Goal: Task Accomplishment & Management: Manage account settings

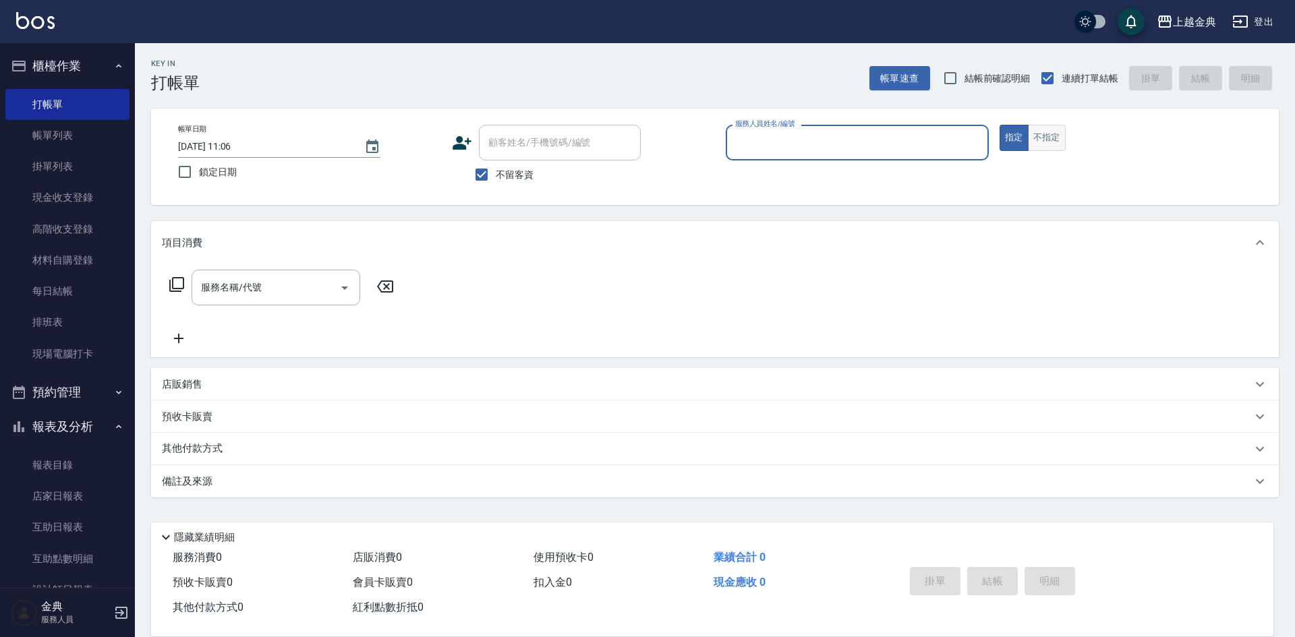
click at [1054, 132] on button "不指定" at bounding box center [1047, 138] width 38 height 26
click at [875, 156] on div "服務人員姓名/編號" at bounding box center [856, 143] width 263 height 36
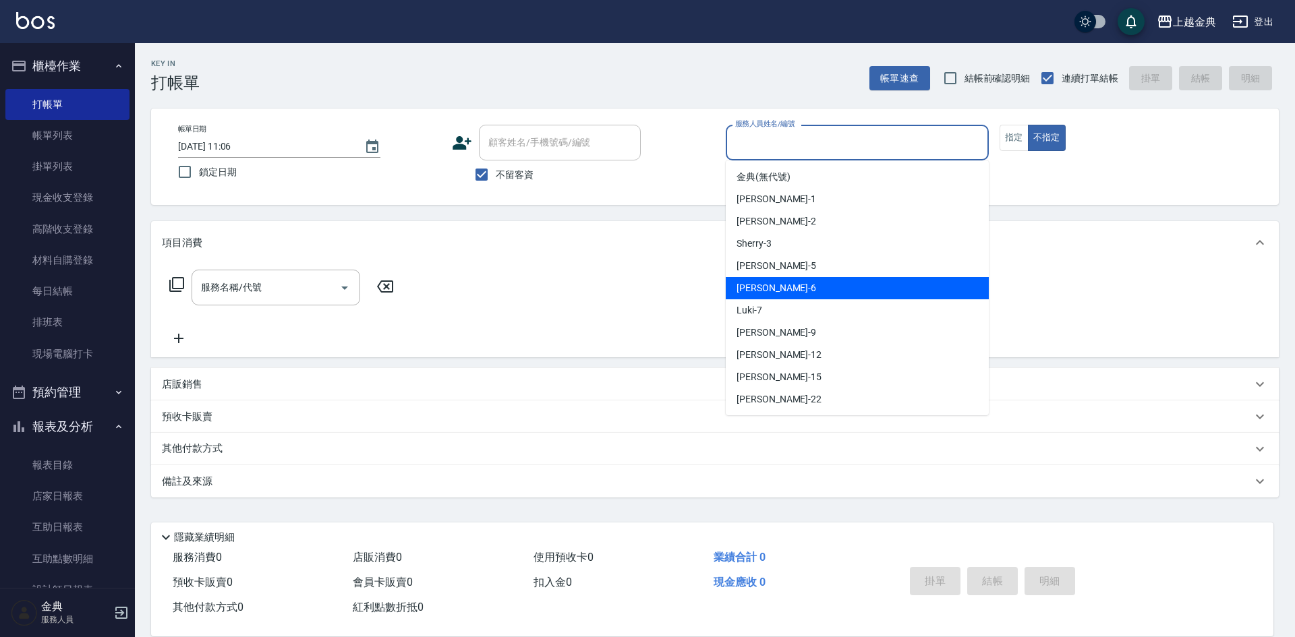
click at [791, 294] on div "[PERSON_NAME] -6" at bounding box center [856, 288] width 263 height 22
type input "[PERSON_NAME]-6"
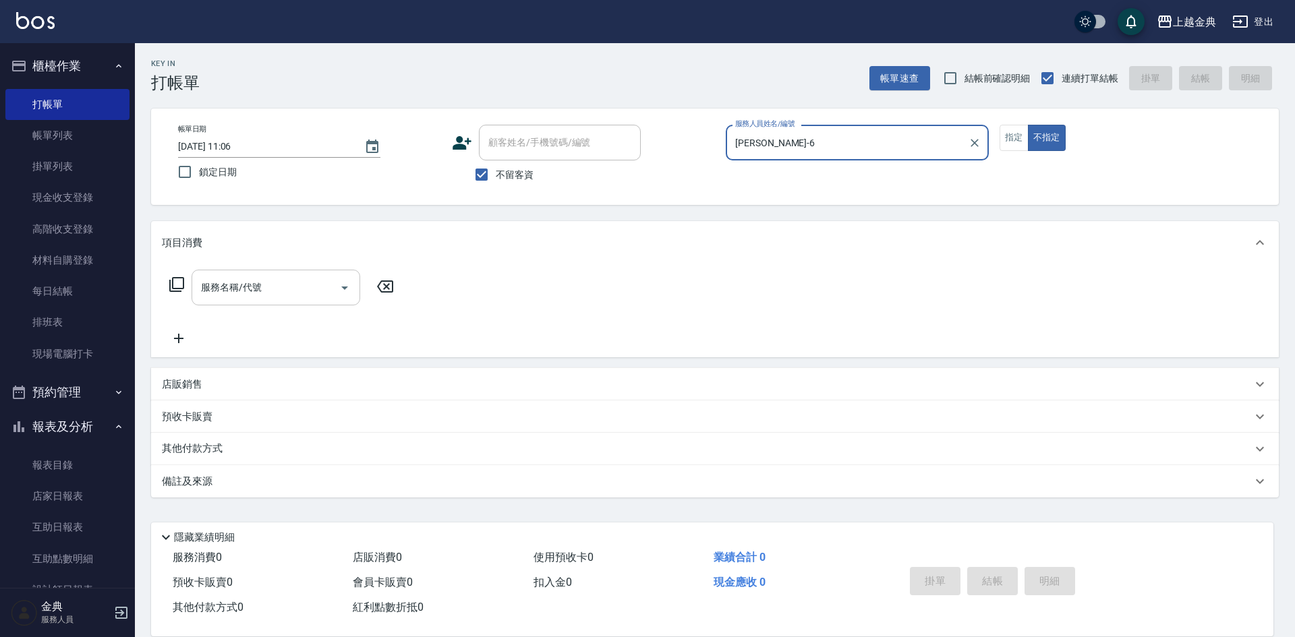
click at [292, 288] on input "服務名稱/代號" at bounding box center [266, 288] width 136 height 24
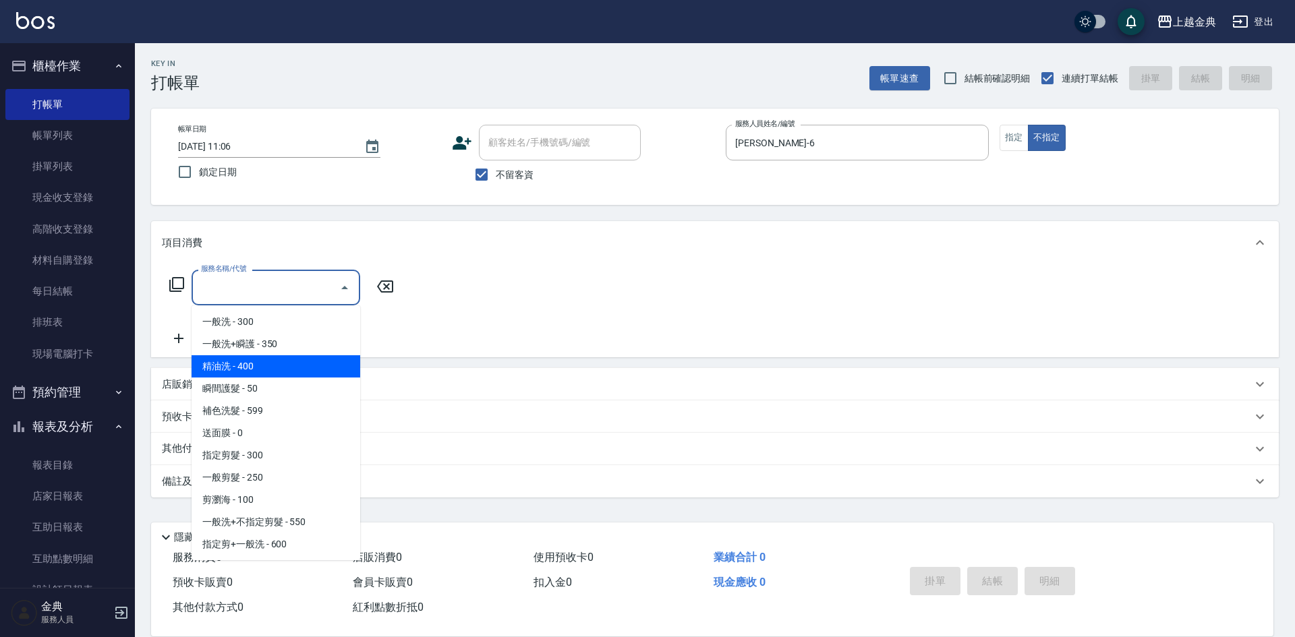
click at [260, 364] on span "精油洗 - 400" at bounding box center [275, 366] width 169 height 22
type input "精油洗(102)"
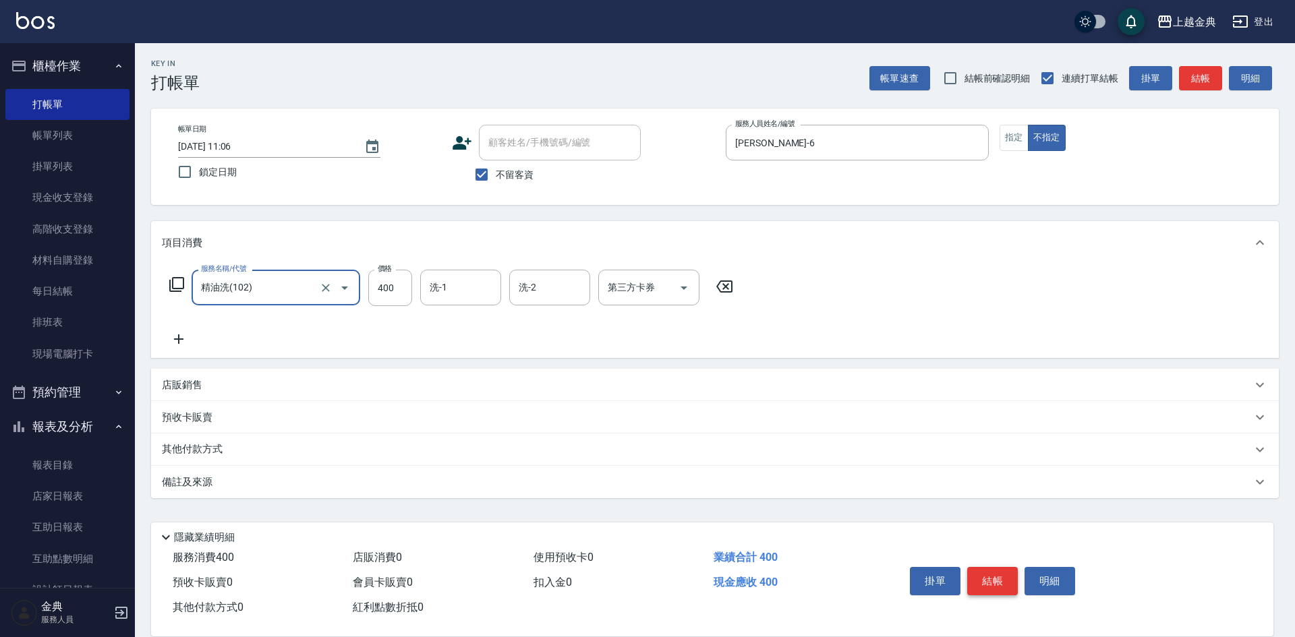
click at [995, 576] on button "結帳" at bounding box center [992, 581] width 51 height 28
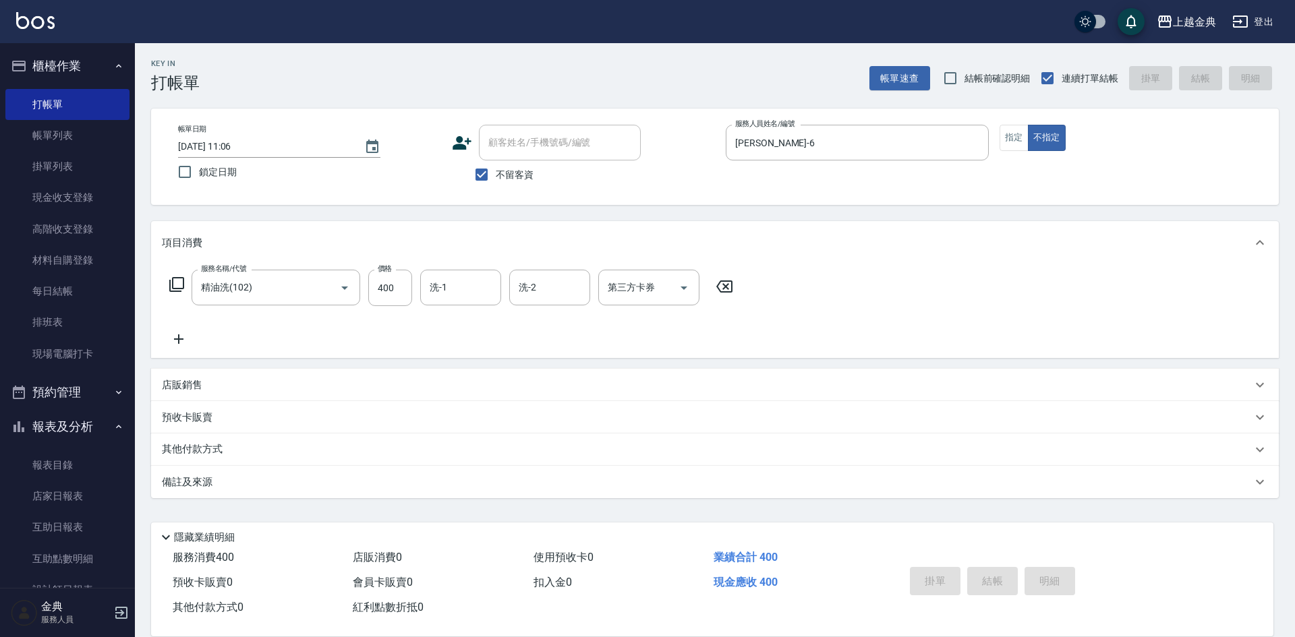
type input "[DATE] 12:17"
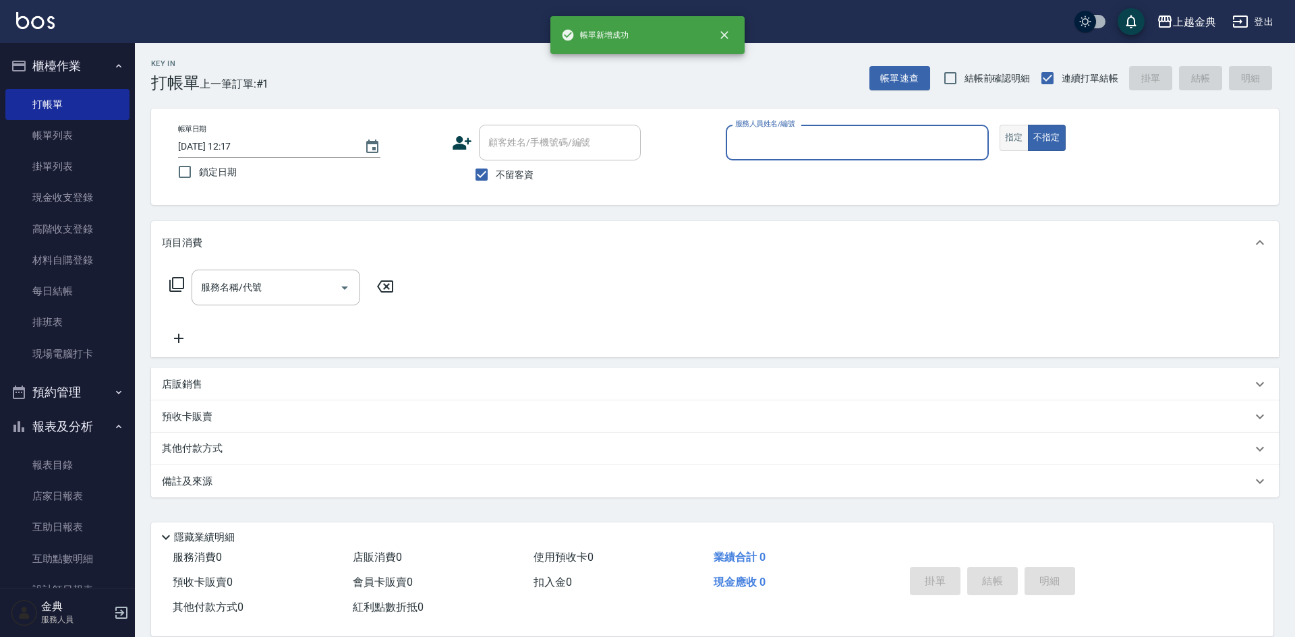
click at [1009, 136] on button "指定" at bounding box center [1013, 138] width 29 height 26
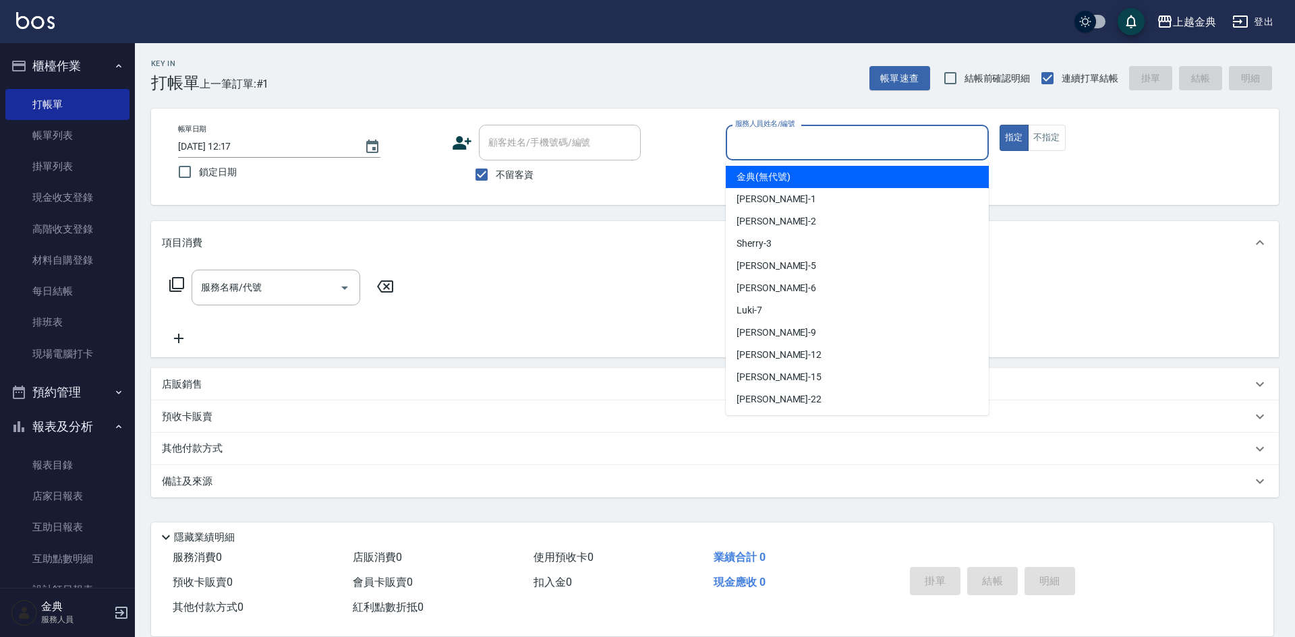
click at [974, 137] on input "服務人員姓名/編號" at bounding box center [857, 143] width 251 height 24
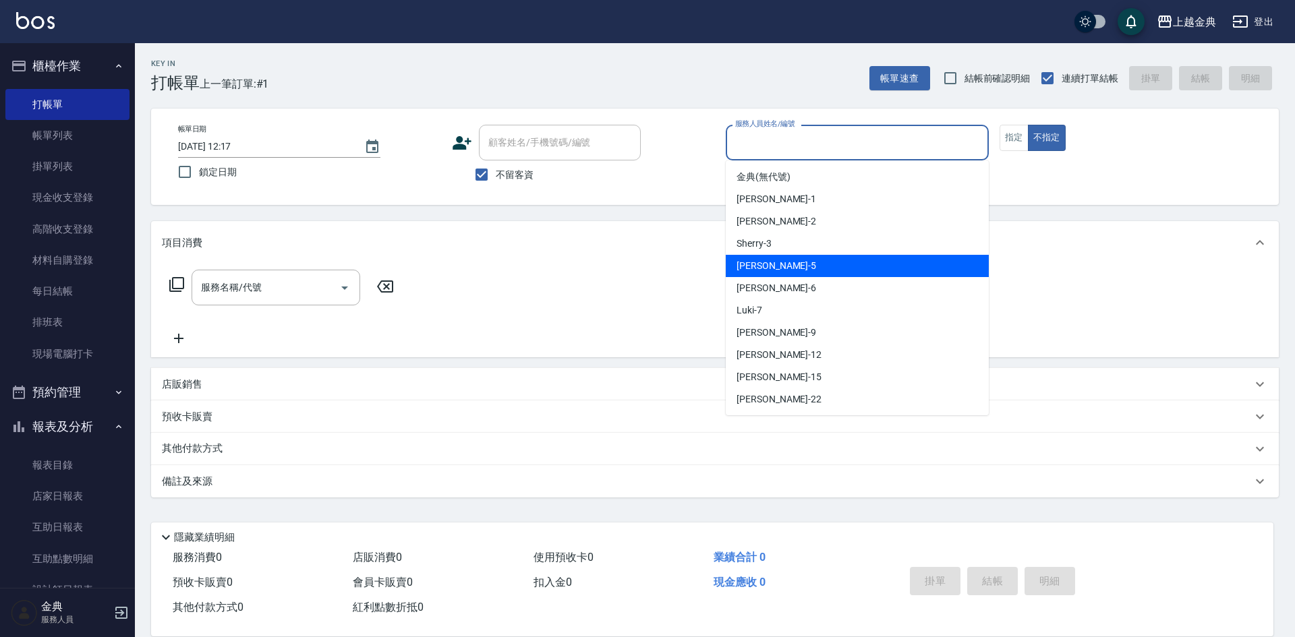
click at [759, 265] on span "小雅 -5" at bounding box center [776, 266] width 80 height 14
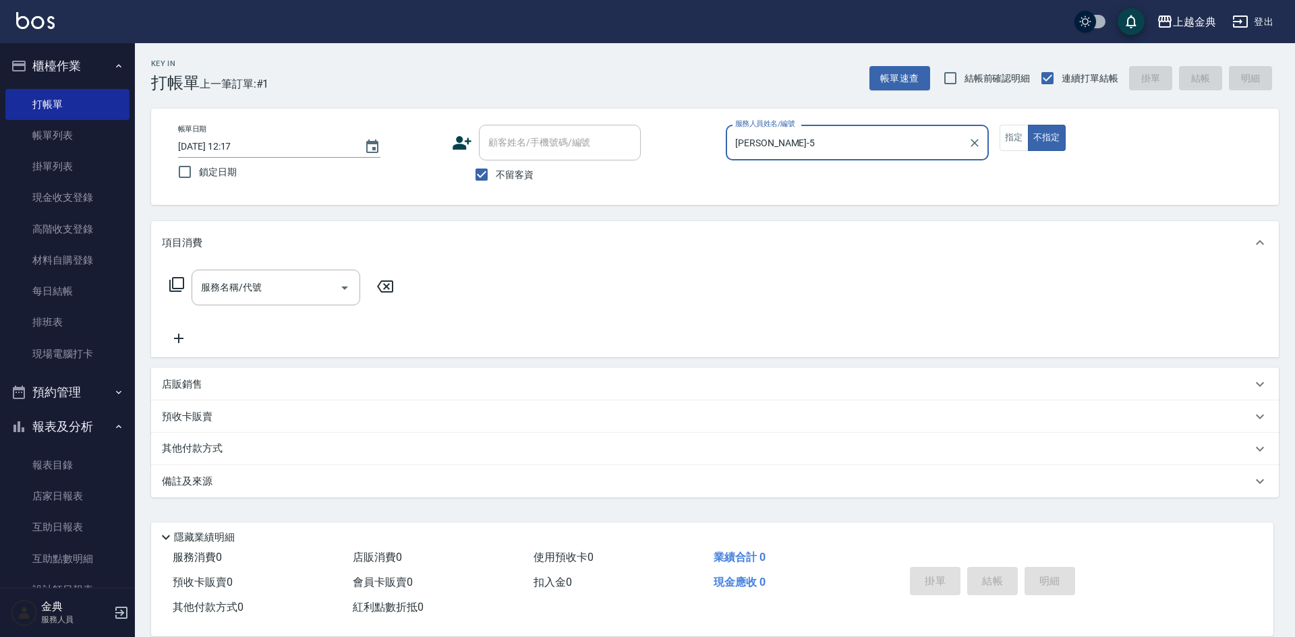
click at [794, 129] on div "[PERSON_NAME]-5 服務人員姓名/編號" at bounding box center [856, 143] width 263 height 36
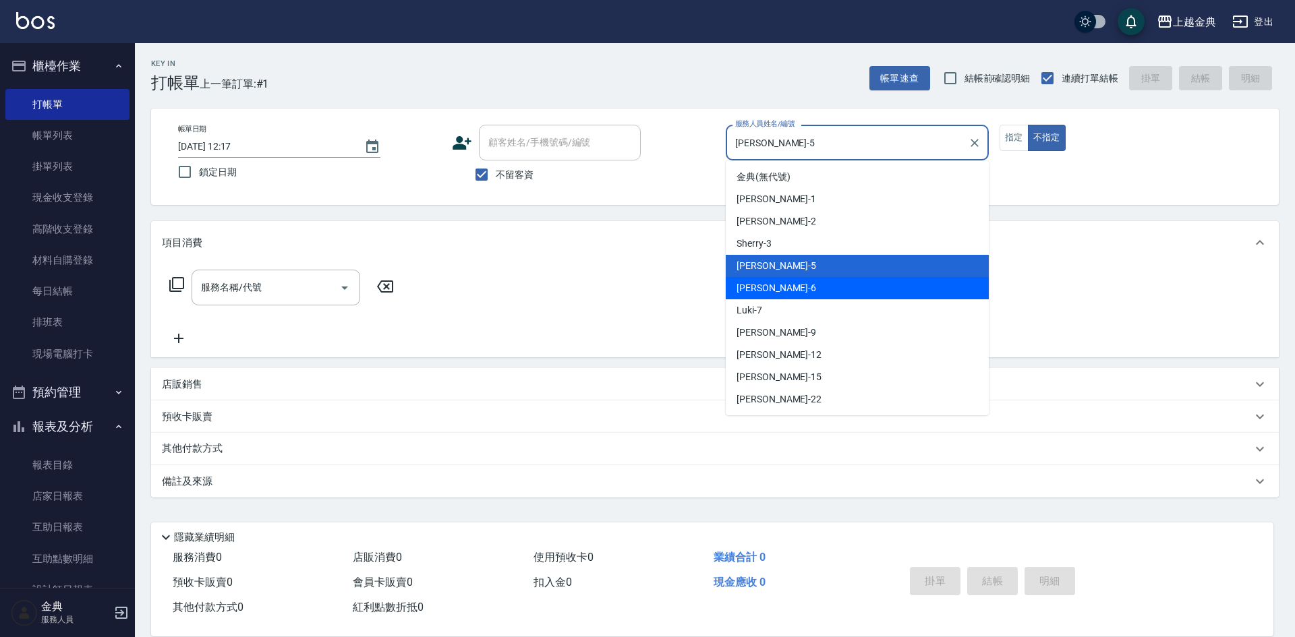
click at [757, 286] on span "[PERSON_NAME] -6" at bounding box center [776, 288] width 80 height 14
type input "[PERSON_NAME]-6"
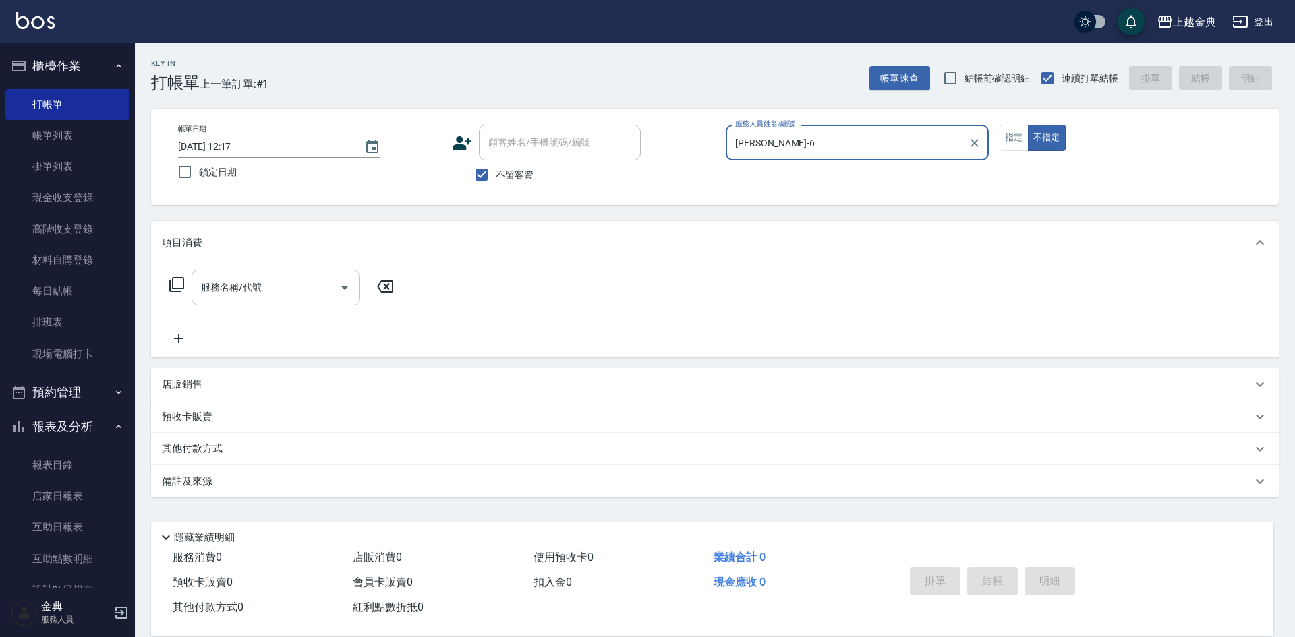
click at [287, 297] on input "服務名稱/代號" at bounding box center [266, 288] width 136 height 24
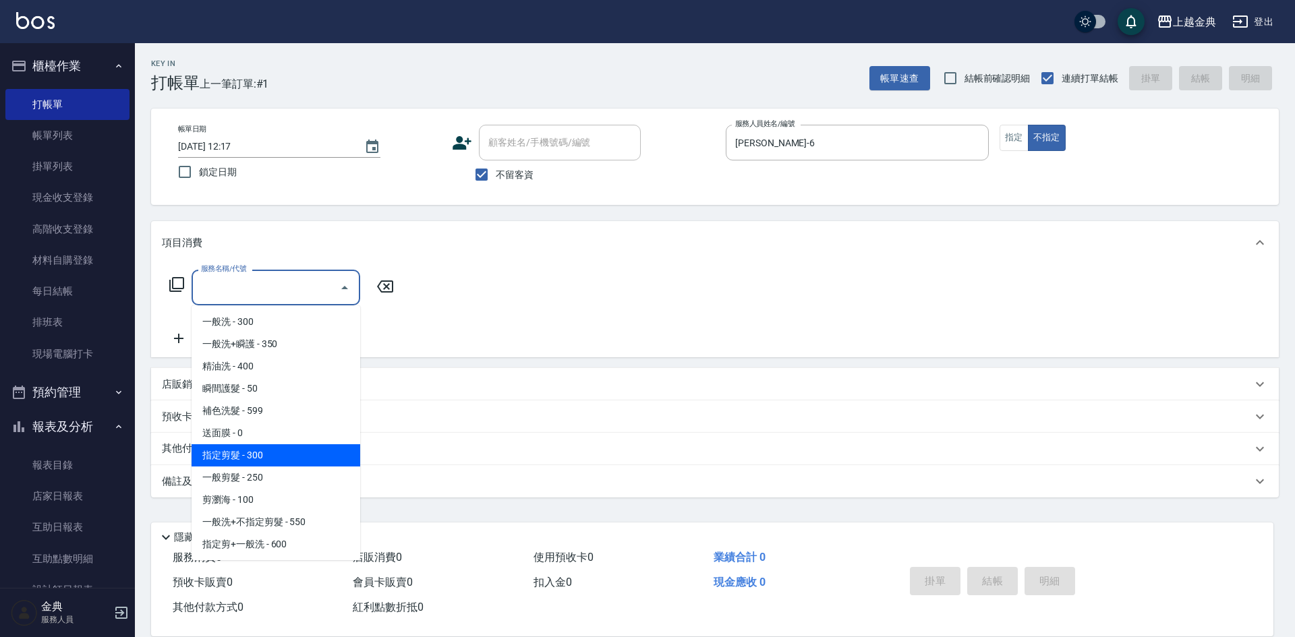
click at [267, 455] on span "指定剪髮 - 300" at bounding box center [275, 455] width 169 height 22
type input "指定剪髮(199)"
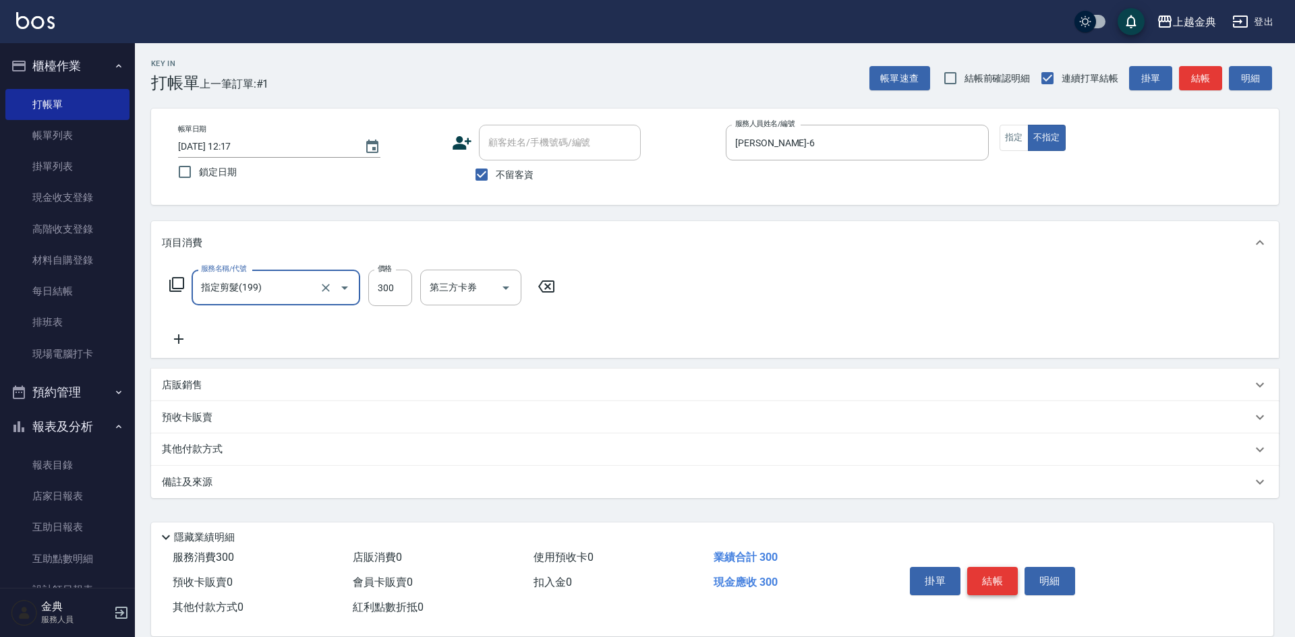
click at [988, 579] on button "結帳" at bounding box center [992, 581] width 51 height 28
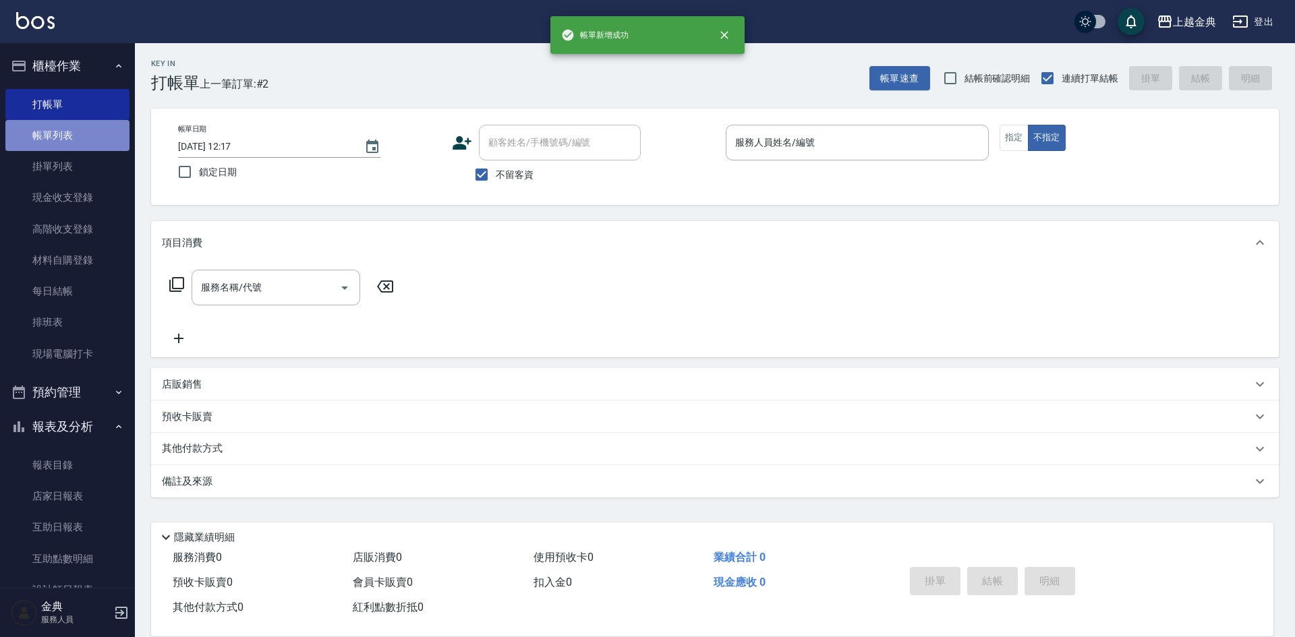
click at [90, 130] on link "帳單列表" at bounding box center [67, 135] width 124 height 31
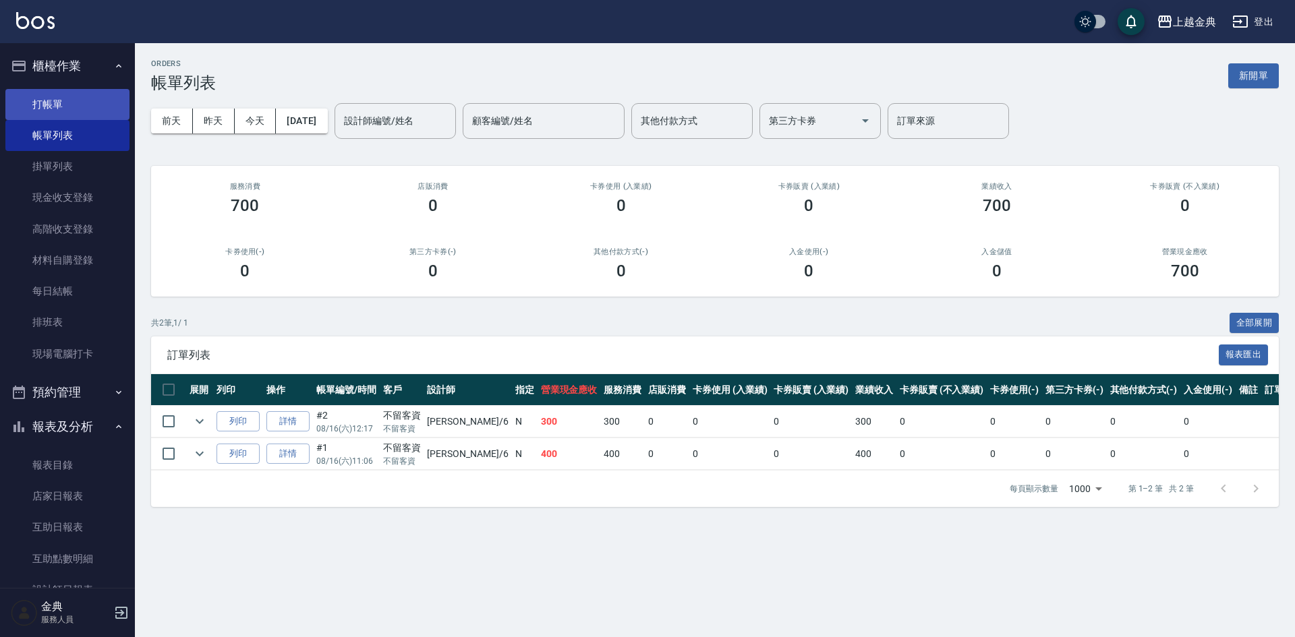
click at [90, 94] on link "打帳單" at bounding box center [67, 104] width 124 height 31
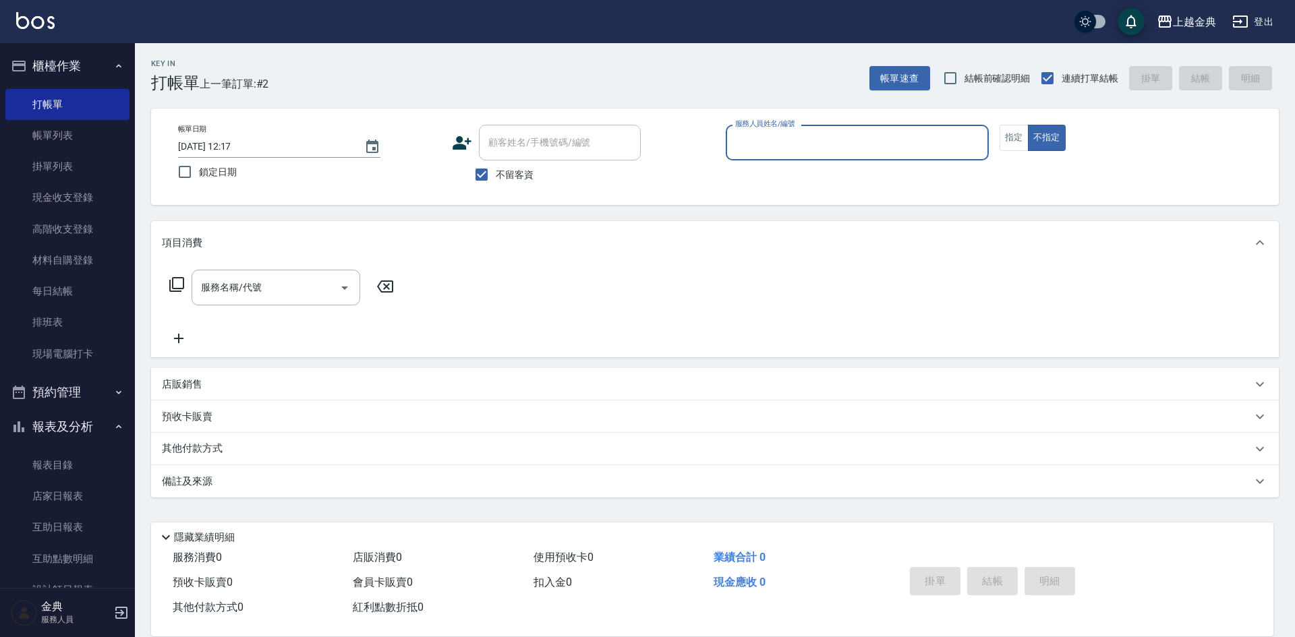
click at [998, 137] on div "帳單日期 [DATE] 12:17 鎖定日期 顧客姓名/手機號碼/編號 顧客姓名/手機號碼/編號 不留客資 服務人員姓名/編號 服務人員姓名/編號 指定 不指定" at bounding box center [714, 157] width 1095 height 64
click at [1005, 137] on button "指定" at bounding box center [1013, 138] width 29 height 26
click at [918, 143] on input "服務人員姓名/編號" at bounding box center [857, 143] width 251 height 24
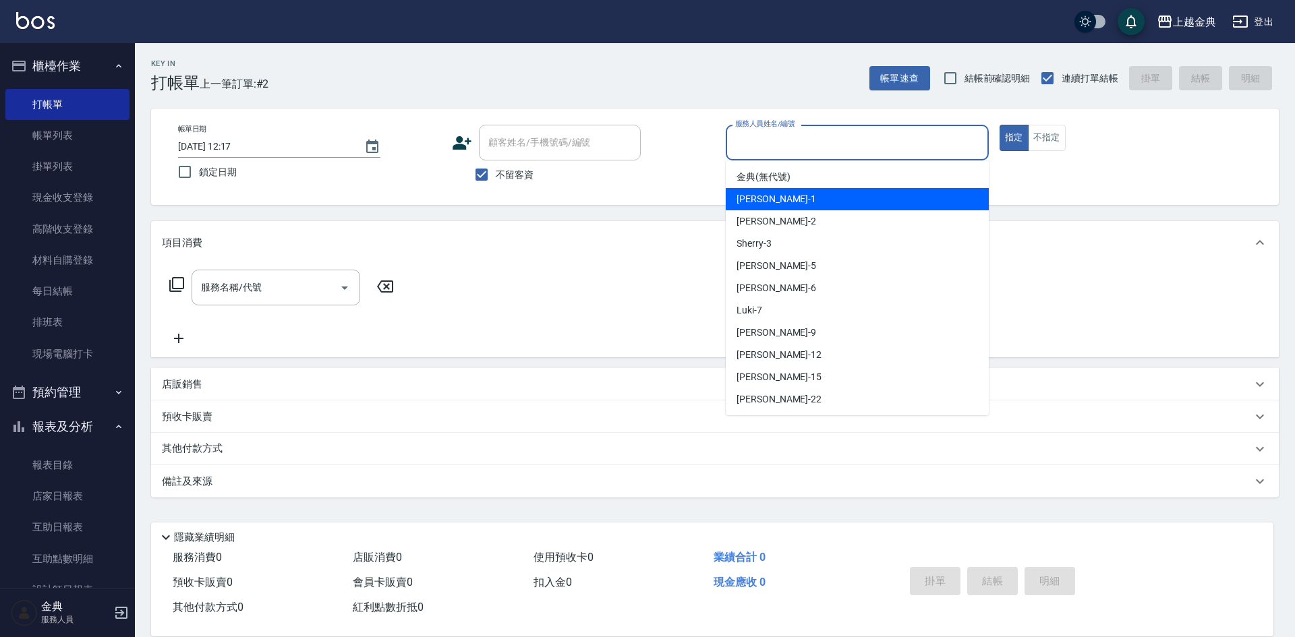
drag, startPoint x: 819, startPoint y: 205, endPoint x: 800, endPoint y: 217, distance: 22.4
click at [817, 206] on div "Emma -1" at bounding box center [856, 199] width 263 height 22
type input "Emma-1"
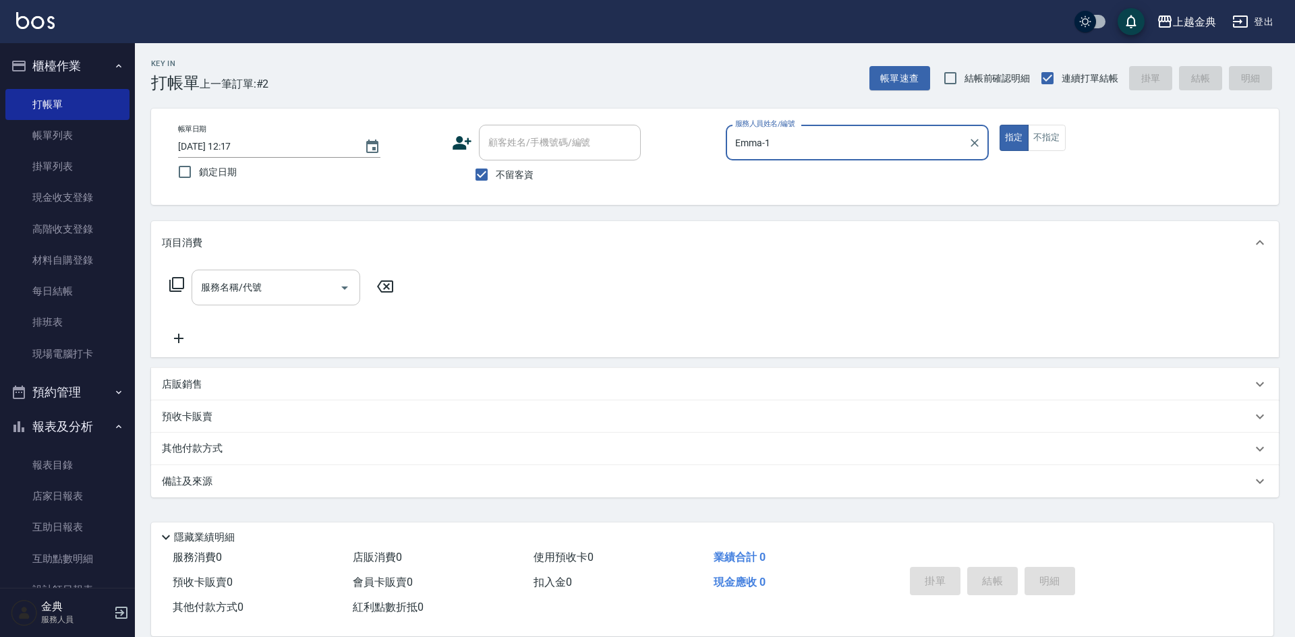
click at [303, 289] on input "服務名稱/代號" at bounding box center [266, 288] width 136 height 24
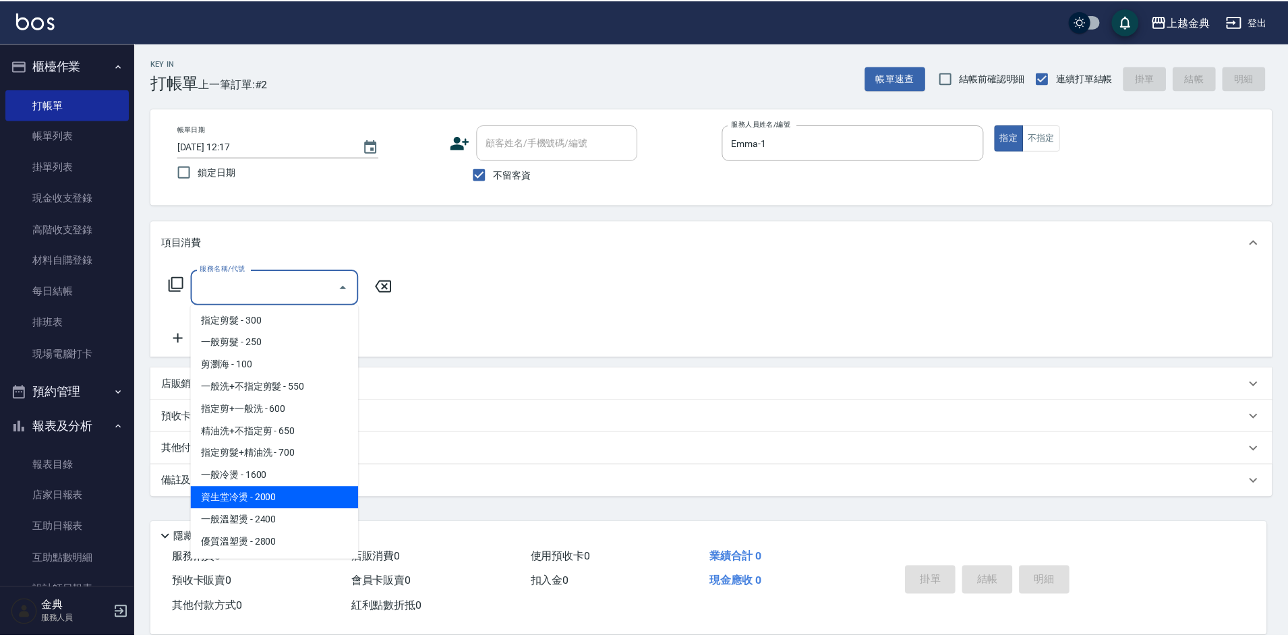
scroll to position [202, 0]
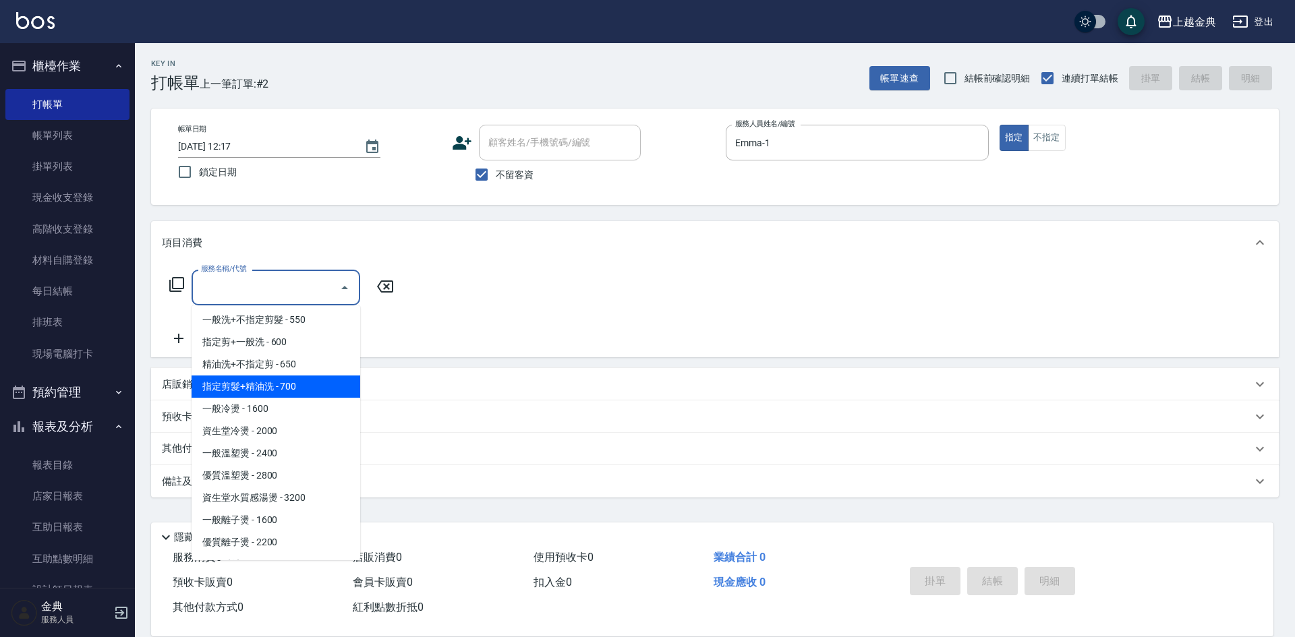
click at [320, 391] on span "指定剪髮+精油洗 - 700" at bounding box center [275, 387] width 169 height 22
type input "指定剪髮+精油洗(207)"
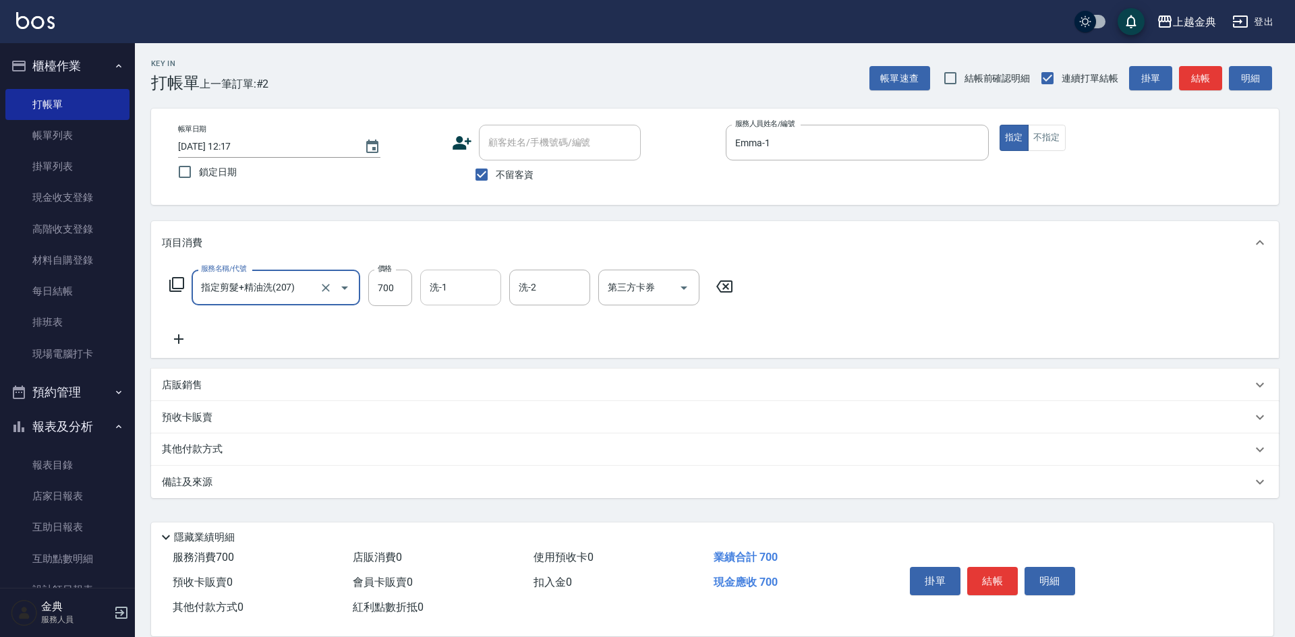
click at [438, 290] on input "洗-1" at bounding box center [460, 288] width 69 height 24
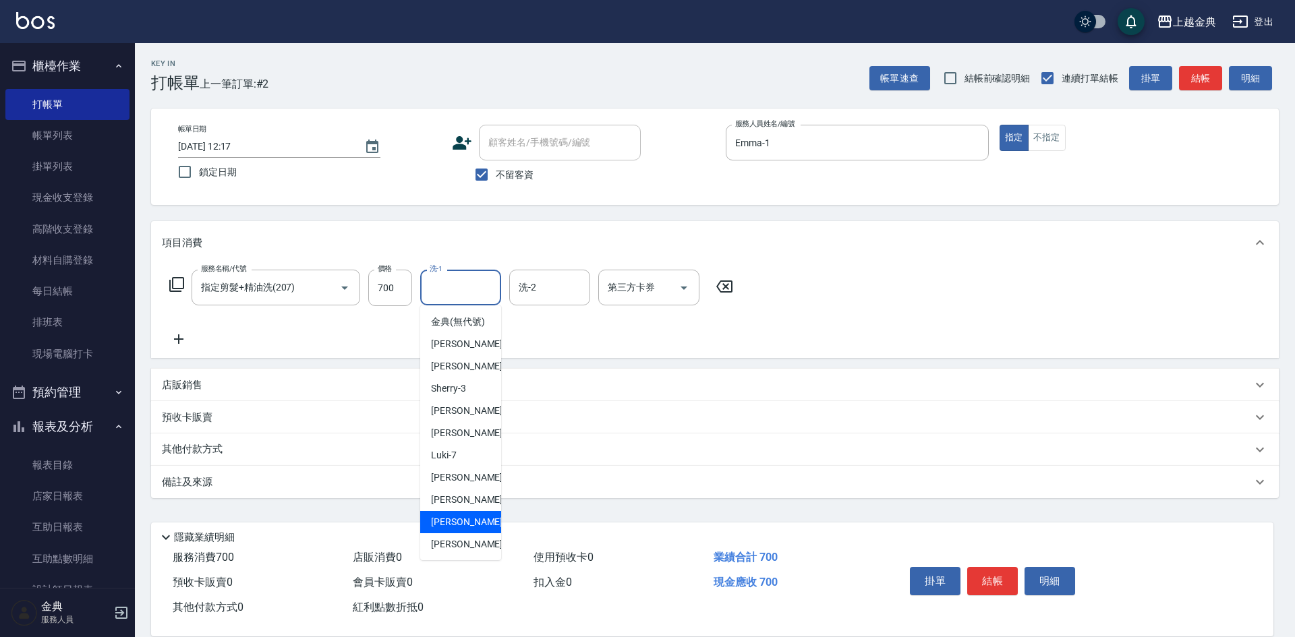
click at [440, 529] on span "[PERSON_NAME] -15" at bounding box center [473, 522] width 85 height 14
type input "[PERSON_NAME]-15"
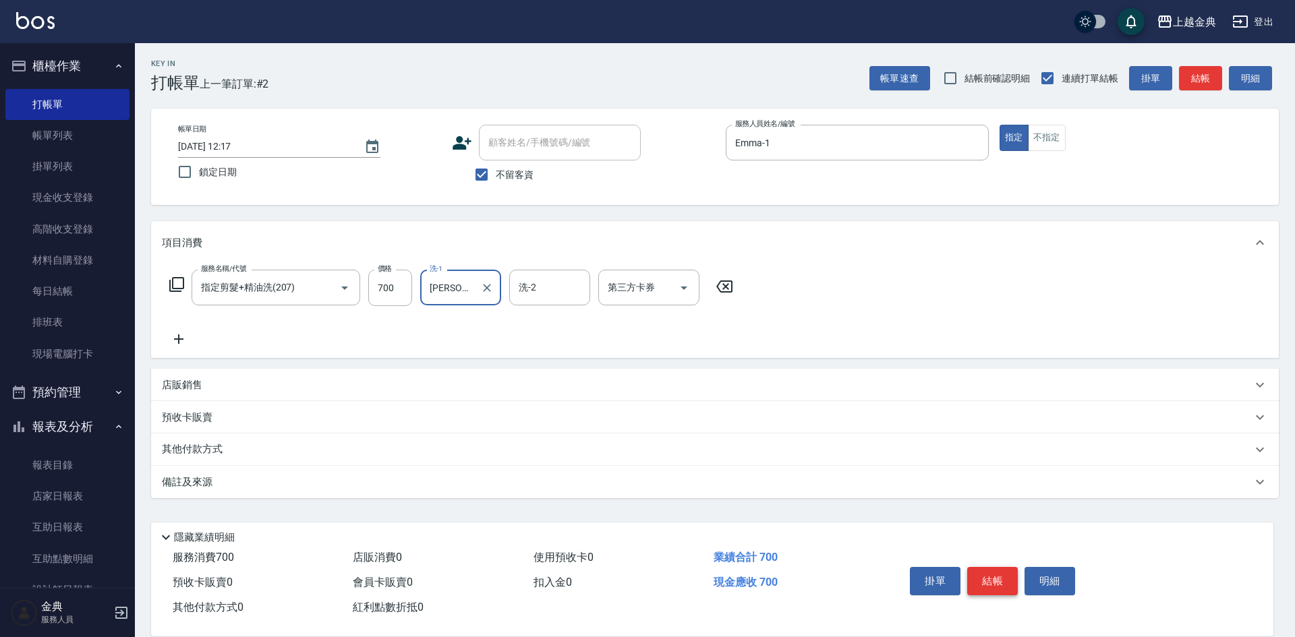
click at [990, 581] on button "結帳" at bounding box center [992, 581] width 51 height 28
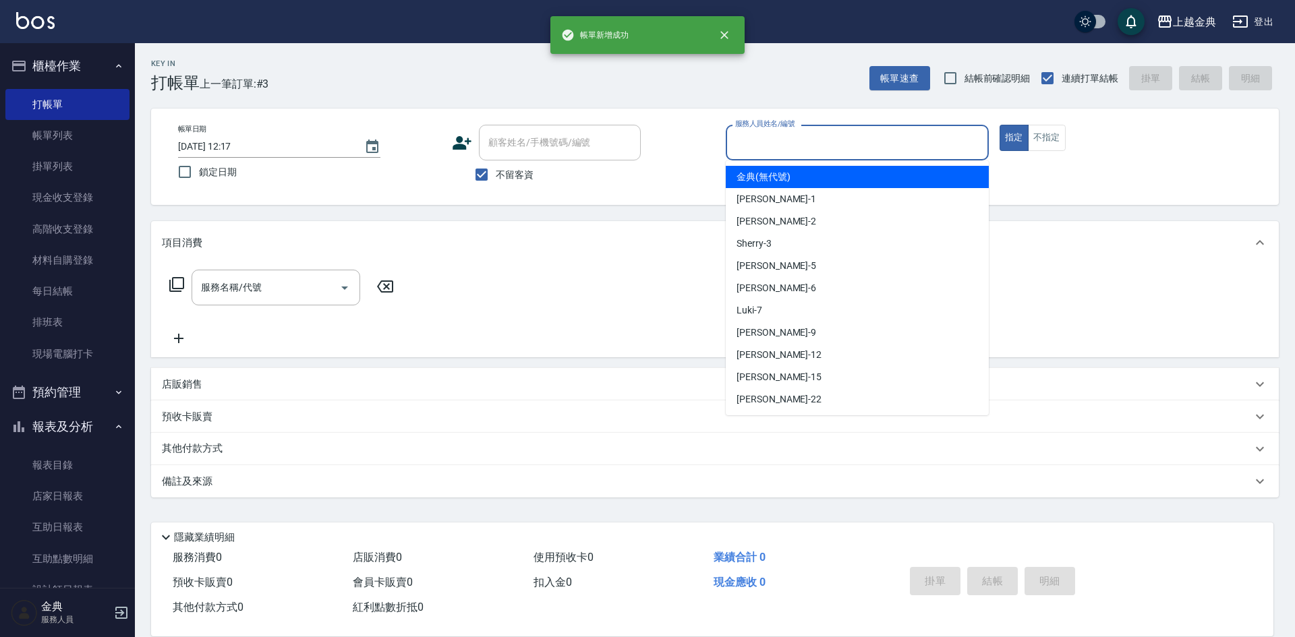
click at [889, 154] on input "服務人員姓名/編號" at bounding box center [857, 143] width 251 height 24
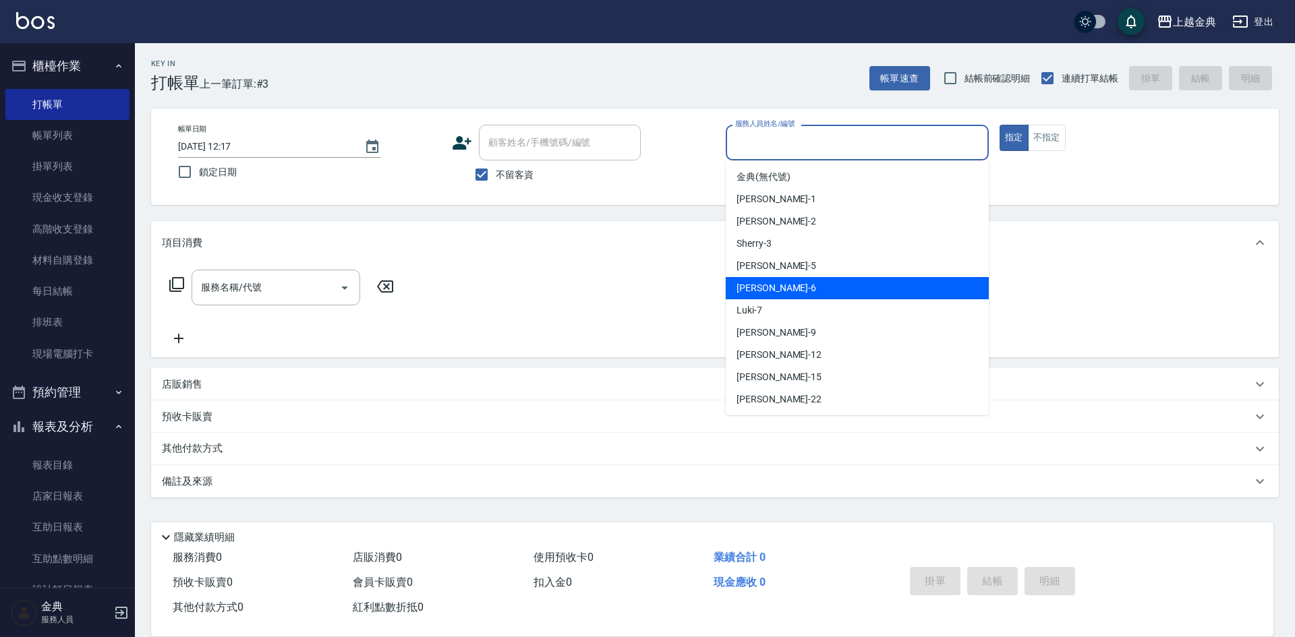
click at [765, 281] on div "[PERSON_NAME] -6" at bounding box center [856, 288] width 263 height 22
type input "[PERSON_NAME]-6"
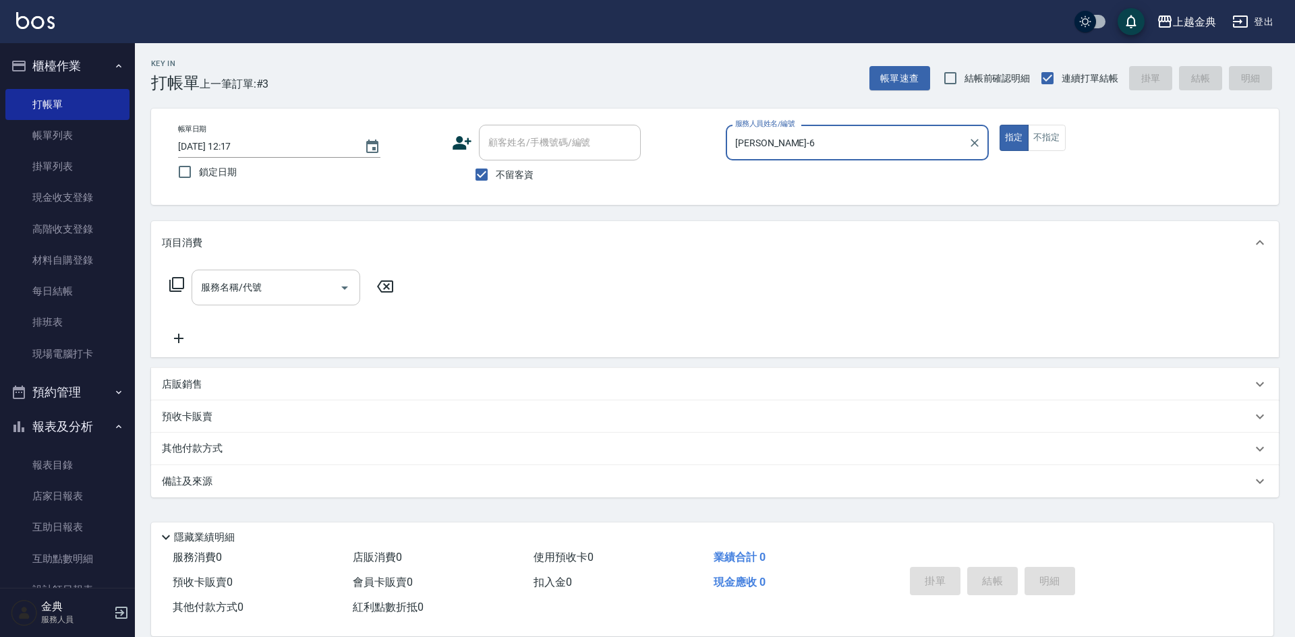
click at [309, 295] on input "服務名稱/代號" at bounding box center [266, 288] width 136 height 24
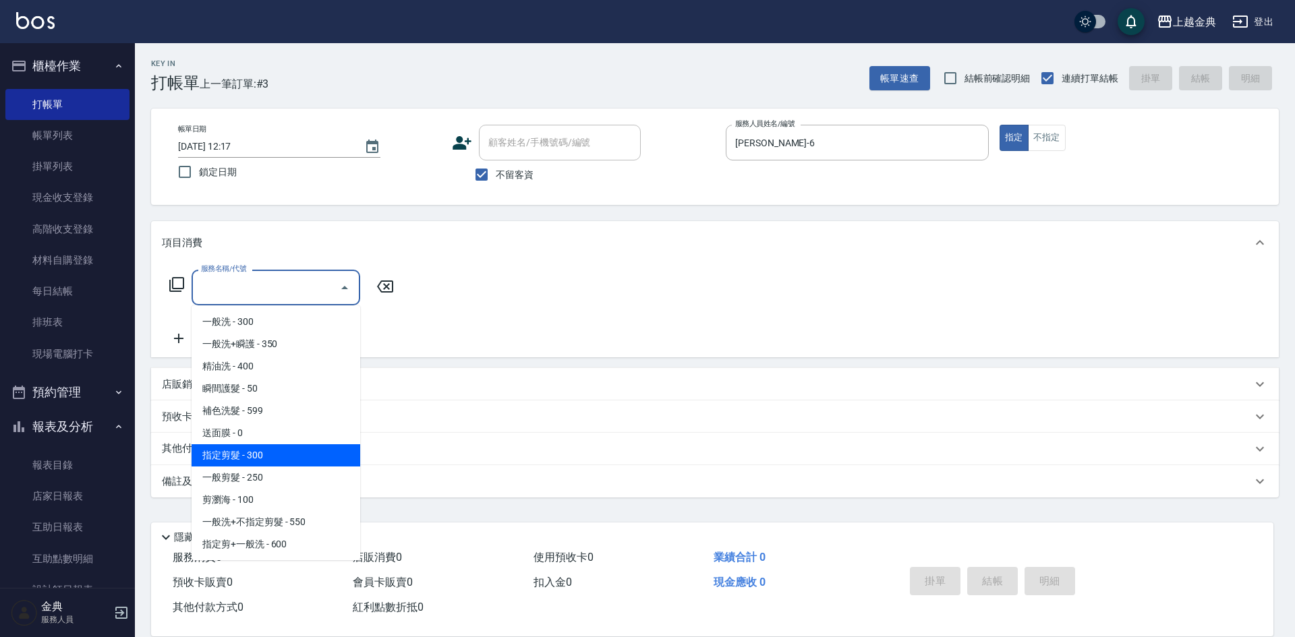
click at [265, 450] on span "指定剪髮 - 300" at bounding box center [275, 455] width 169 height 22
type input "指定剪髮(199)"
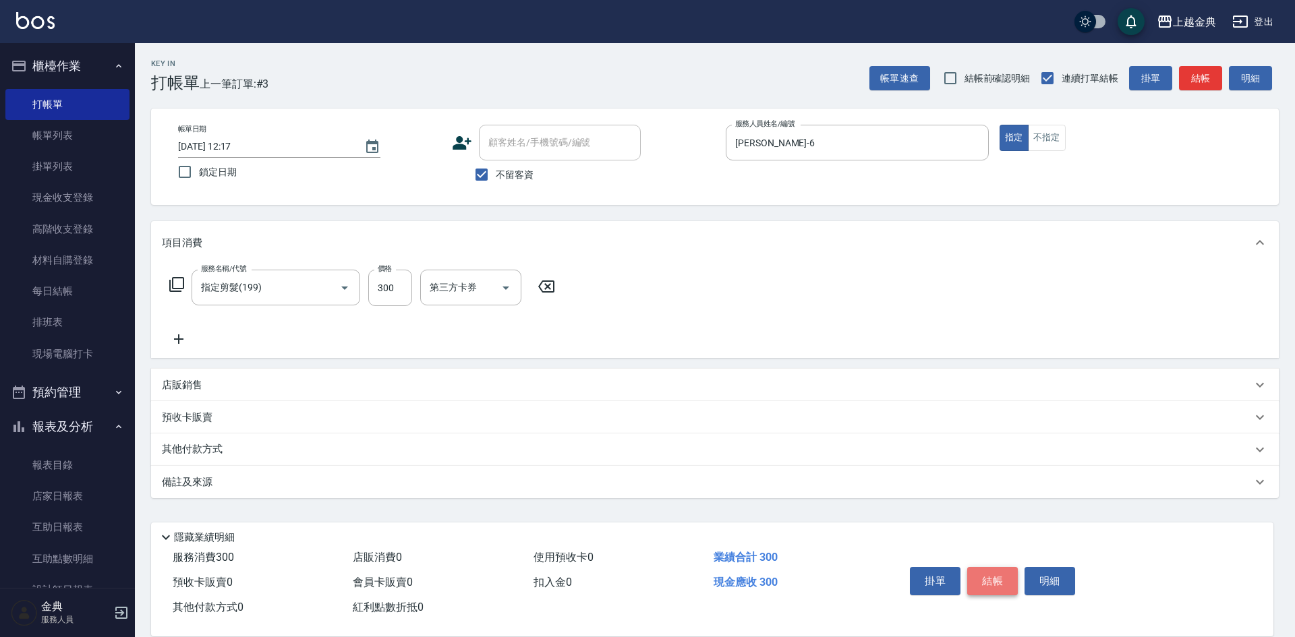
click at [1000, 573] on button "結帳" at bounding box center [992, 581] width 51 height 28
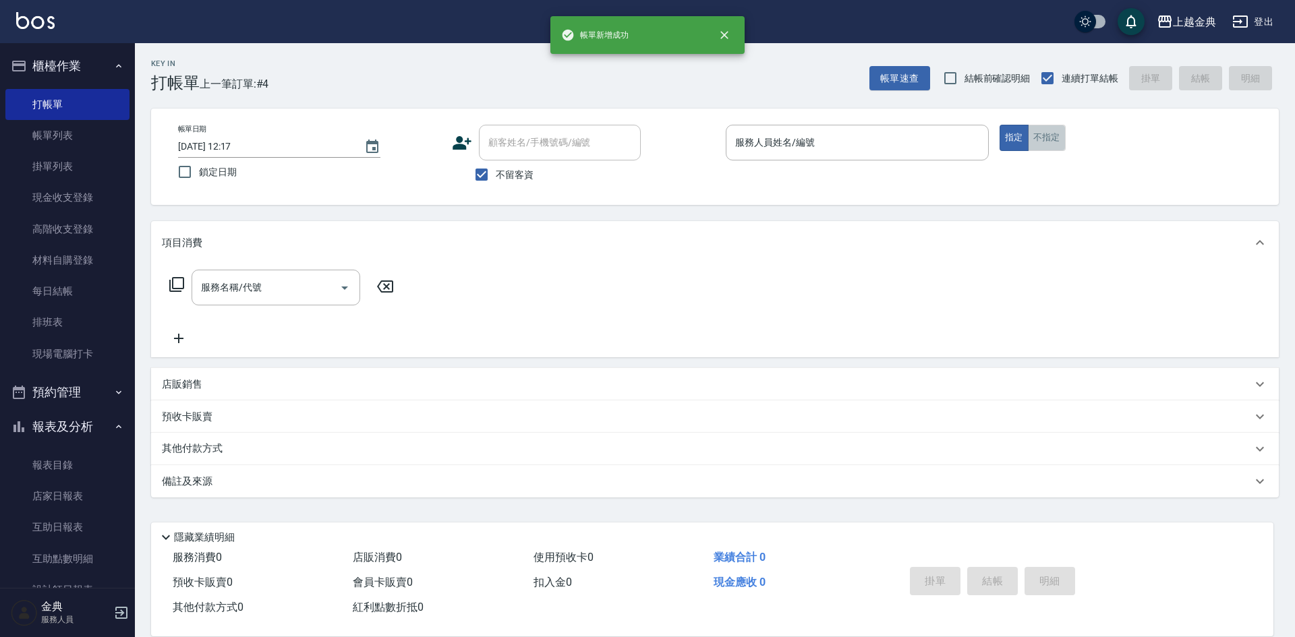
click at [1049, 129] on button "不指定" at bounding box center [1047, 138] width 38 height 26
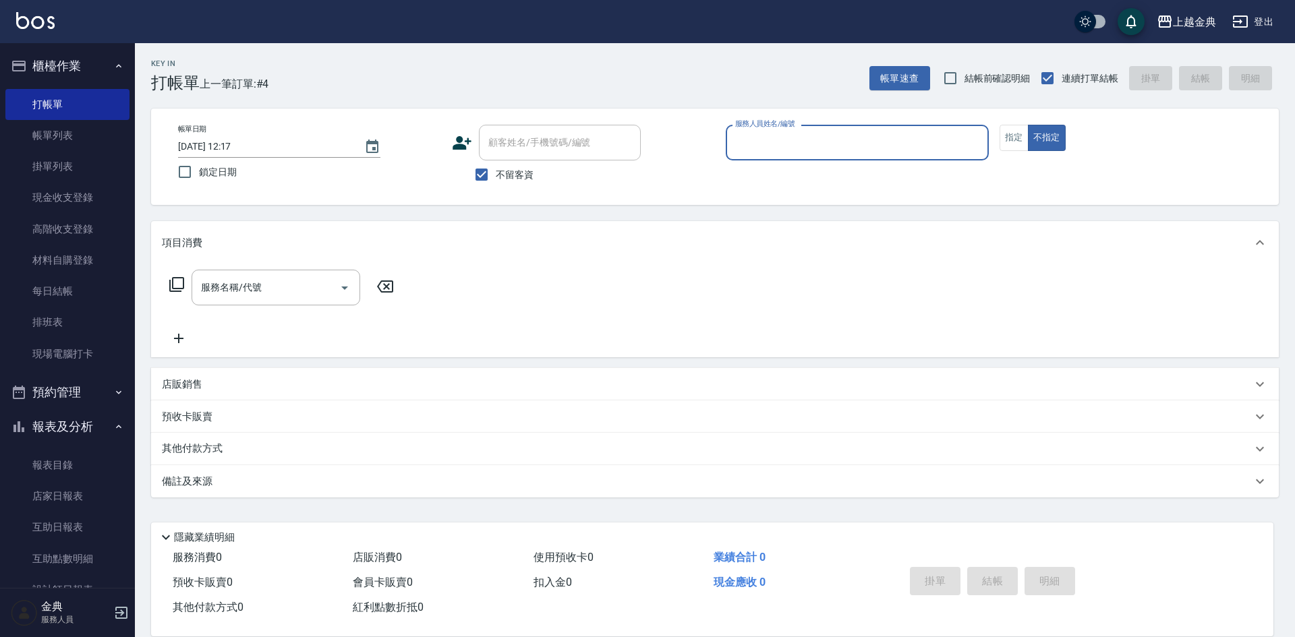
click at [947, 152] on input "服務人員姓名/編號" at bounding box center [857, 143] width 251 height 24
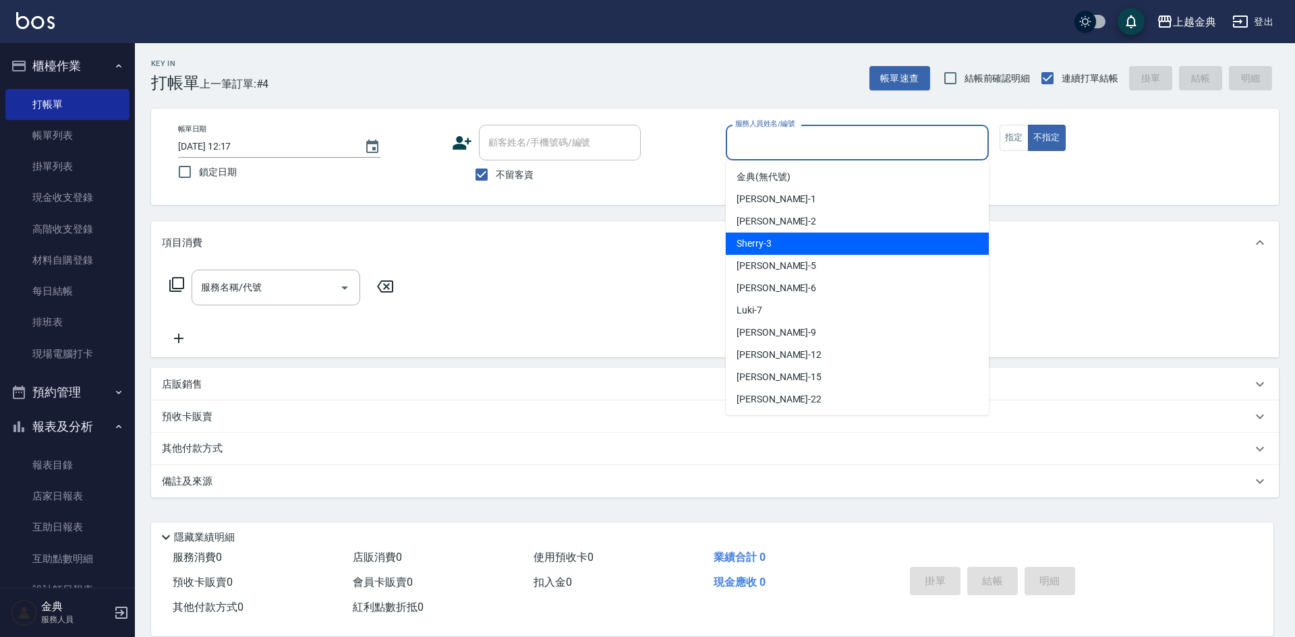
click at [750, 235] on div "Sherry -3" at bounding box center [856, 244] width 263 height 22
type input "Sherry-3"
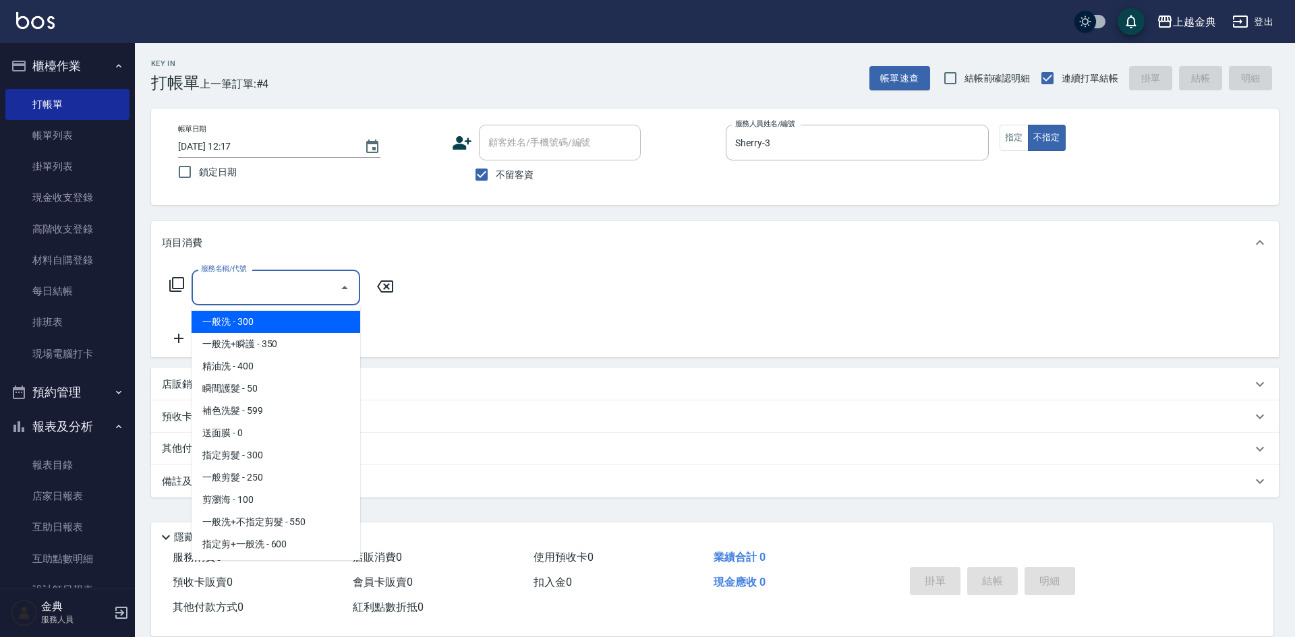
click at [281, 297] on input "服務名稱/代號" at bounding box center [266, 288] width 136 height 24
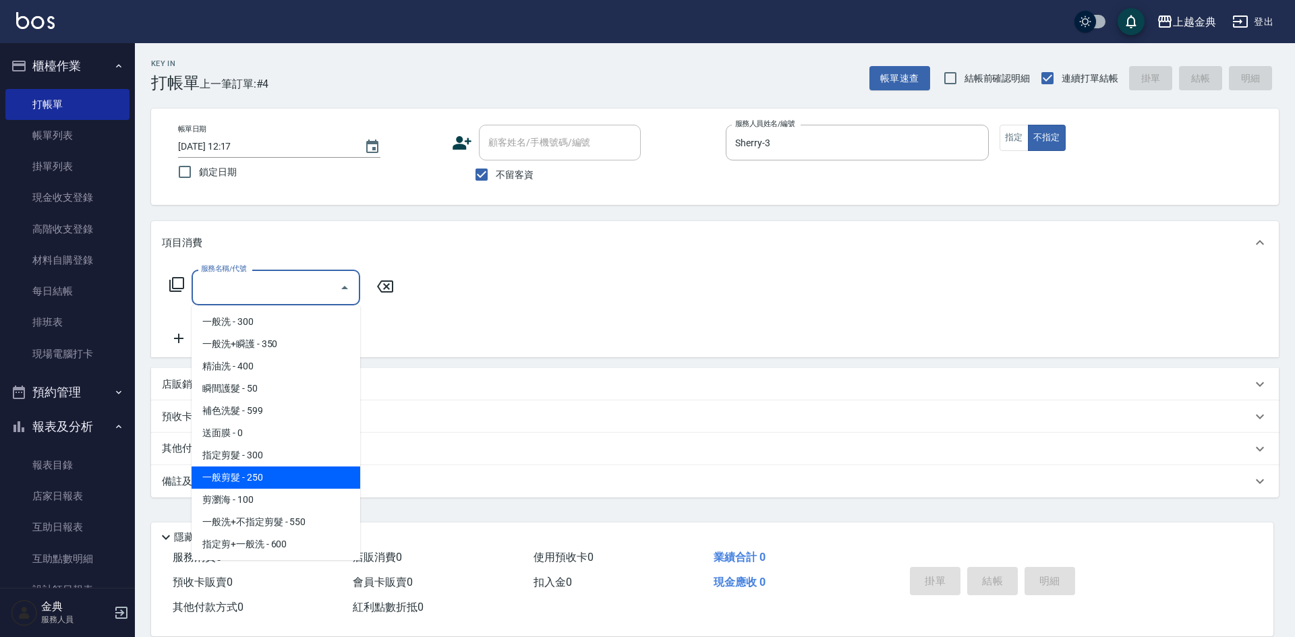
click at [284, 488] on span "一般剪髮 - 250" at bounding box center [275, 478] width 169 height 22
type input "一般剪髮(200)"
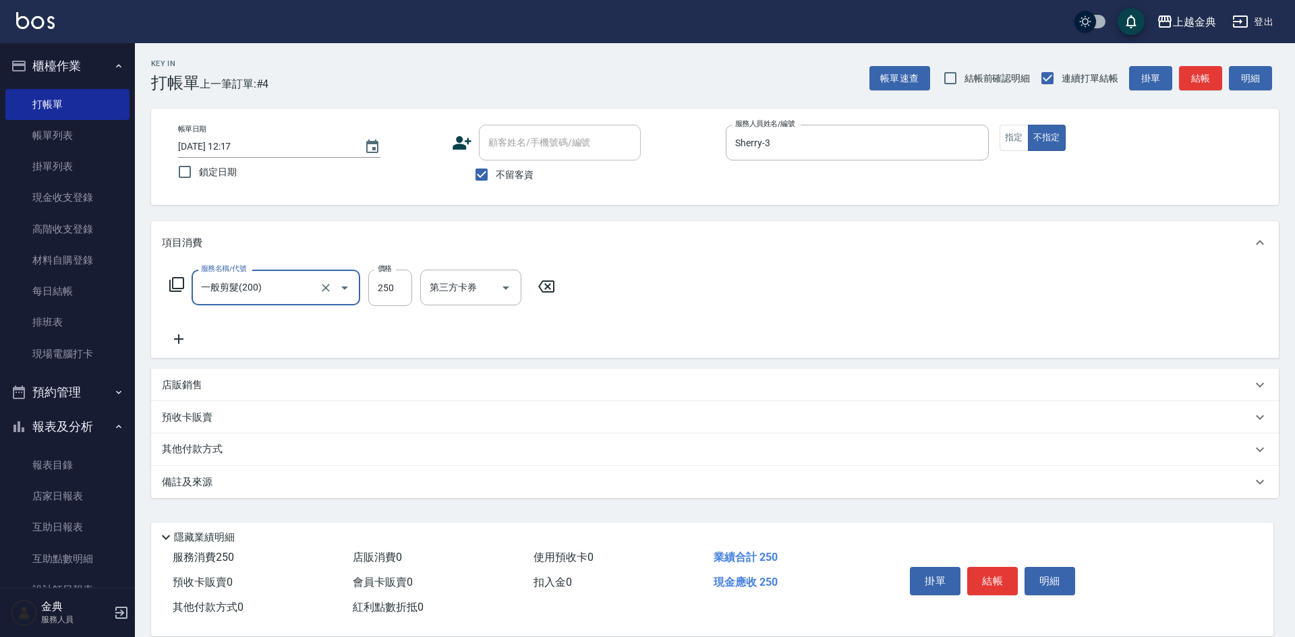
click at [188, 339] on icon at bounding box center [179, 339] width 34 height 16
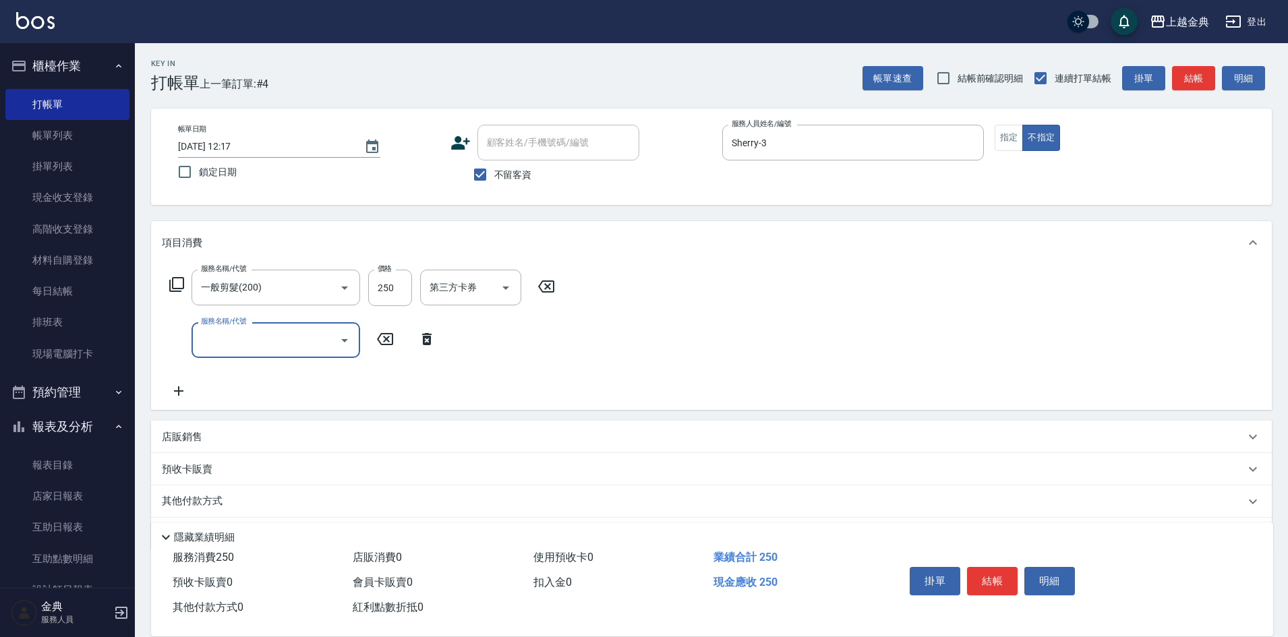
click at [254, 343] on input "服務名稱/代號" at bounding box center [266, 340] width 136 height 24
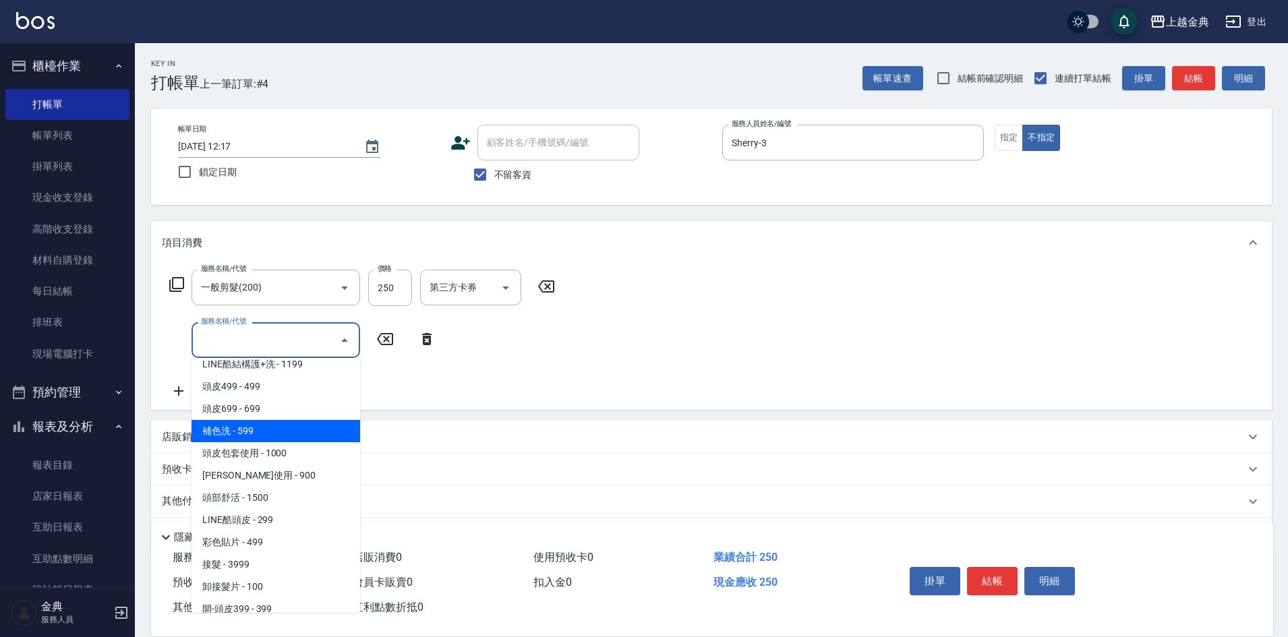
scroll to position [944, 0]
click at [280, 438] on span "頭皮699 - 699" at bounding box center [275, 432] width 169 height 22
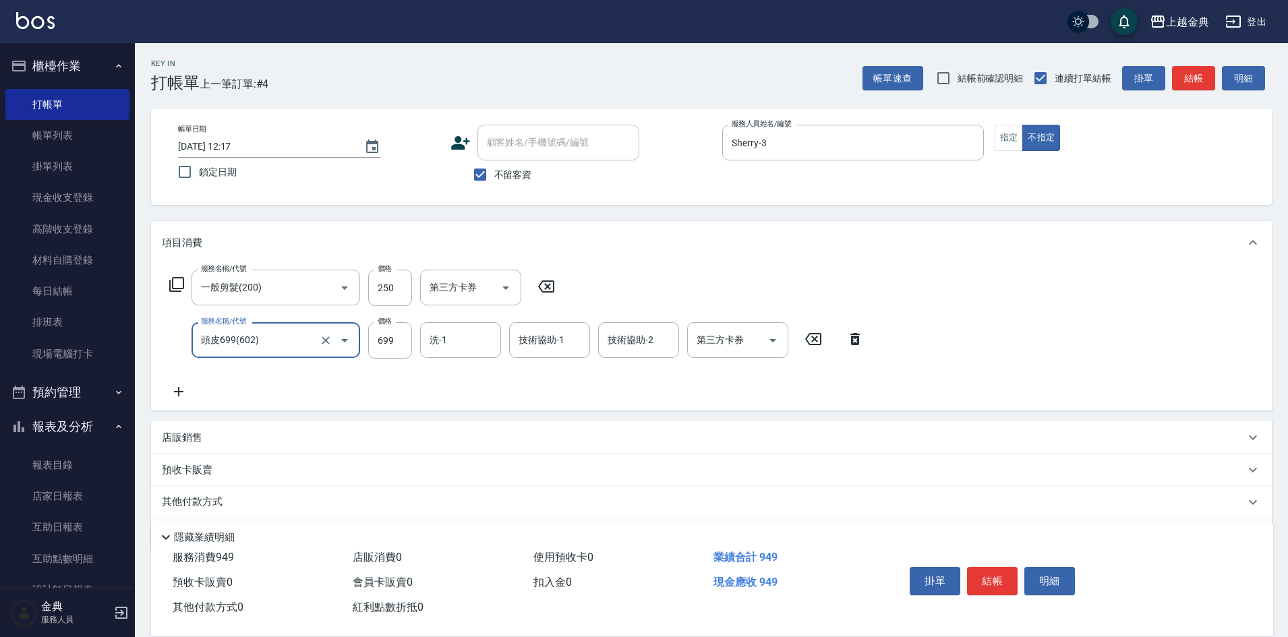
click at [278, 350] on input "頭皮699(602)" at bounding box center [257, 340] width 119 height 24
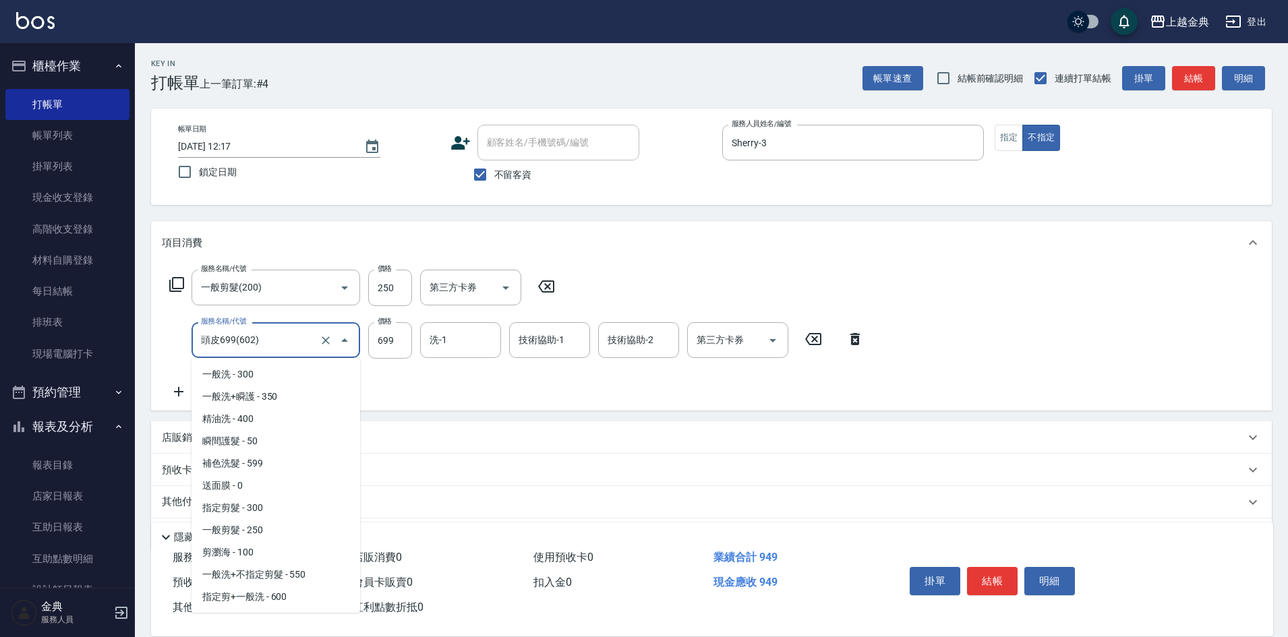
scroll to position [774, 0]
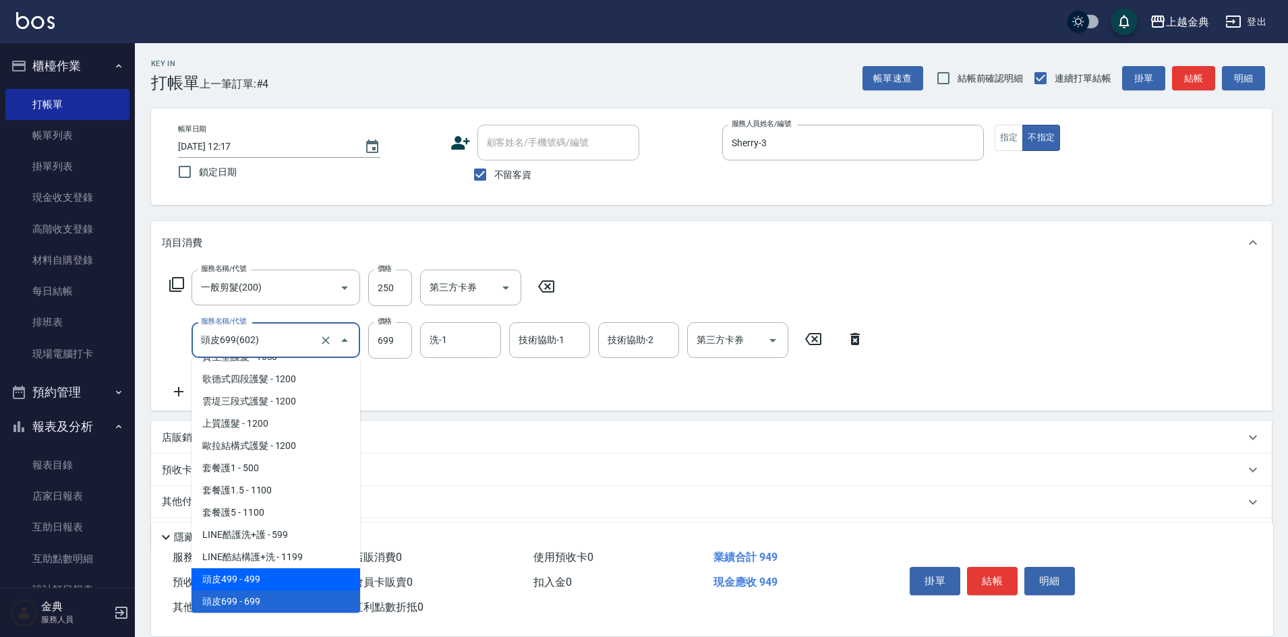
click at [286, 574] on span "頭皮499 - 499" at bounding box center [275, 579] width 169 height 22
type input "頭皮499(601)"
type input "499"
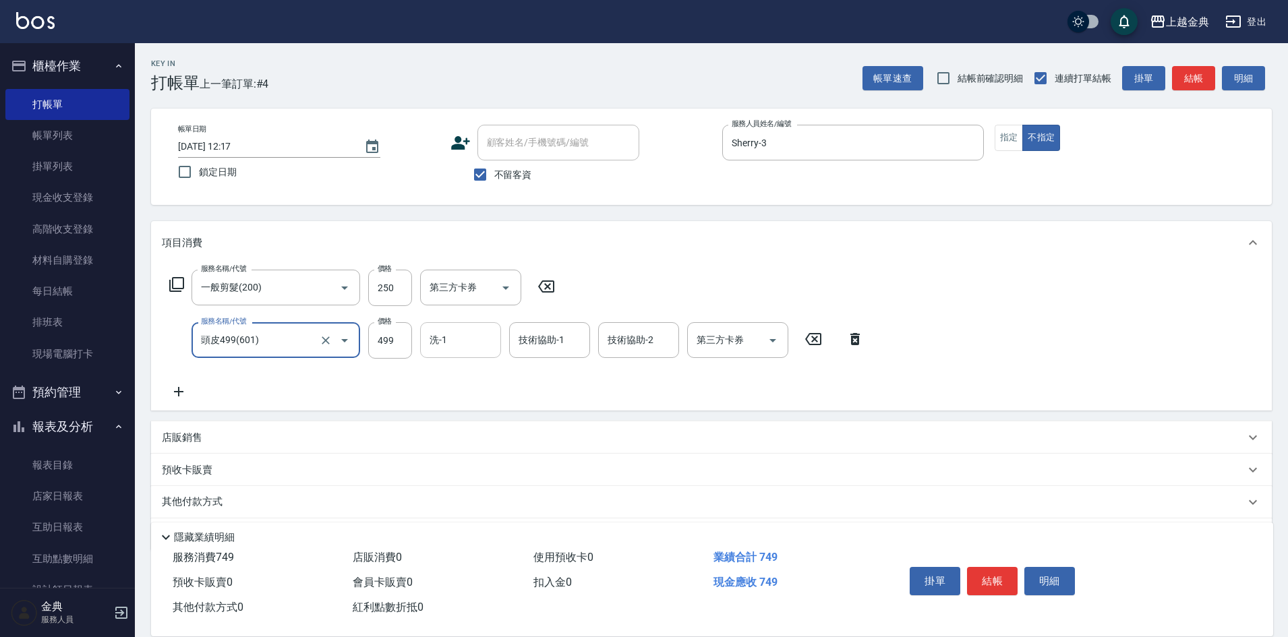
click at [430, 349] on input "洗-1" at bounding box center [460, 340] width 69 height 24
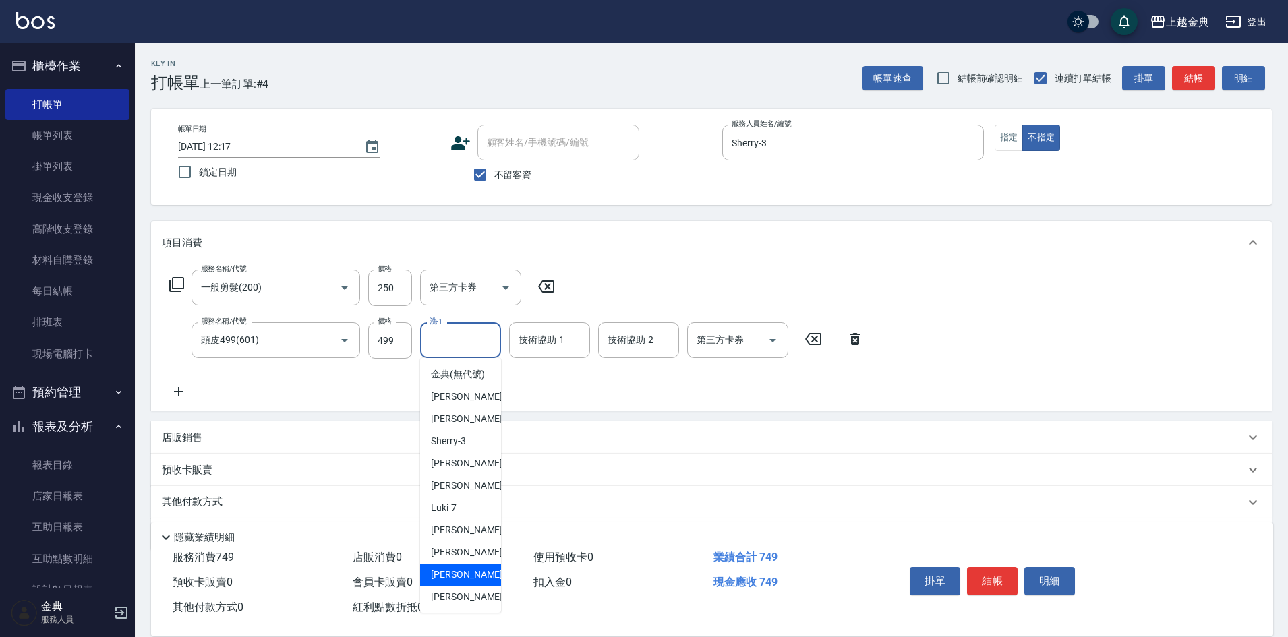
click at [457, 582] on span "[PERSON_NAME] -15" at bounding box center [473, 575] width 85 height 14
type input "[PERSON_NAME]-15"
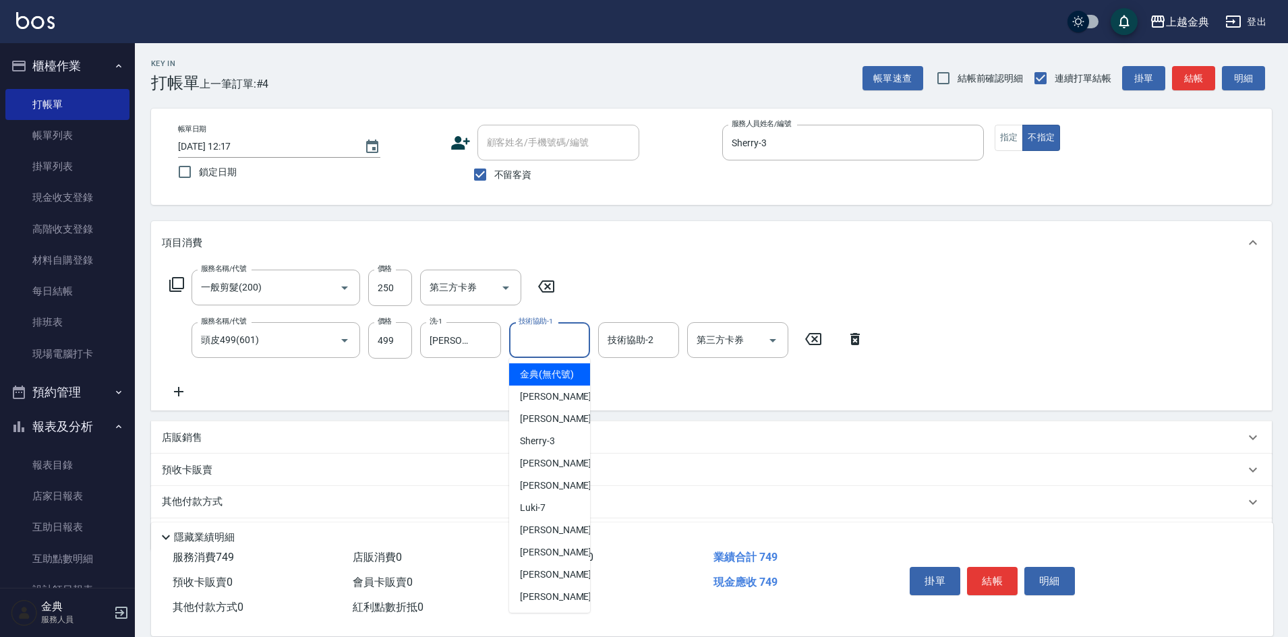
click at [572, 347] on input "技術協助-1" at bounding box center [549, 340] width 69 height 24
click at [553, 582] on span "[PERSON_NAME] -15" at bounding box center [562, 575] width 85 height 14
type input "[PERSON_NAME]-15"
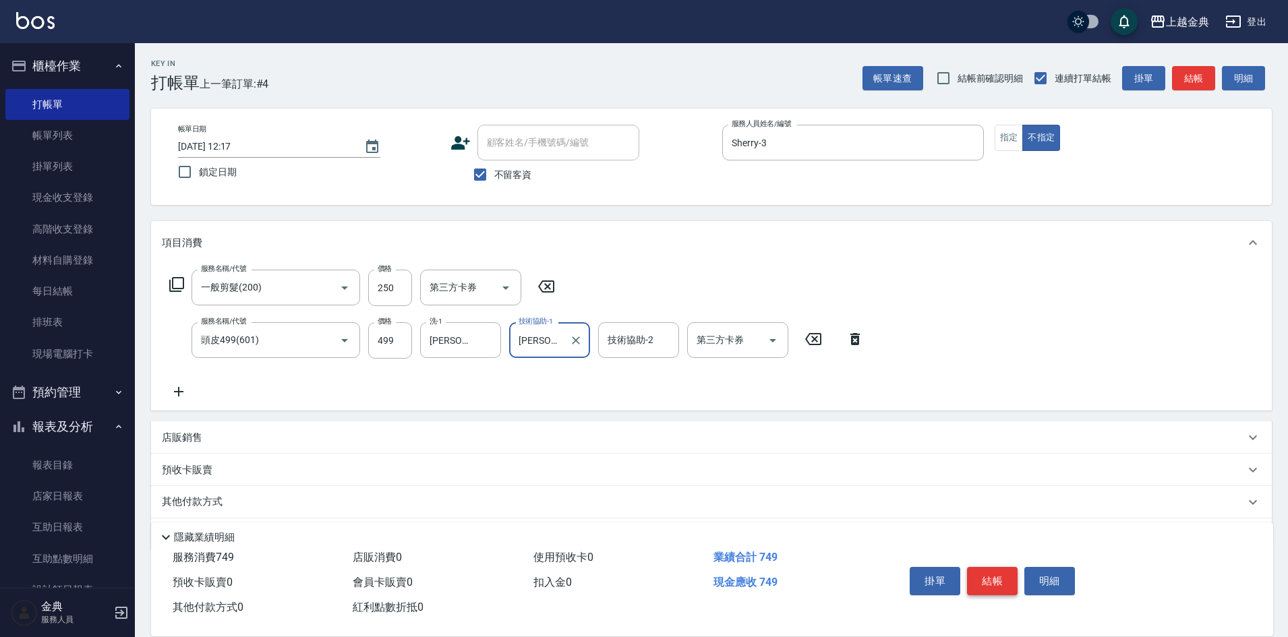
click at [1002, 570] on button "結帳" at bounding box center [992, 581] width 51 height 28
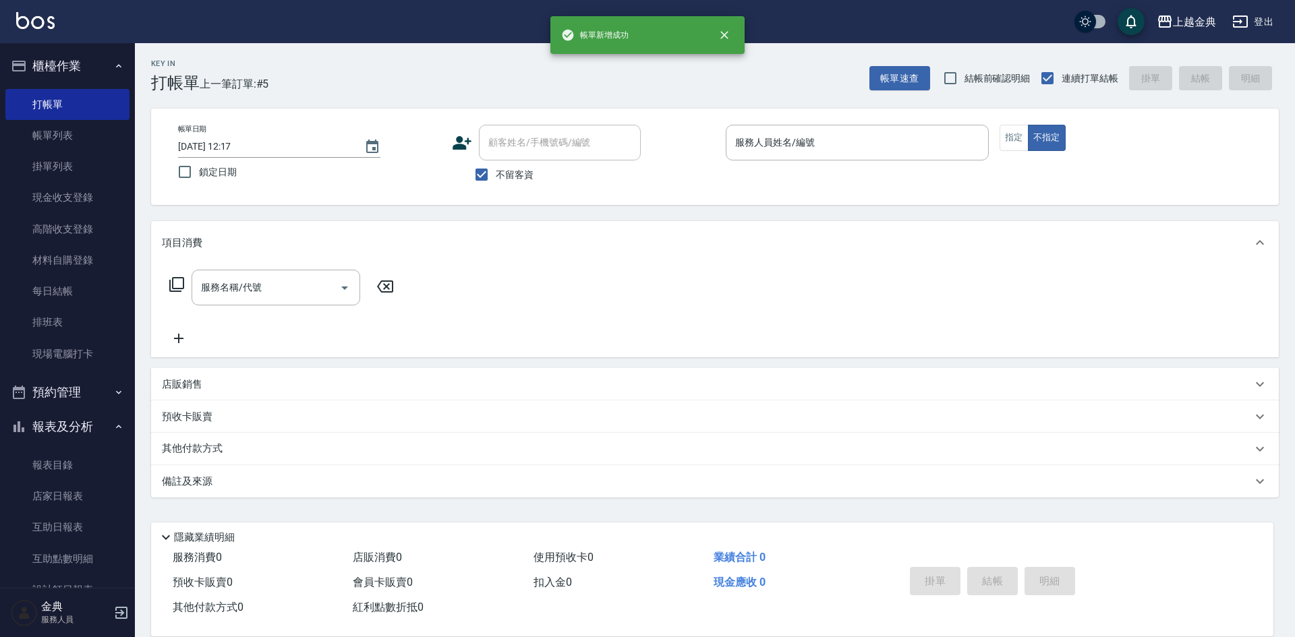
click at [504, 181] on span "不留客資" at bounding box center [515, 175] width 38 height 14
click at [496, 181] on input "不留客資" at bounding box center [481, 174] width 28 height 28
checkbox input "false"
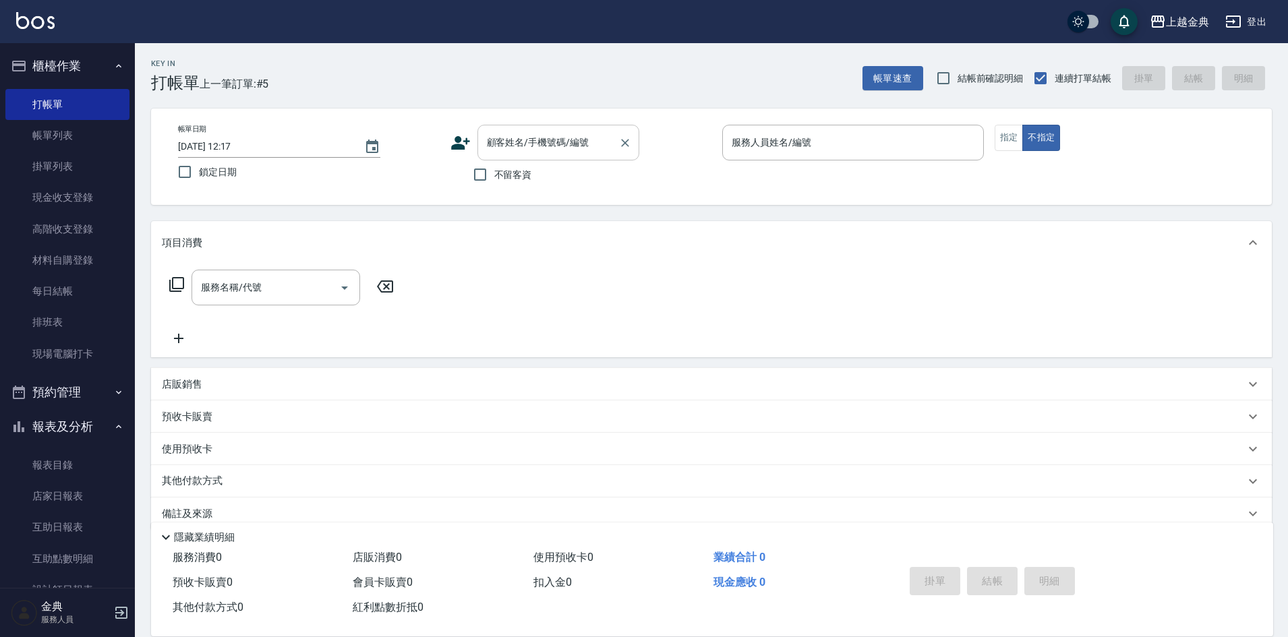
click at [531, 157] on div "顧客姓名/手機號碼/編號" at bounding box center [558, 143] width 162 height 36
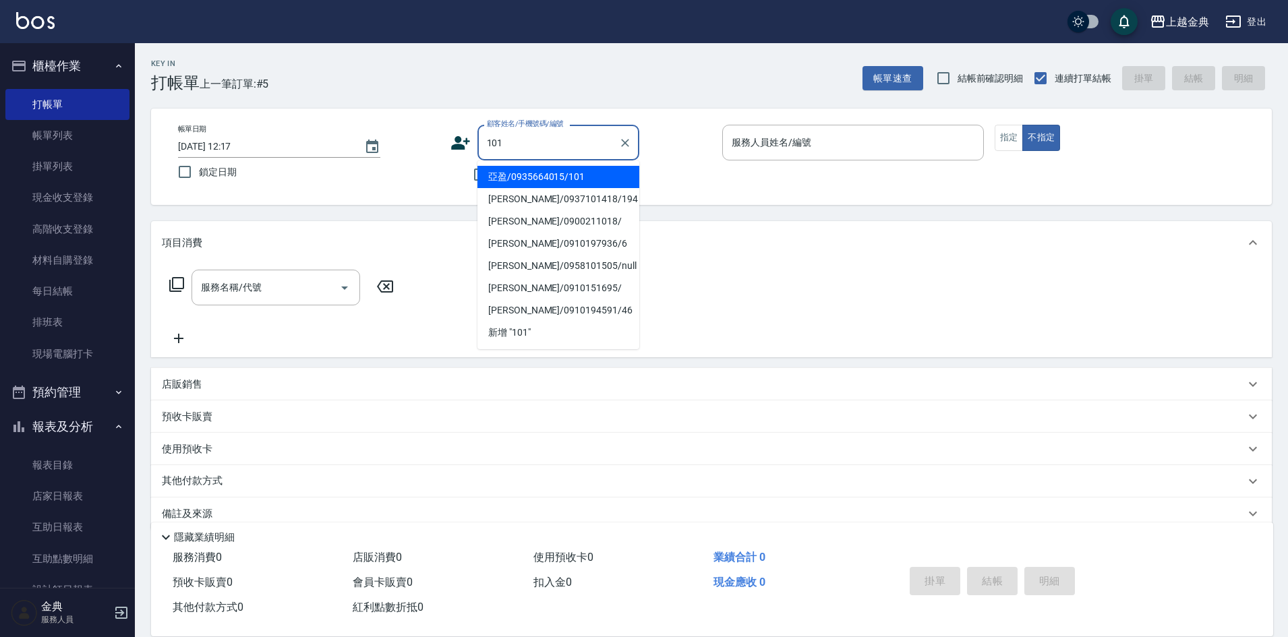
click at [571, 178] on li "亞盈/0935664015/101" at bounding box center [558, 177] width 162 height 22
type input "亞盈/0935664015/101"
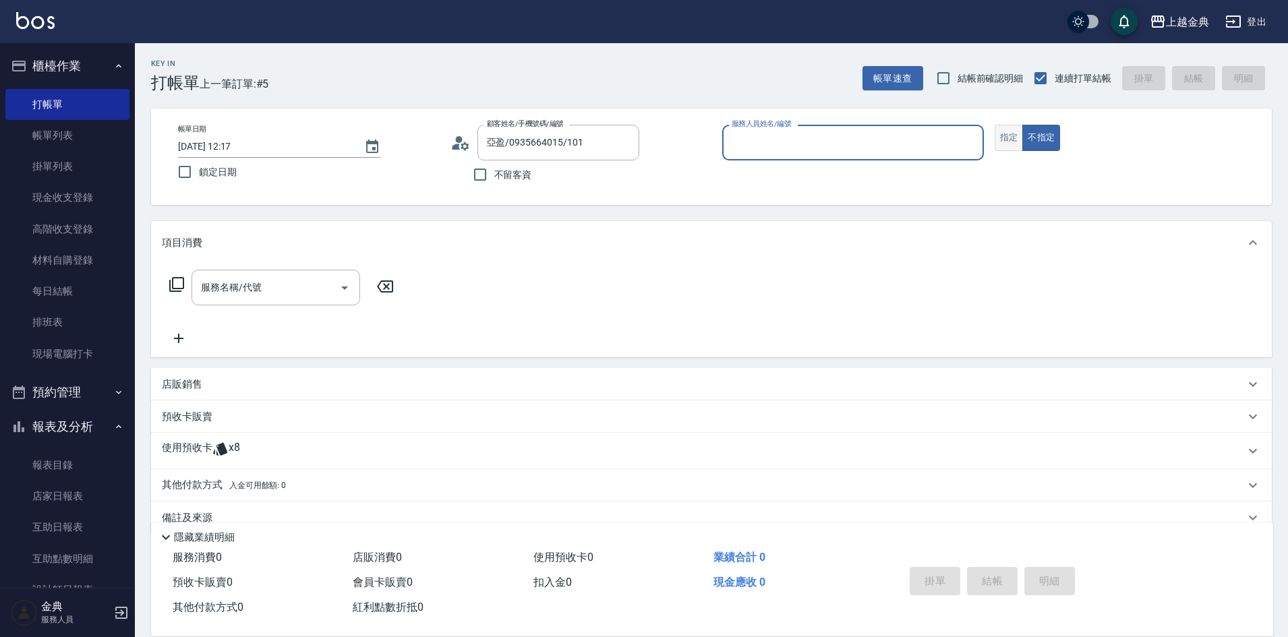
click at [1017, 138] on button "指定" at bounding box center [1009, 138] width 29 height 26
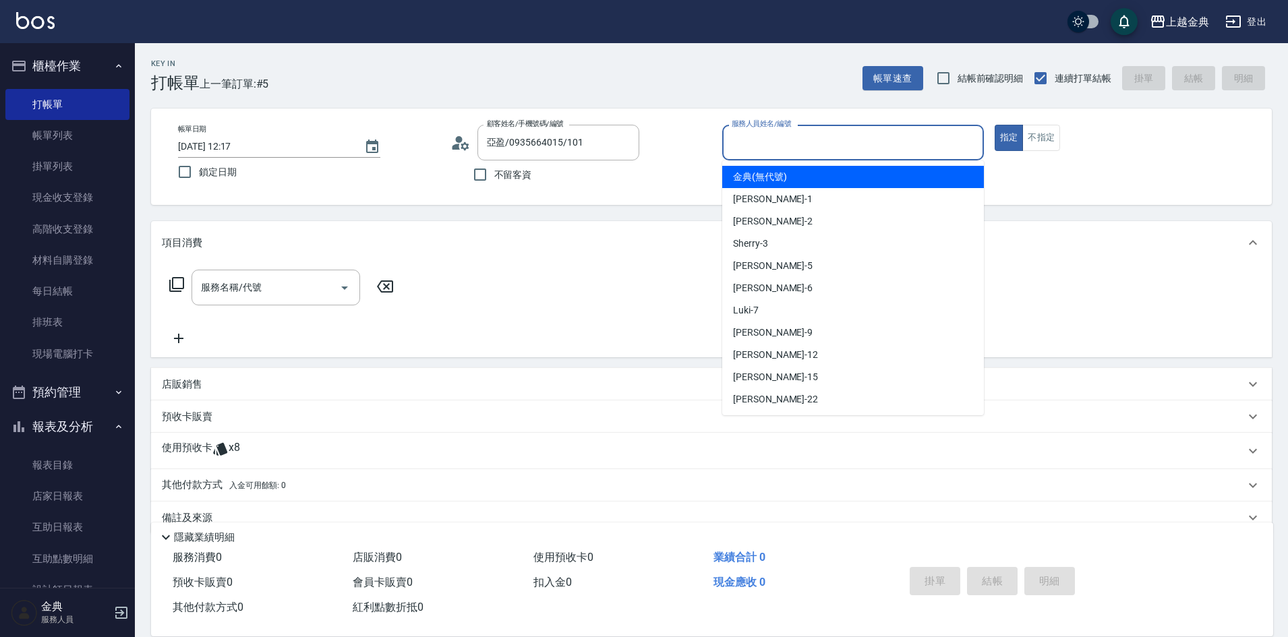
click at [922, 133] on input "服務人員姓名/編號" at bounding box center [852, 143] width 249 height 24
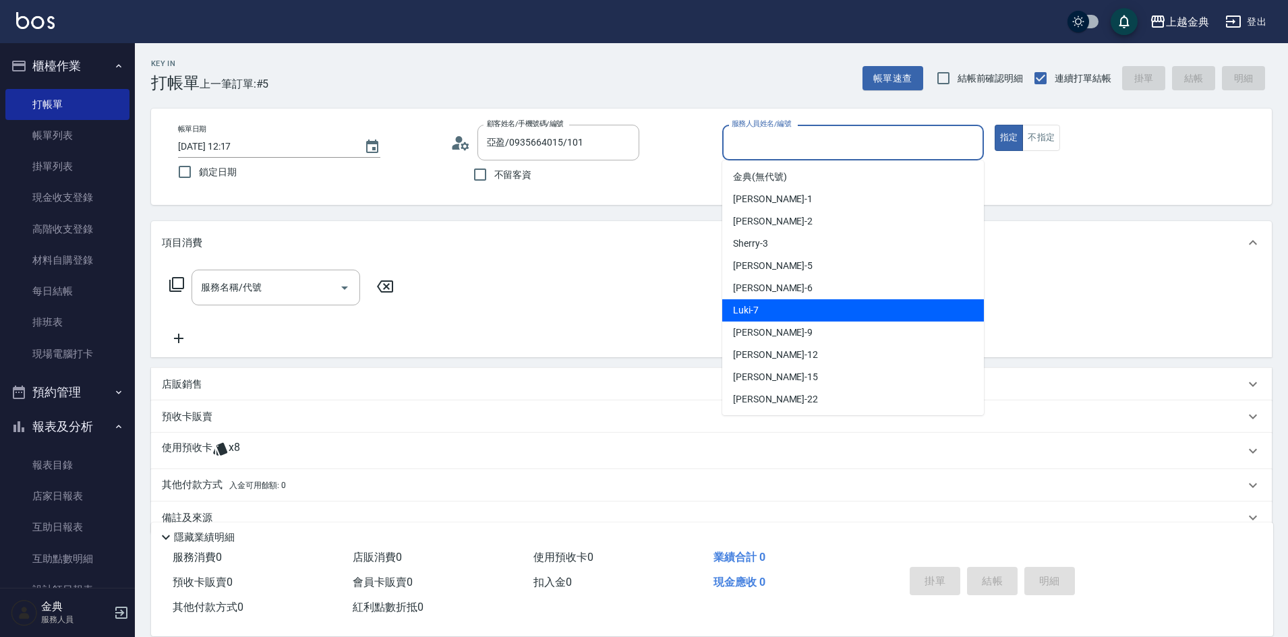
click at [755, 310] on span "Luki -7" at bounding box center [746, 310] width 26 height 14
type input "Luki-7"
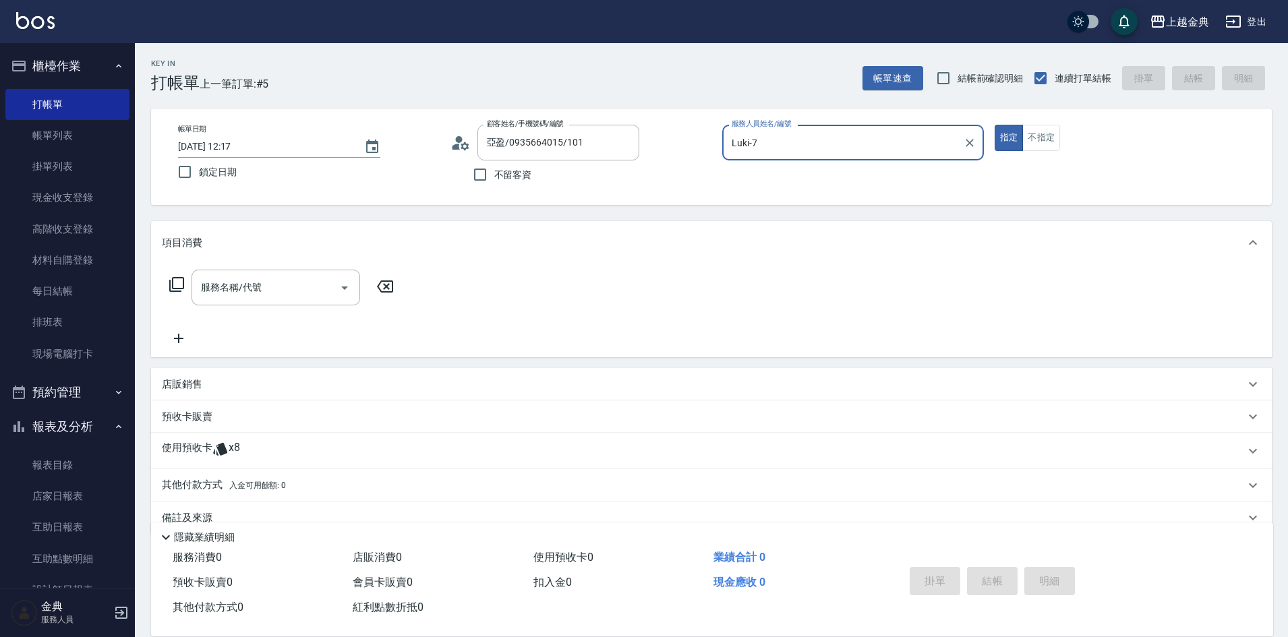
click at [227, 442] on icon at bounding box center [220, 449] width 16 height 16
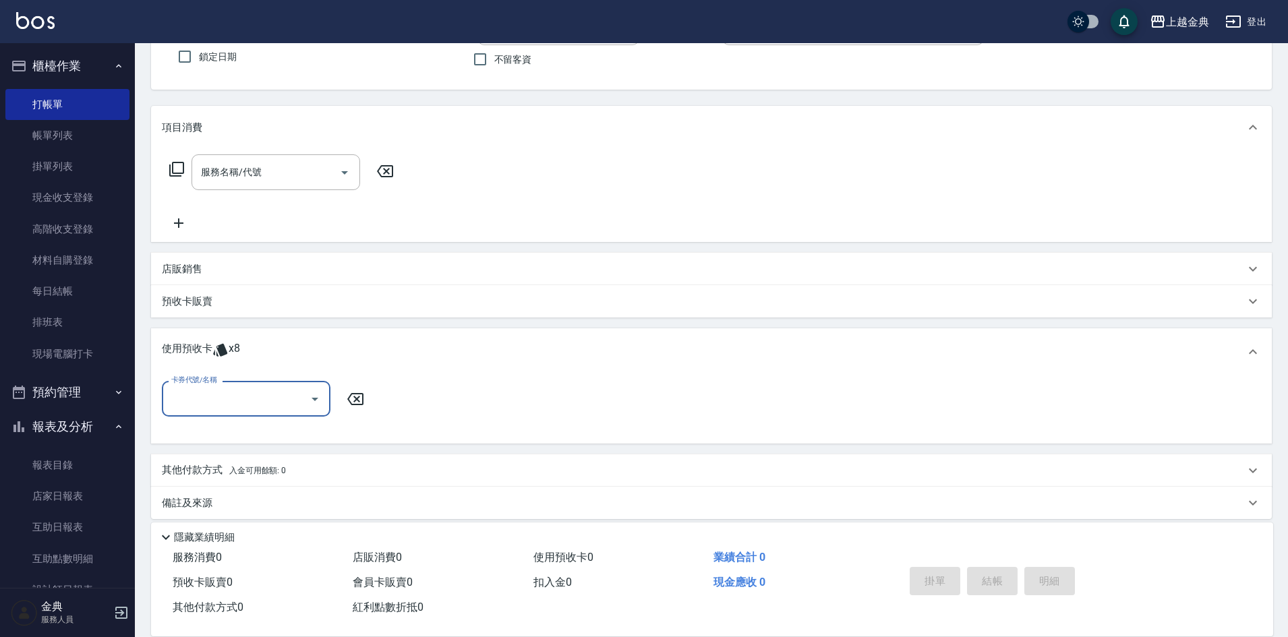
scroll to position [127, 0]
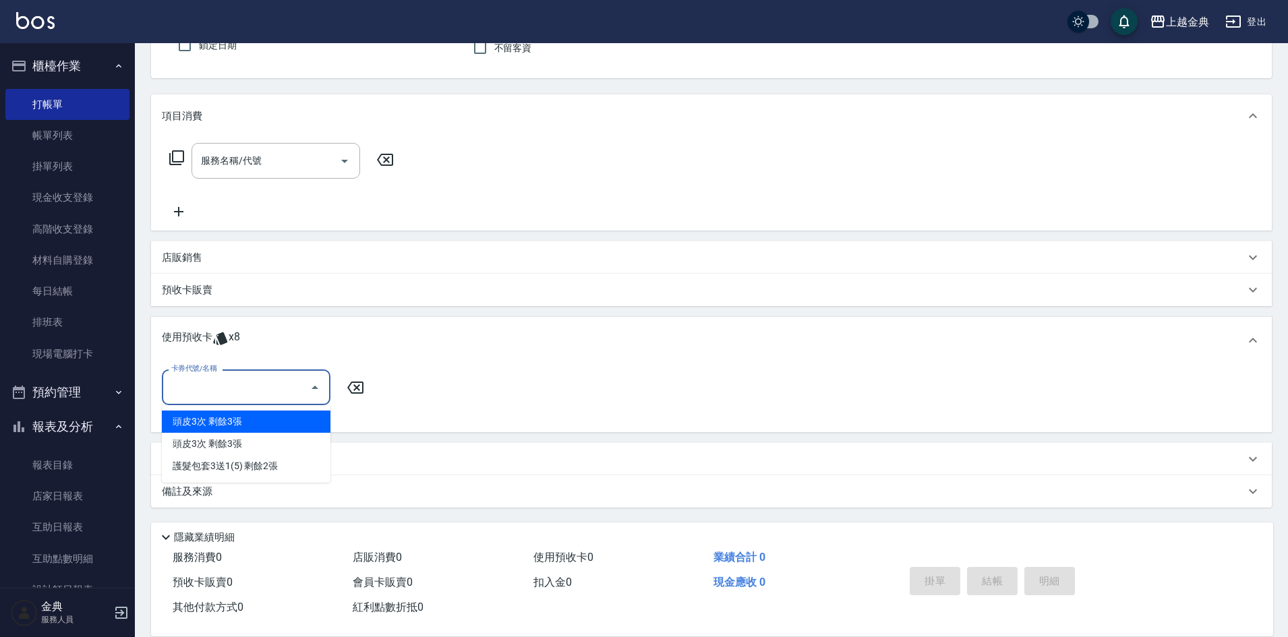
click at [253, 390] on input "卡券代號/名稱" at bounding box center [236, 388] width 136 height 24
click at [439, 334] on div "使用預收卡 x8" at bounding box center [703, 340] width 1083 height 20
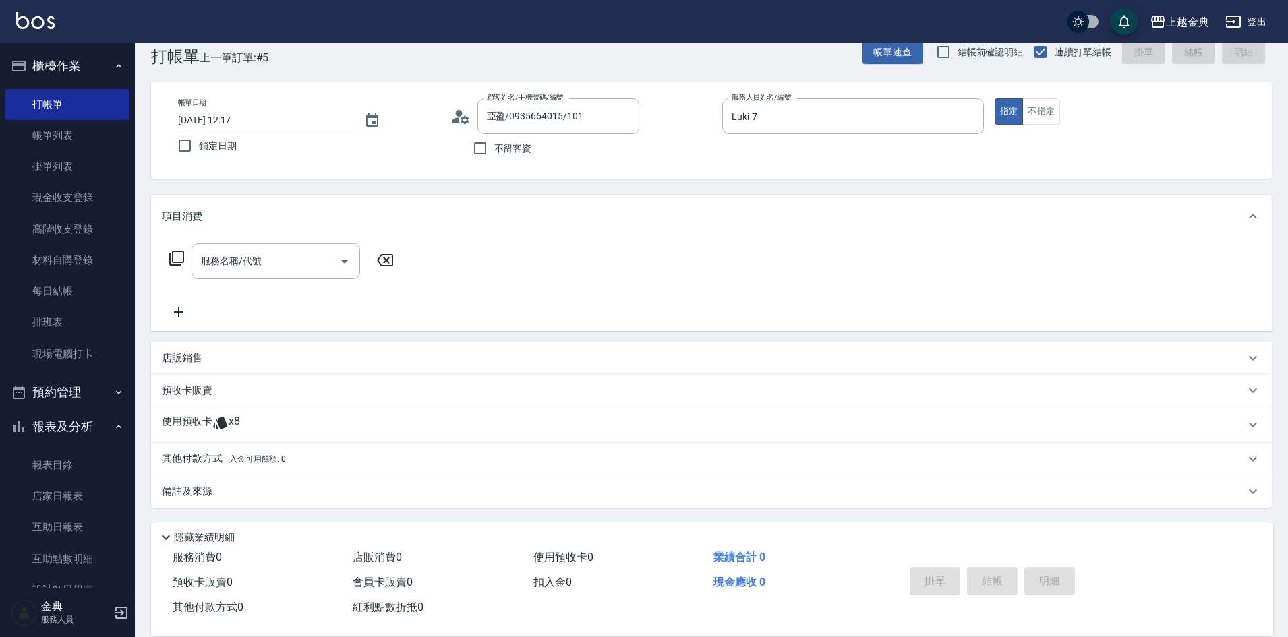
scroll to position [26, 0]
click at [392, 423] on div "使用預收卡 x8" at bounding box center [703, 425] width 1083 height 20
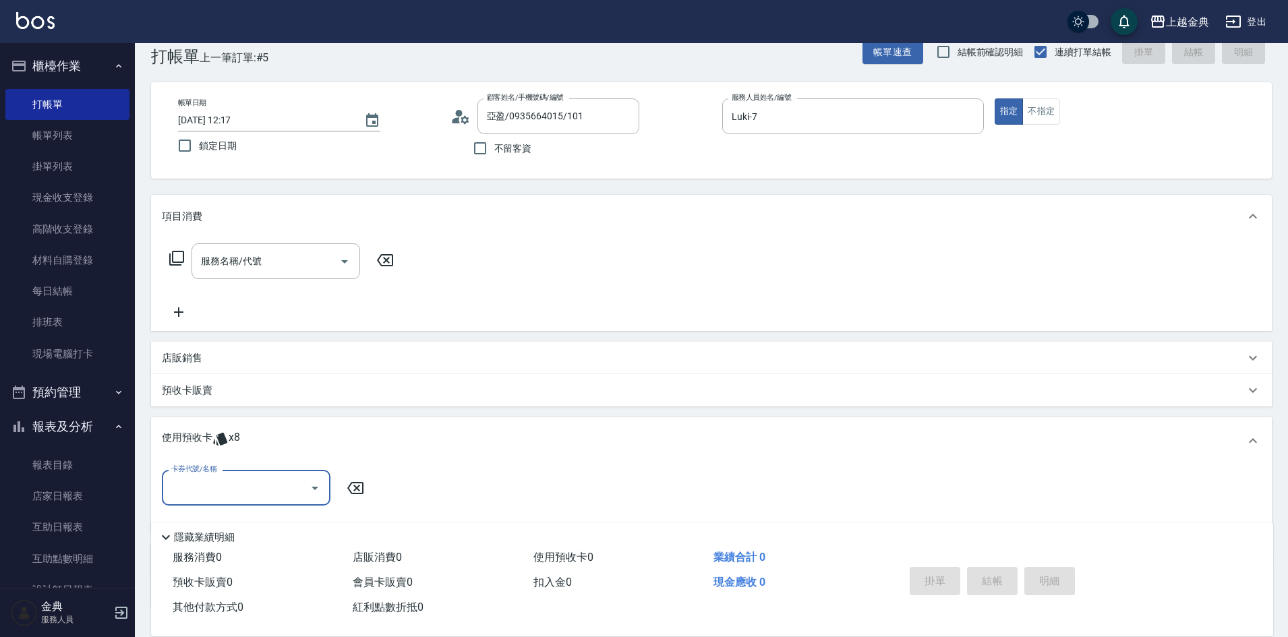
scroll to position [0, 0]
click at [965, 121] on icon "Clear" at bounding box center [969, 116] width 13 height 13
click at [622, 122] on icon "Clear" at bounding box center [624, 116] width 13 height 13
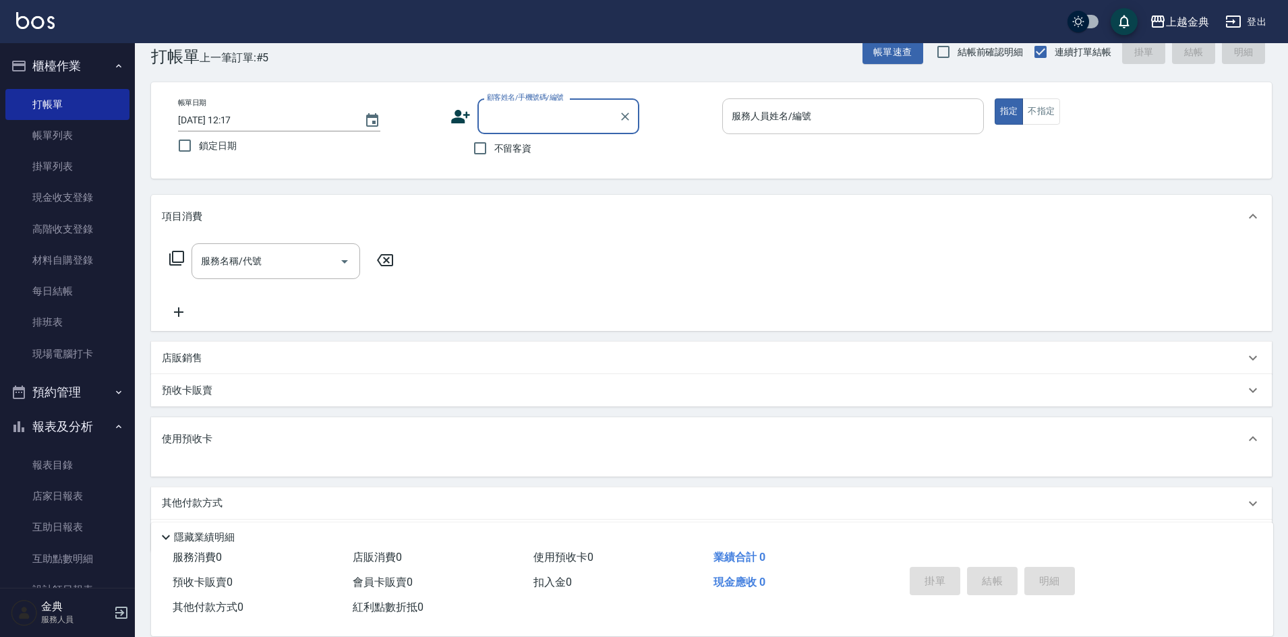
click at [512, 148] on span "不留客資" at bounding box center [513, 149] width 38 height 14
click at [494, 148] on input "不留客資" at bounding box center [480, 148] width 28 height 28
checkbox input "true"
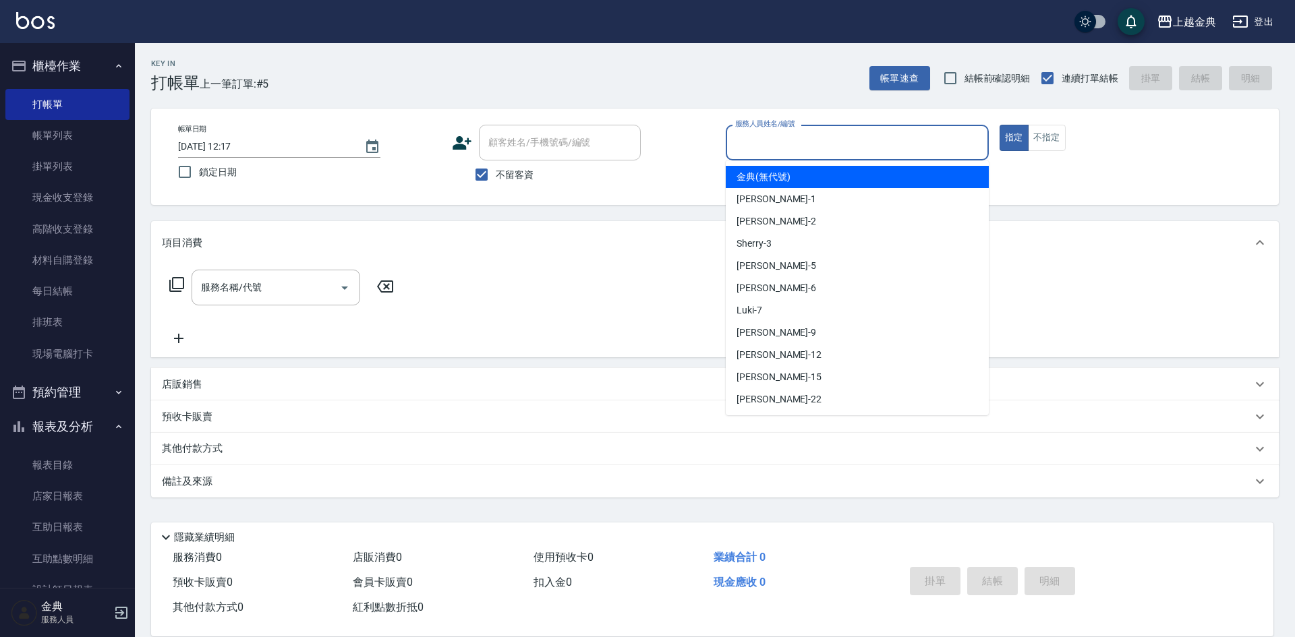
click at [769, 140] on input "服務人員姓名/編號" at bounding box center [857, 143] width 251 height 24
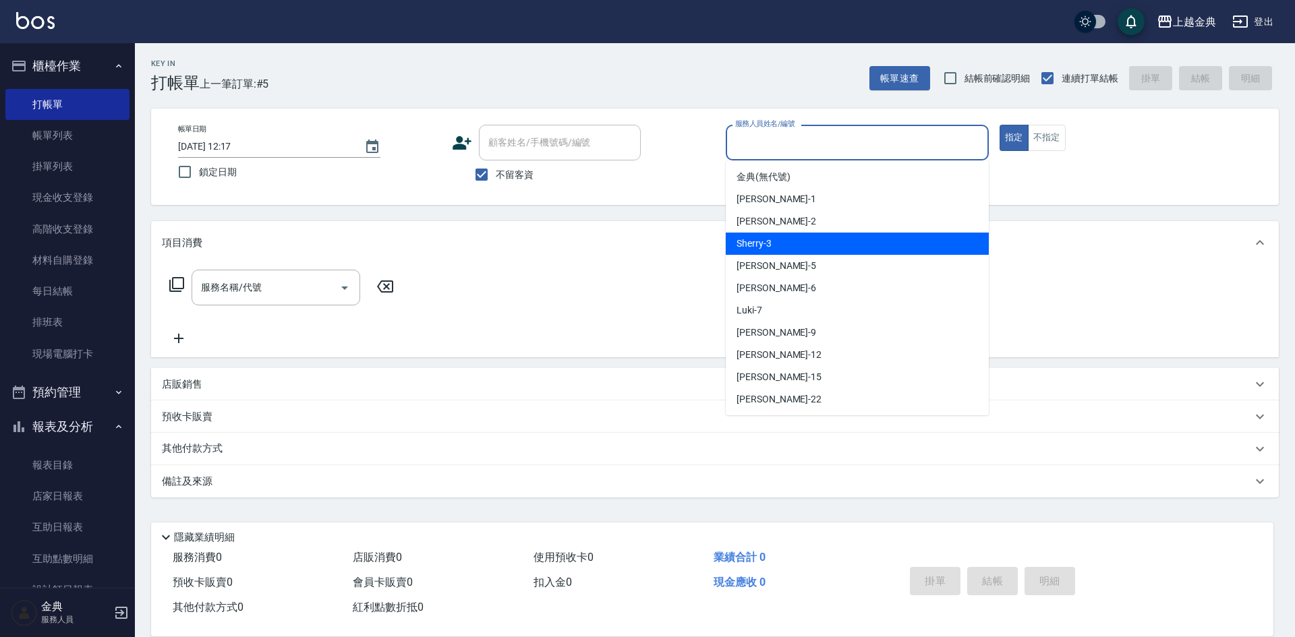
click at [781, 251] on div "Sherry -3" at bounding box center [856, 244] width 263 height 22
type input "Sherry-3"
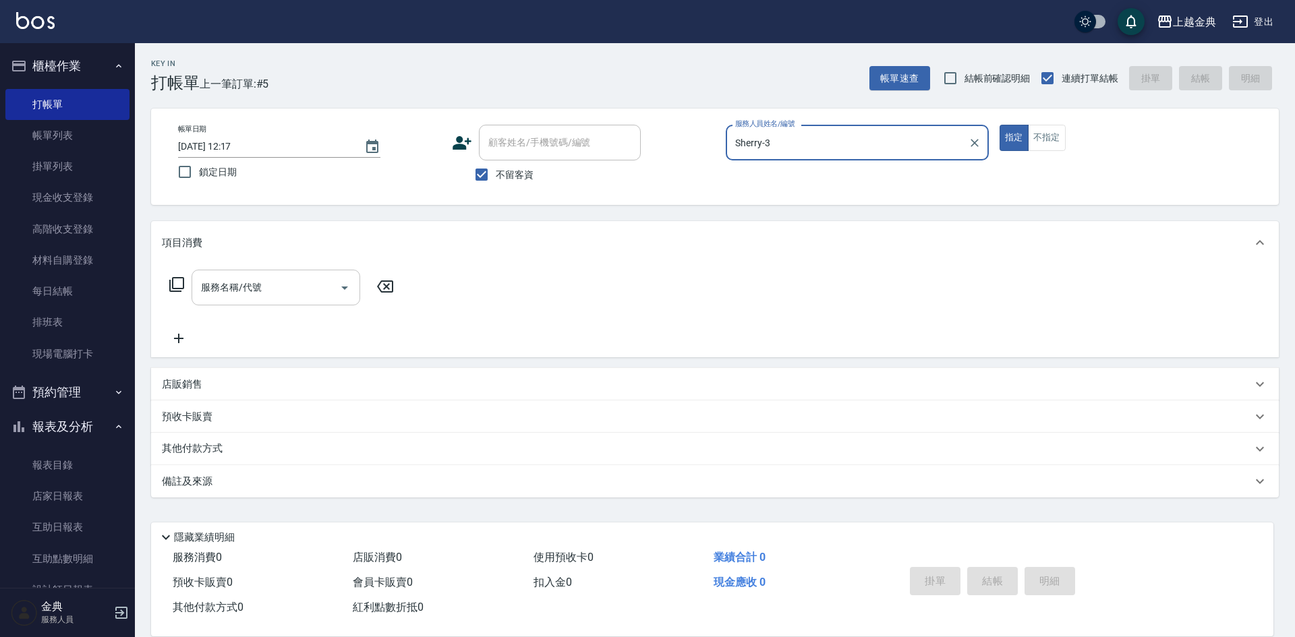
click at [279, 283] on input "服務名稱/代號" at bounding box center [266, 288] width 136 height 24
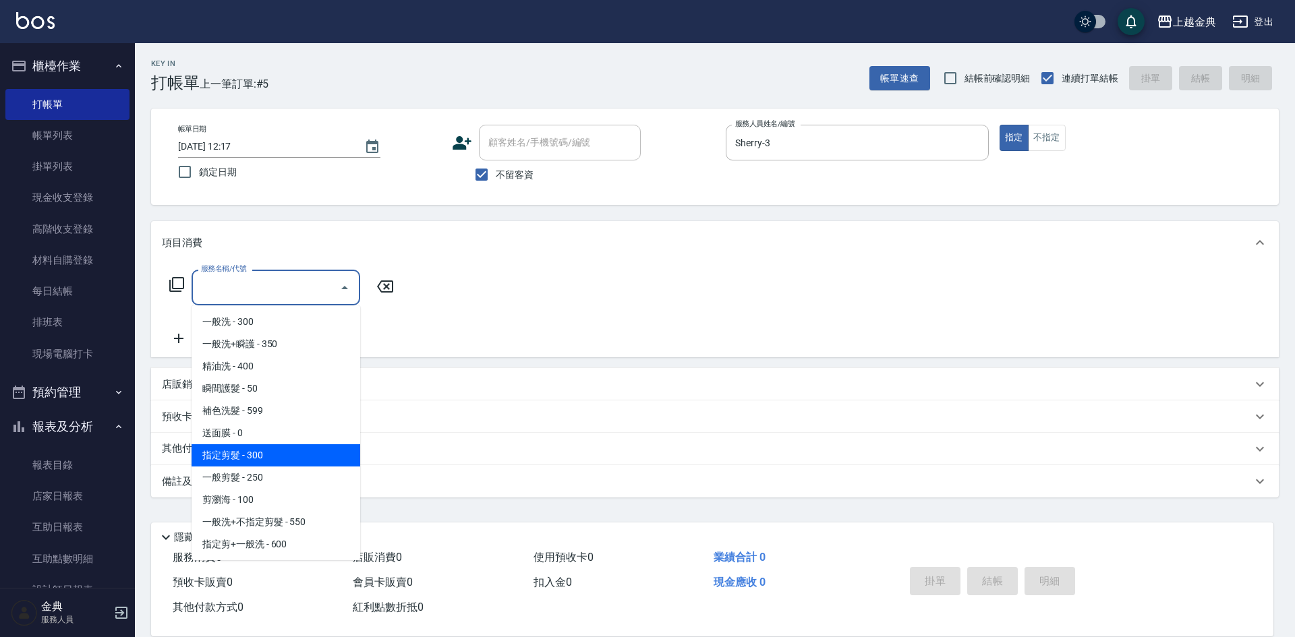
click at [264, 455] on span "指定剪髮 - 300" at bounding box center [275, 455] width 169 height 22
type input "指定剪髮(199)"
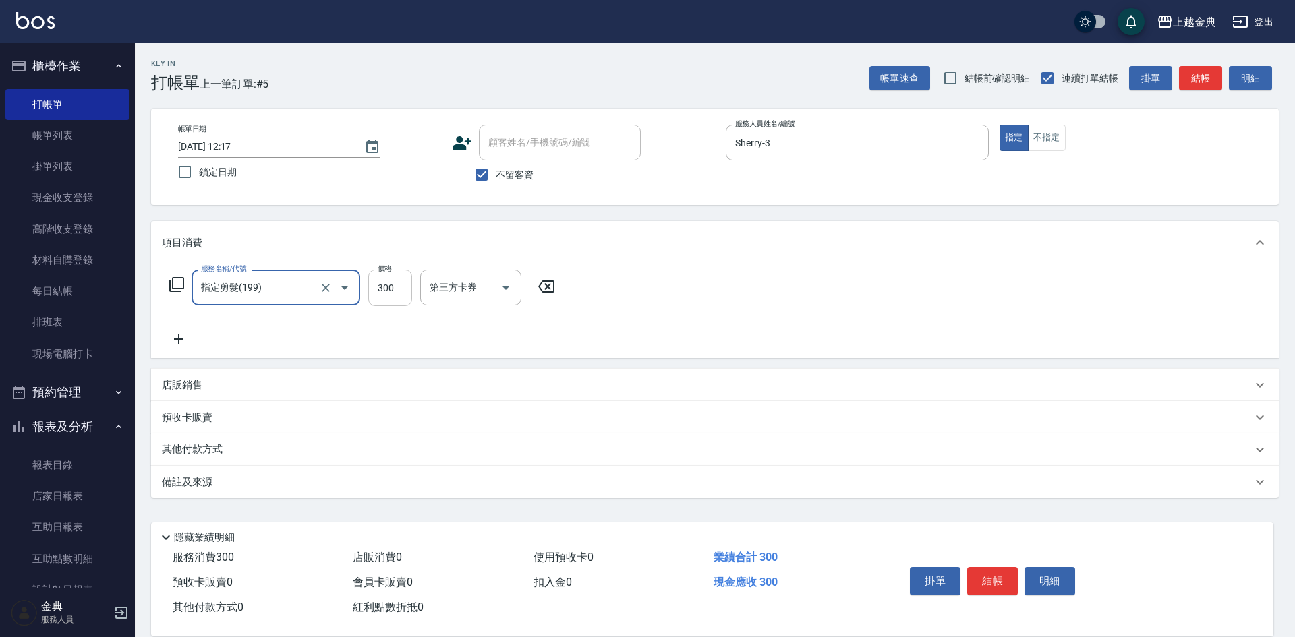
click at [395, 292] on input "300" at bounding box center [390, 288] width 44 height 36
type input "600"
click at [993, 580] on button "結帳" at bounding box center [992, 581] width 51 height 28
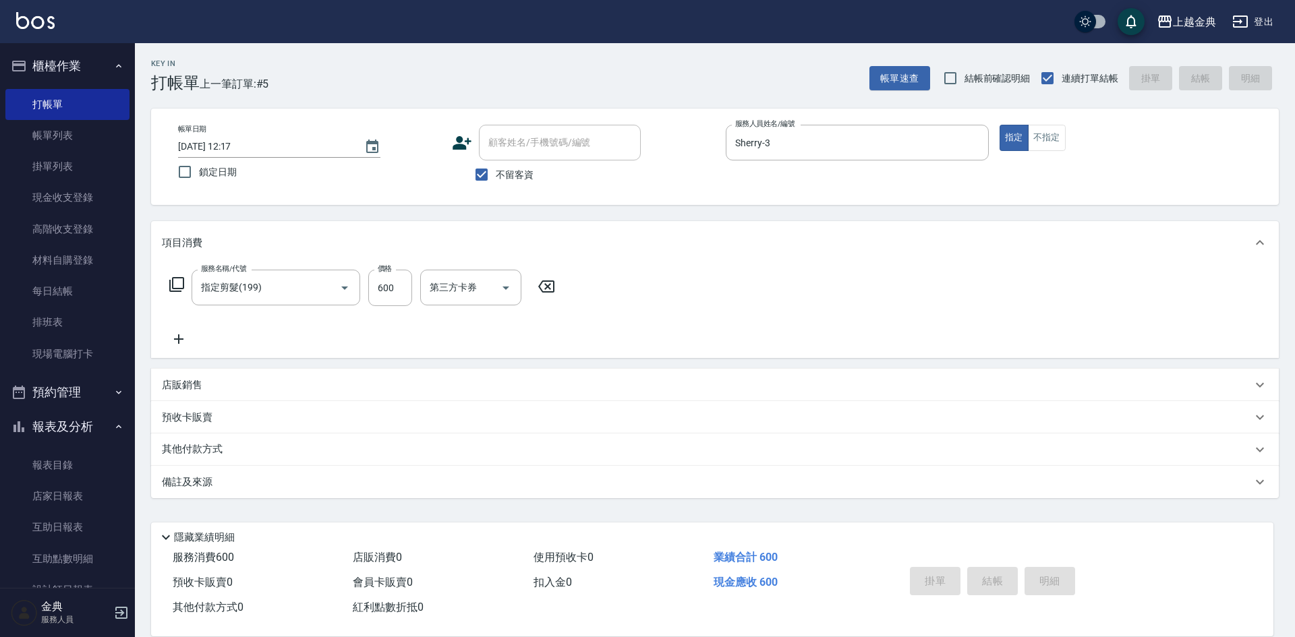
type input "[DATE] 12:18"
click at [1049, 135] on button "不指定" at bounding box center [1047, 138] width 38 height 26
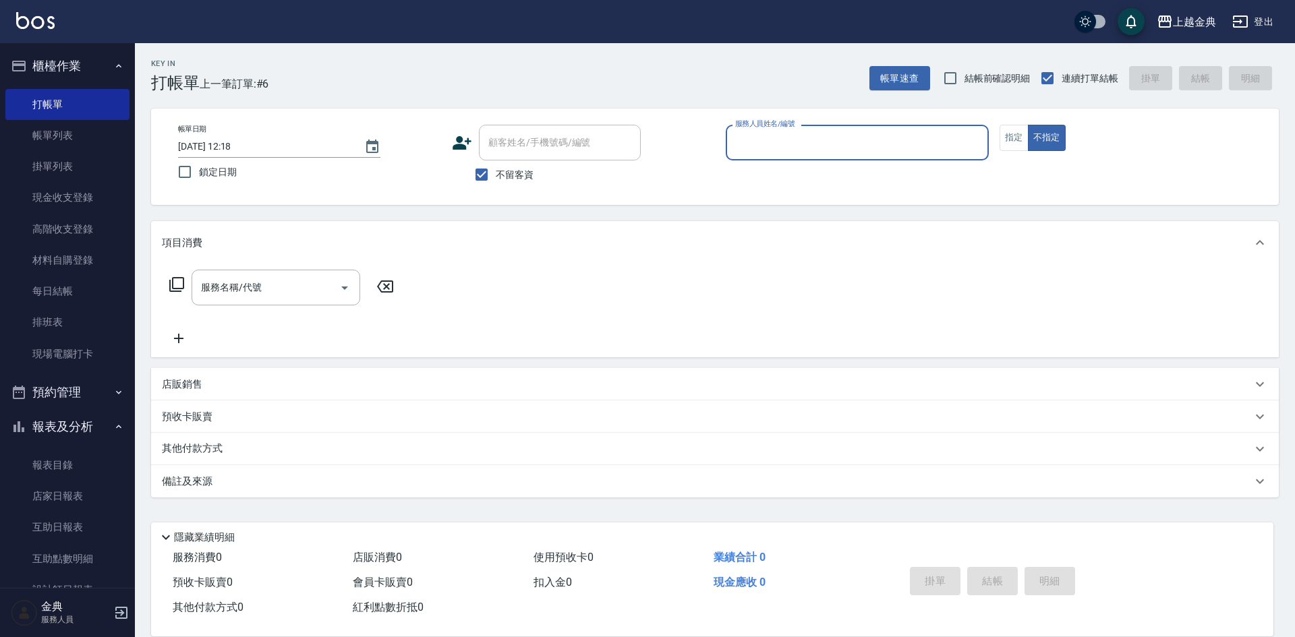
click at [821, 143] on input "服務人員姓名/編號" at bounding box center [857, 143] width 251 height 24
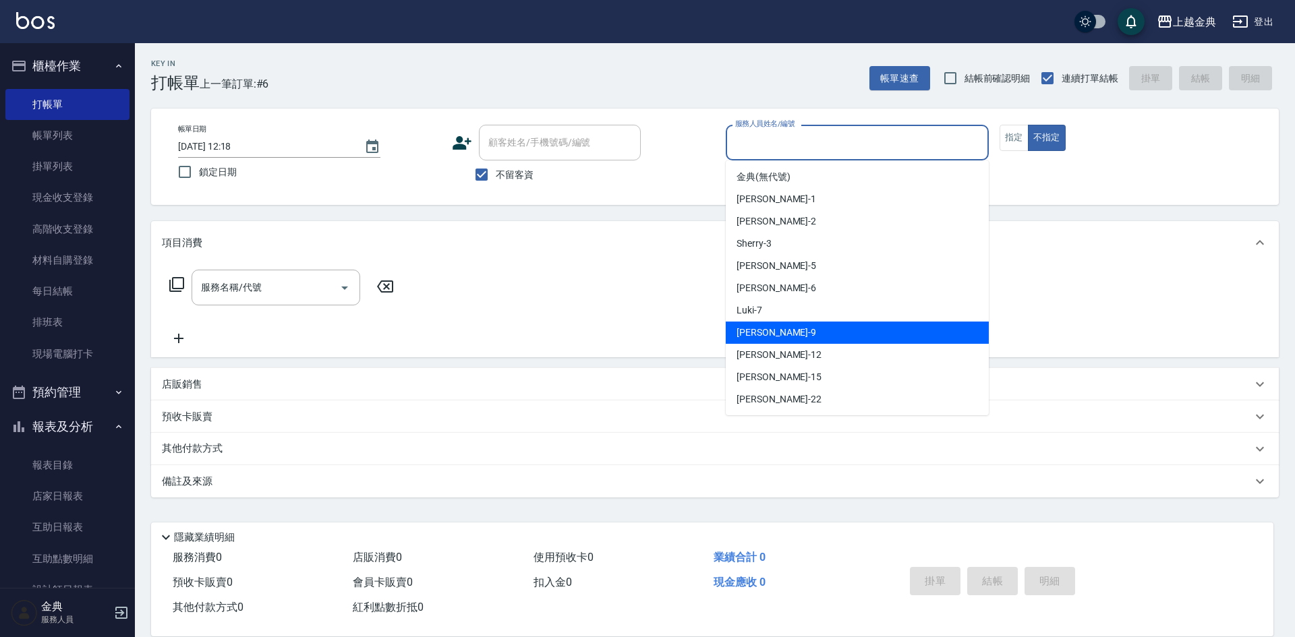
click at [841, 330] on div "[PERSON_NAME] -9" at bounding box center [856, 333] width 263 height 22
type input "[PERSON_NAME]-9"
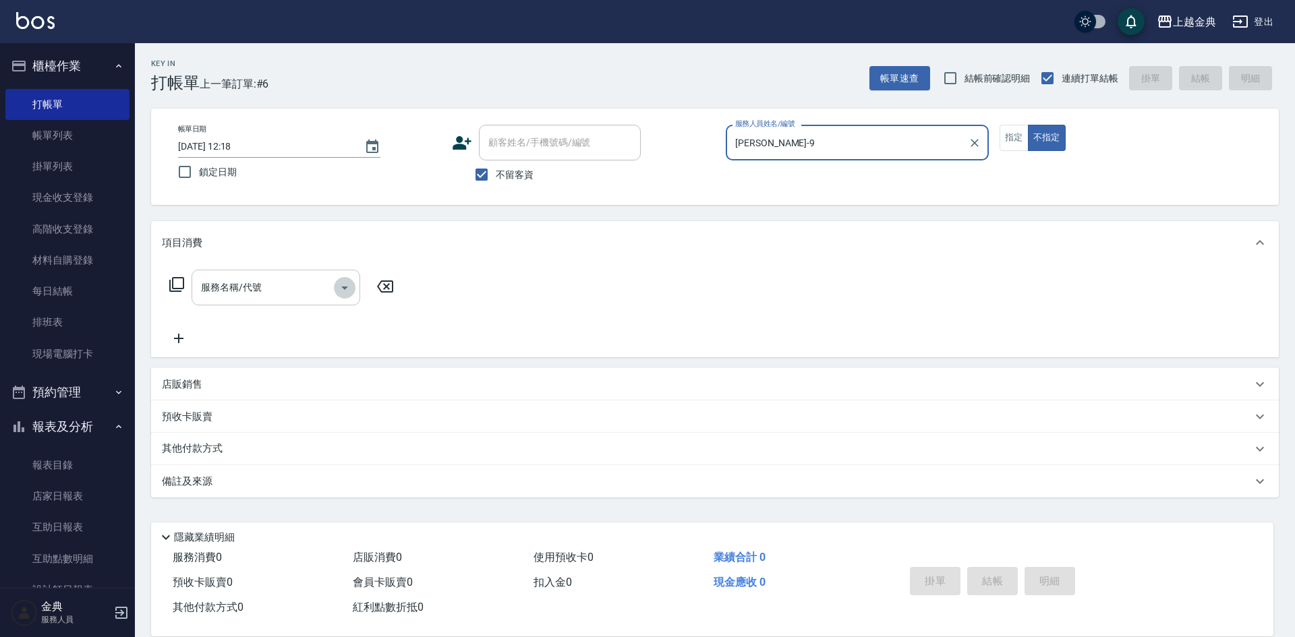
click at [346, 284] on icon "Open" at bounding box center [344, 288] width 16 height 16
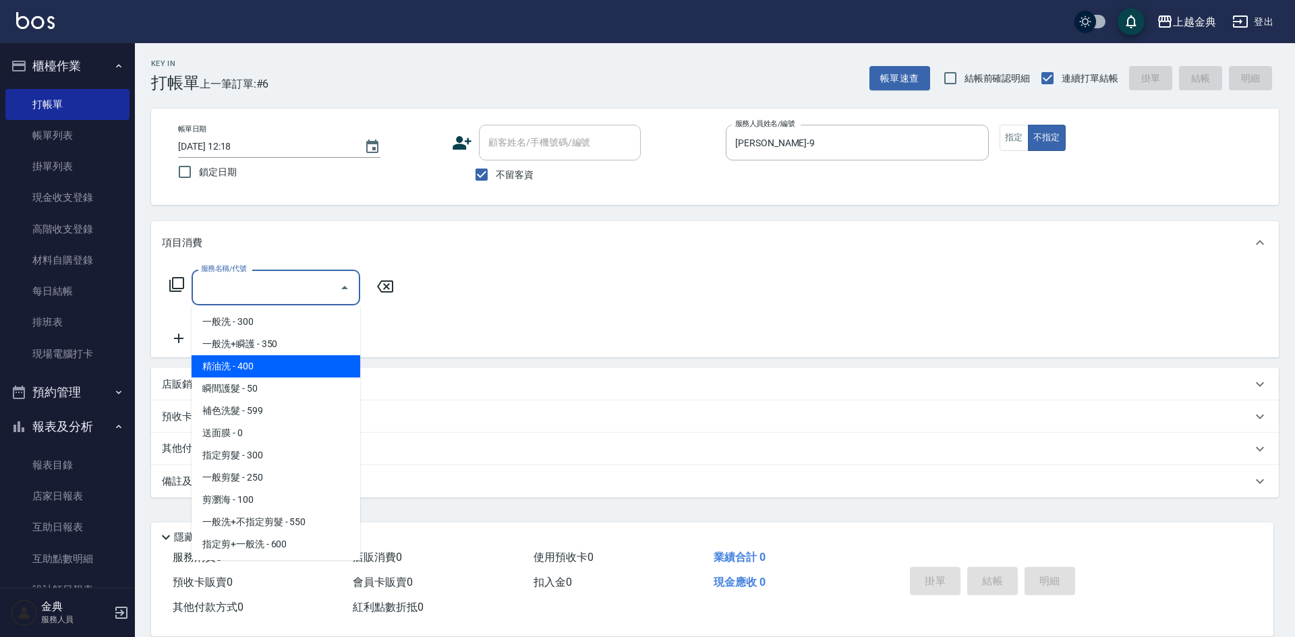
click at [297, 359] on span "精油洗 - 400" at bounding box center [275, 366] width 169 height 22
type input "精油洗(102)"
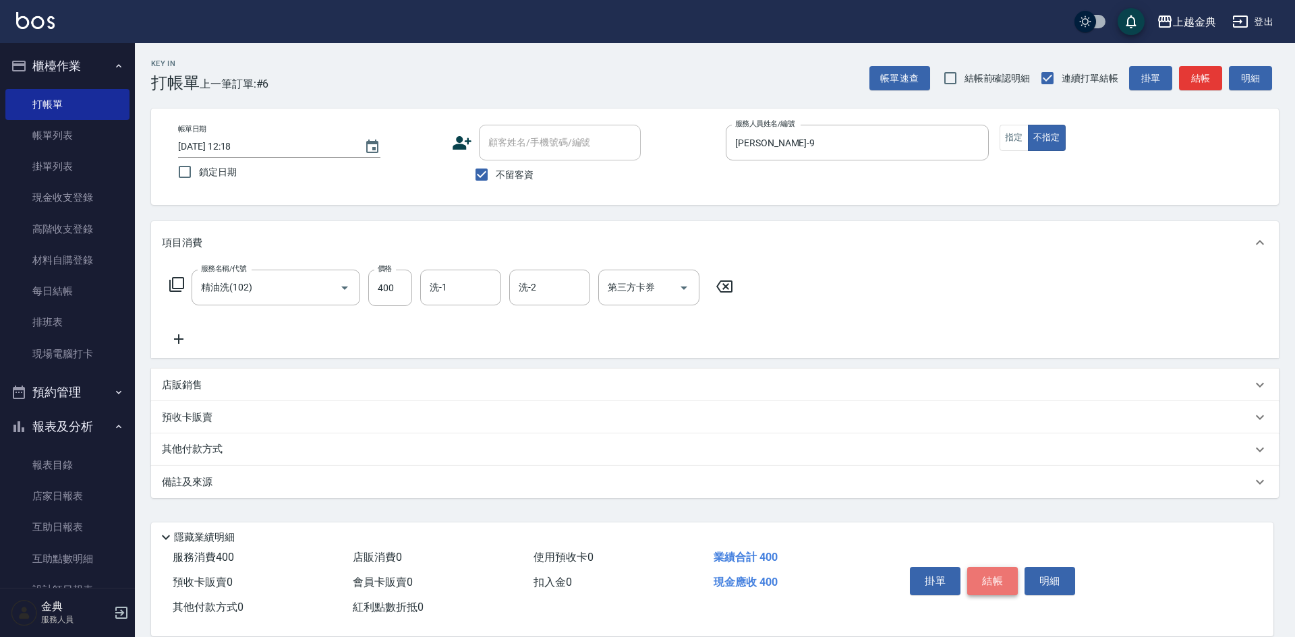
click at [996, 571] on button "結帳" at bounding box center [992, 581] width 51 height 28
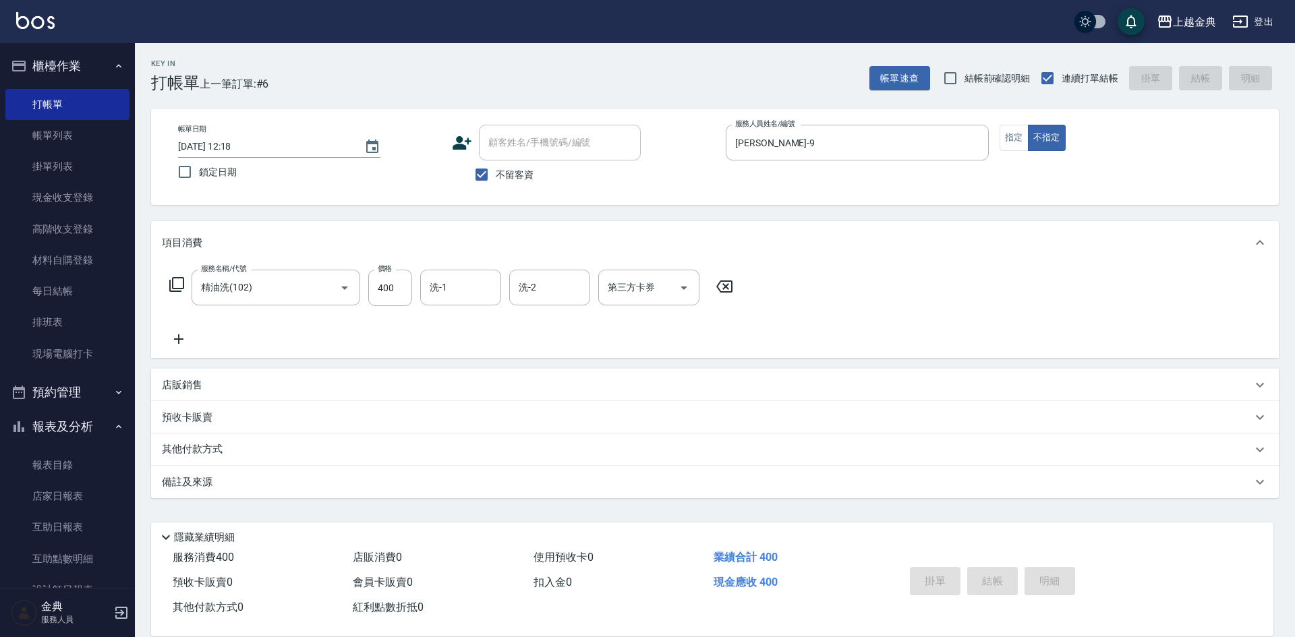
type input "[DATE] 12:28"
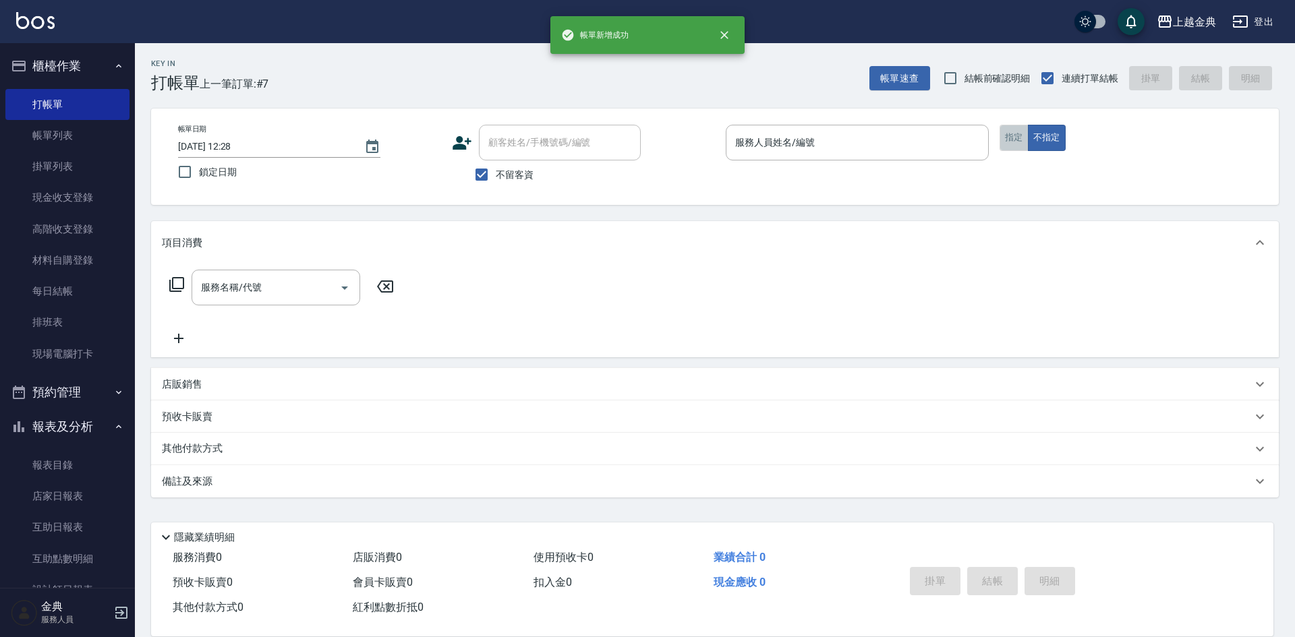
click at [1005, 140] on button "指定" at bounding box center [1013, 138] width 29 height 26
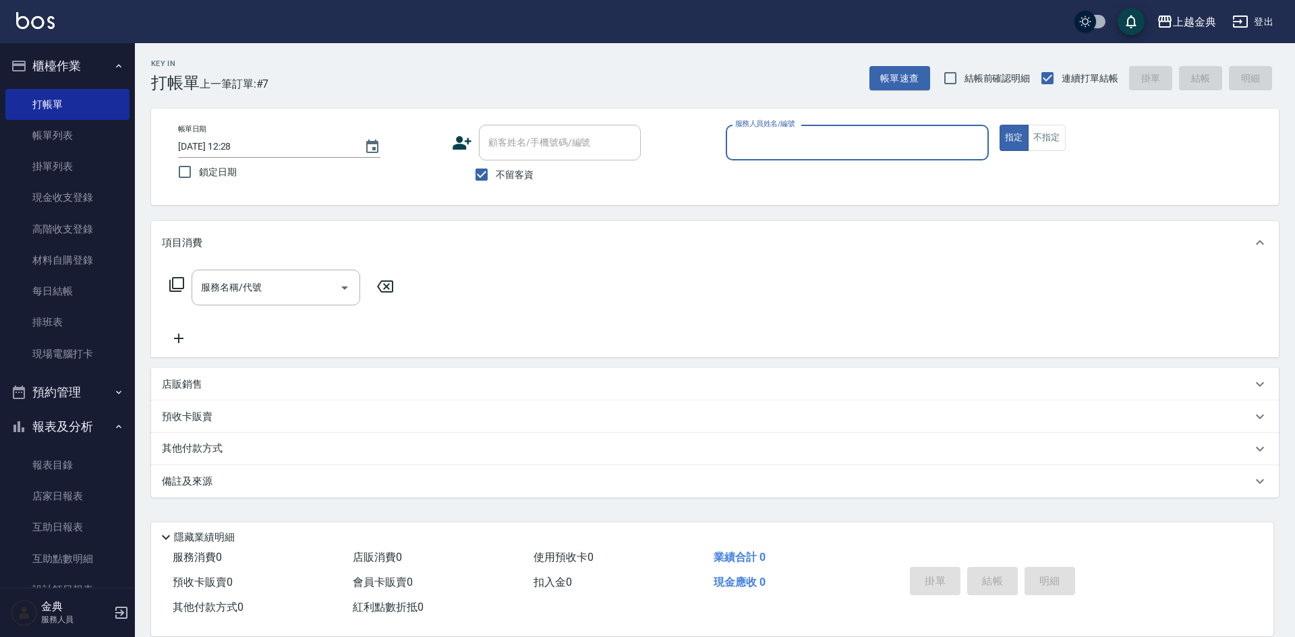
click at [891, 141] on input "服務人員姓名/編號" at bounding box center [857, 143] width 251 height 24
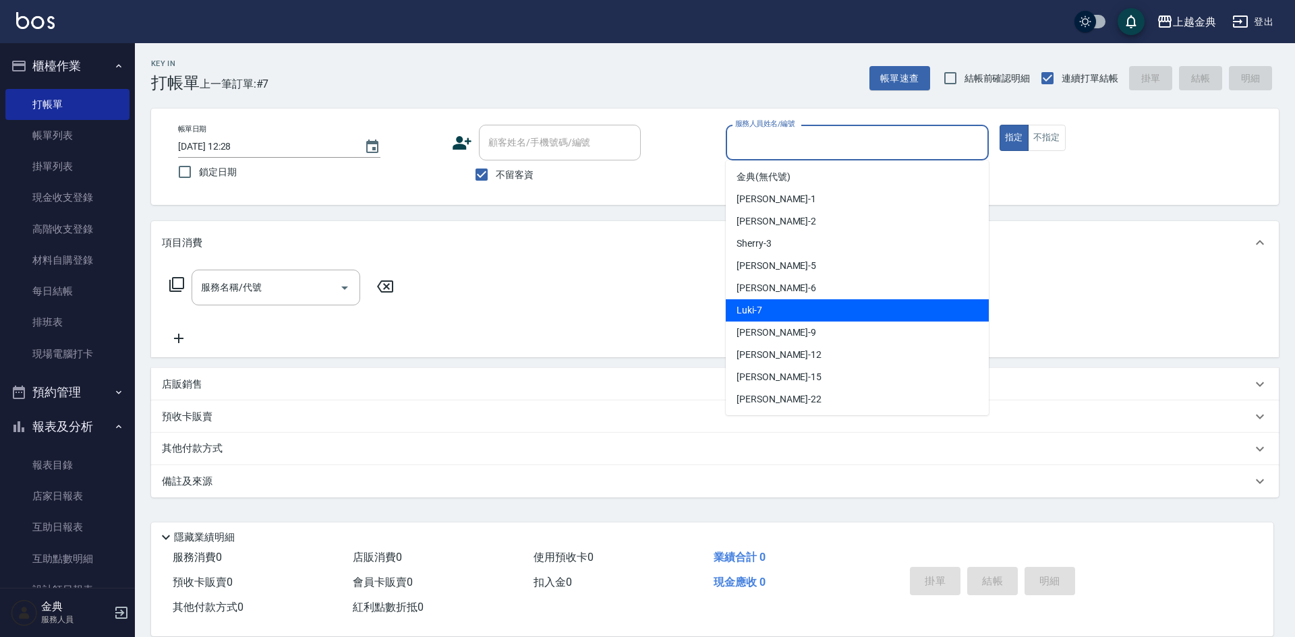
click at [817, 314] on div "Luki -7" at bounding box center [856, 310] width 263 height 22
type input "Luki-7"
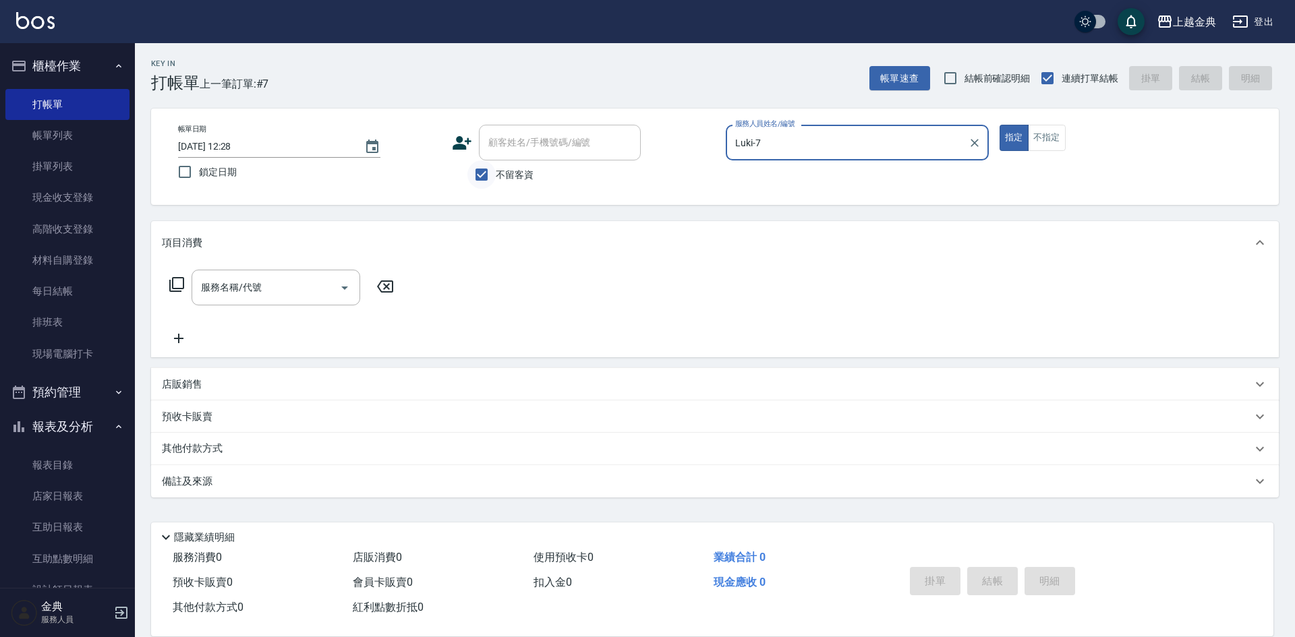
click at [477, 179] on input "不留客資" at bounding box center [481, 174] width 28 height 28
checkbox input "false"
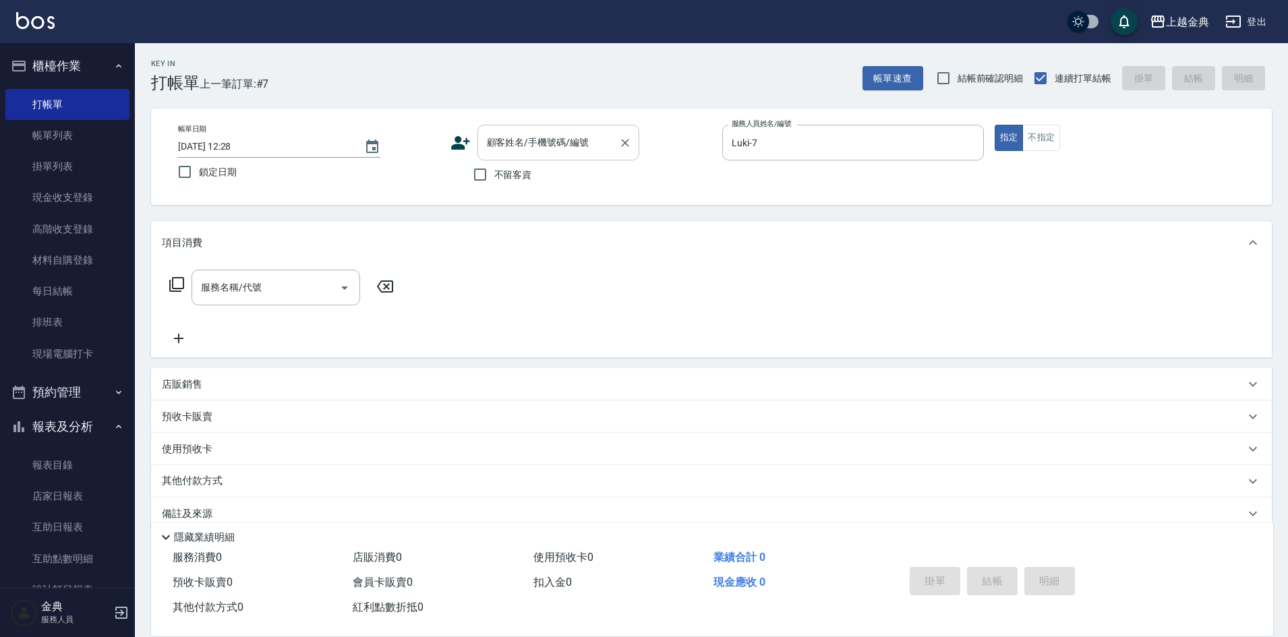
click at [500, 145] on input "顧客姓名/手機號碼/編號" at bounding box center [547, 143] width 129 height 24
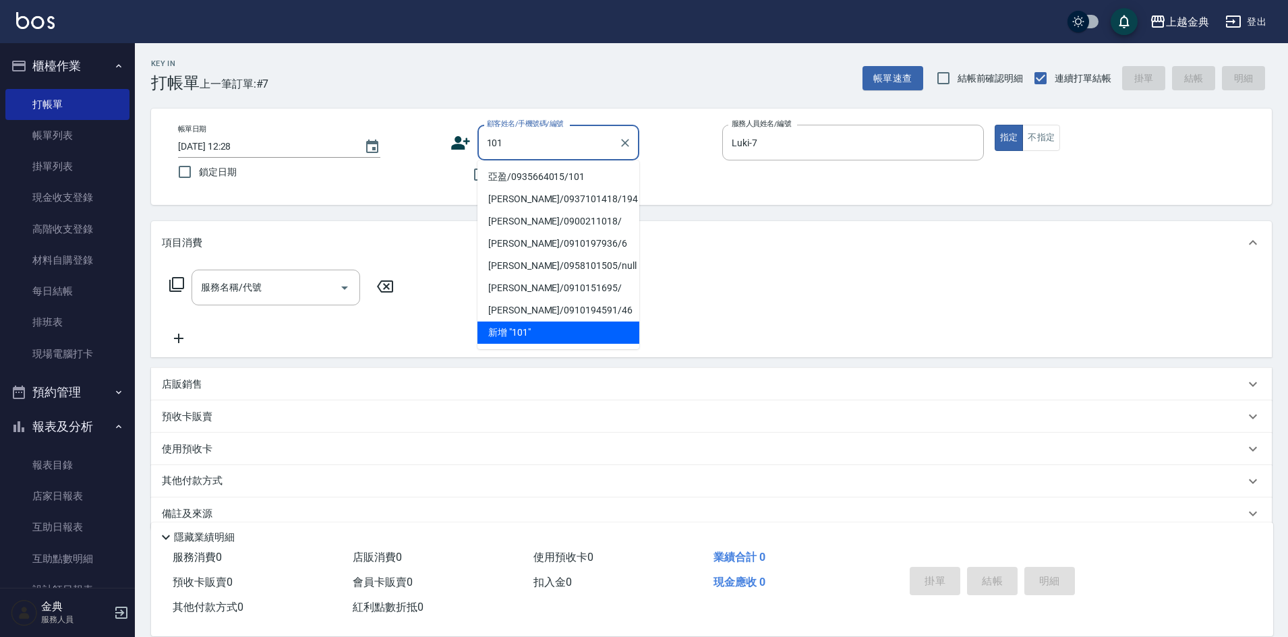
click at [595, 173] on li "亞盈/0935664015/101" at bounding box center [558, 177] width 162 height 22
type input "亞盈/0935664015/101"
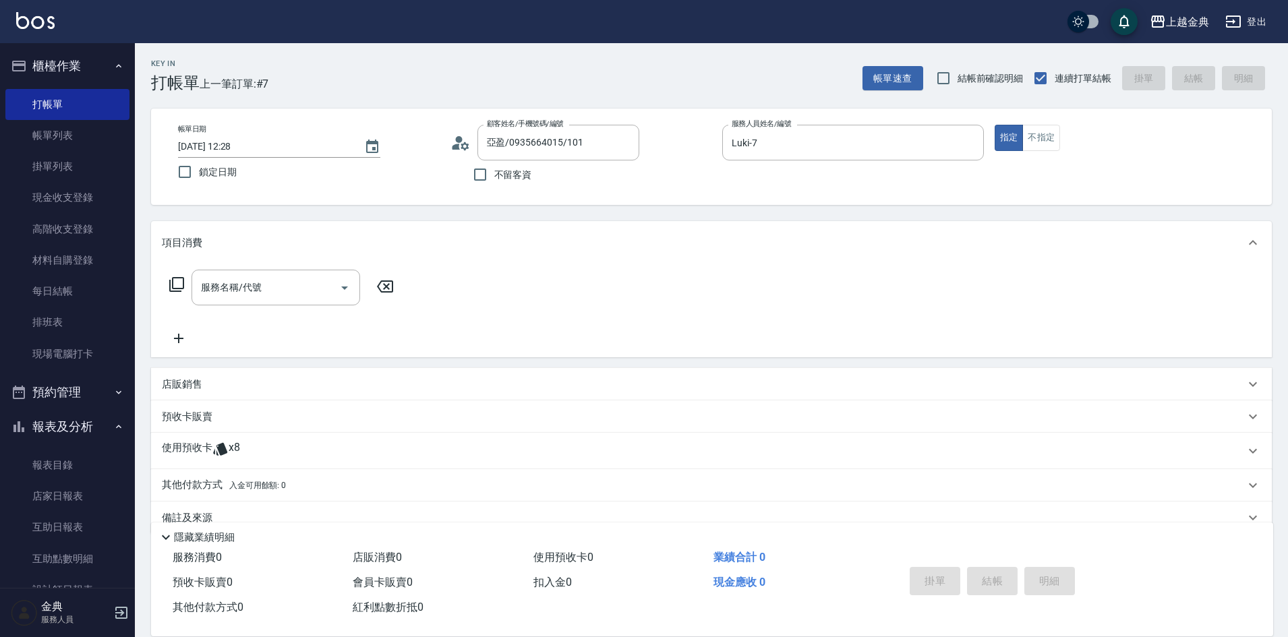
click at [247, 442] on div "使用預收卡 x8" at bounding box center [703, 451] width 1083 height 20
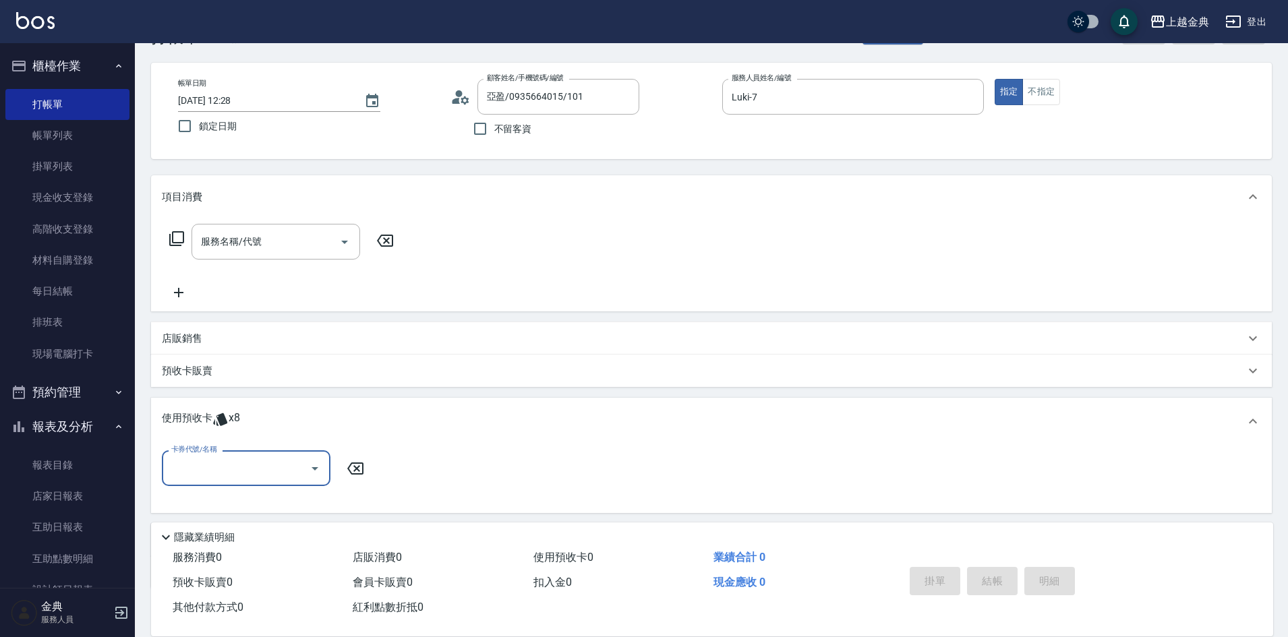
scroll to position [67, 0]
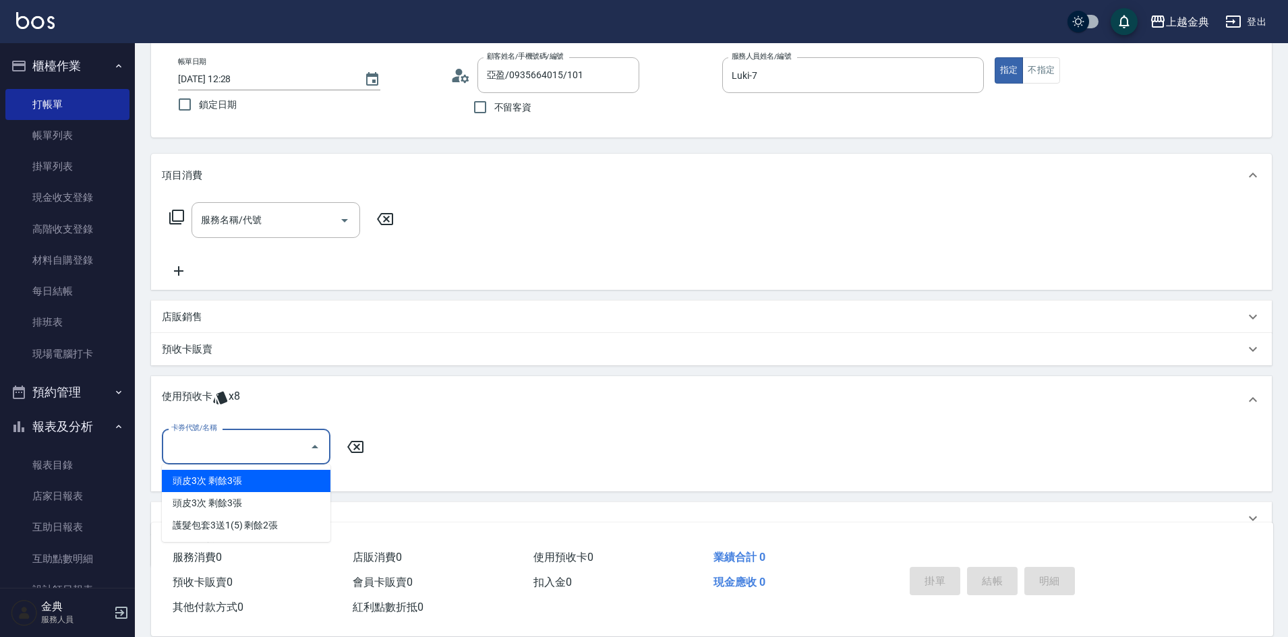
click at [261, 440] on input "卡券代號/名稱" at bounding box center [236, 447] width 136 height 24
click at [301, 507] on div "頭皮3次 剩餘3張" at bounding box center [246, 503] width 169 height 22
type input "頭皮3次"
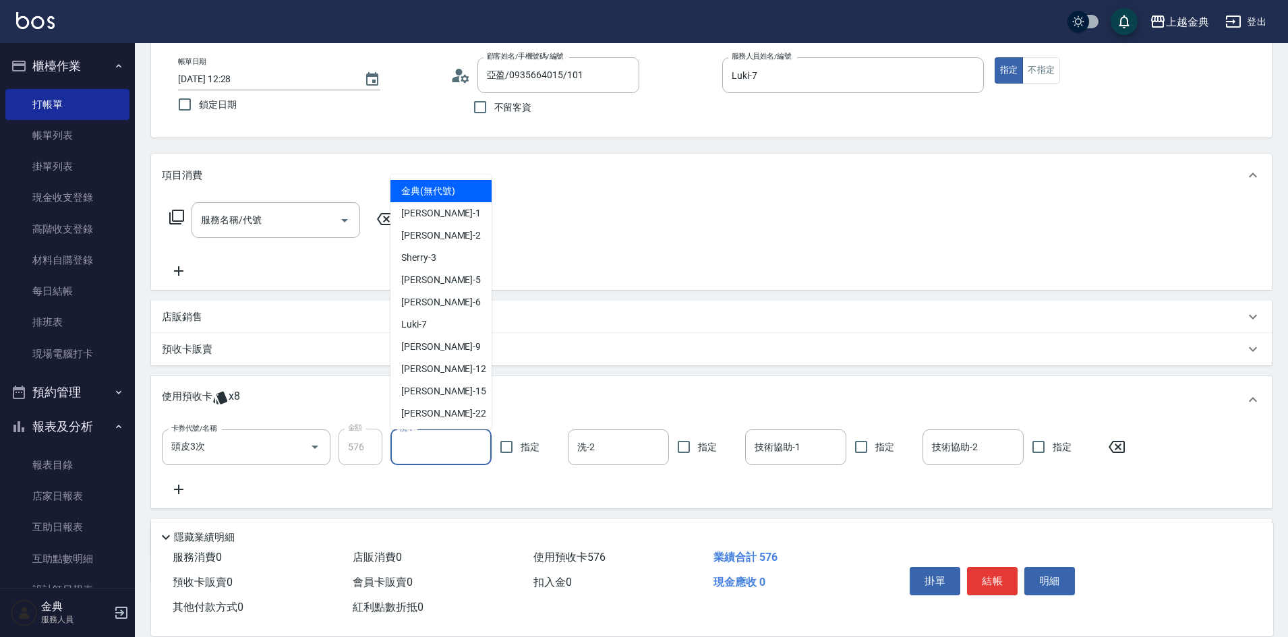
click at [461, 443] on input "洗-1" at bounding box center [440, 448] width 89 height 24
click at [449, 409] on div "[PERSON_NAME] -22" at bounding box center [440, 414] width 101 height 22
type input "[PERSON_NAME]-22"
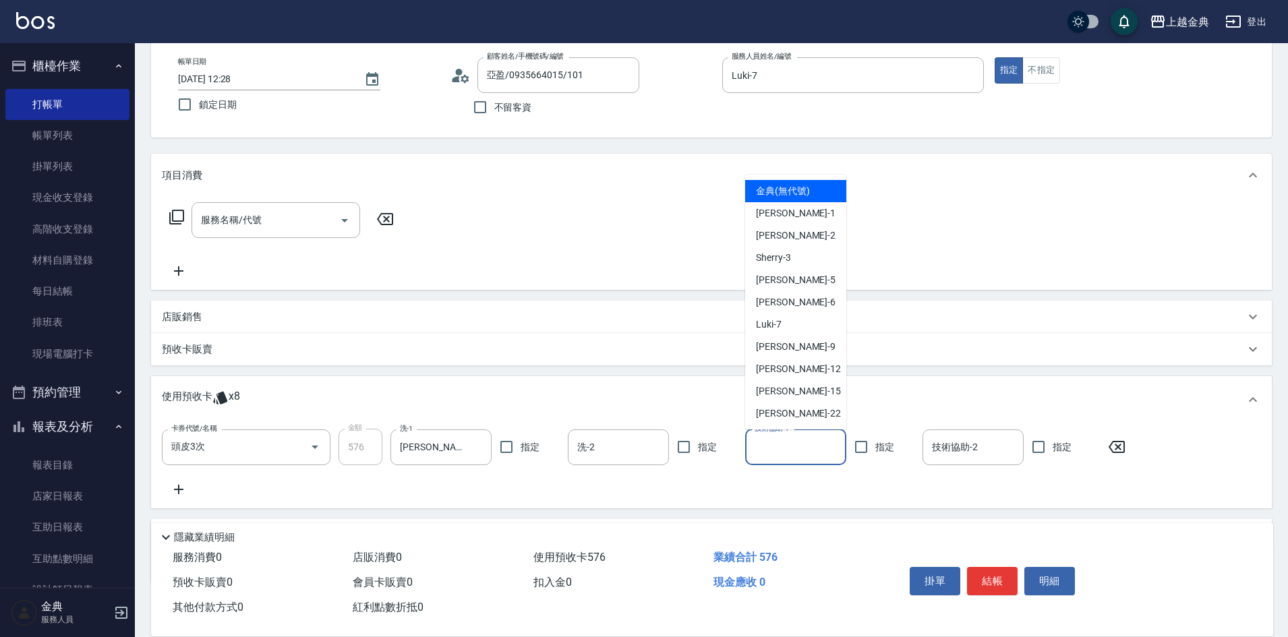
click at [794, 447] on input "技術協助-1" at bounding box center [795, 448] width 89 height 24
click at [794, 417] on div "[PERSON_NAME] -22" at bounding box center [795, 414] width 101 height 22
type input "[PERSON_NAME]-22"
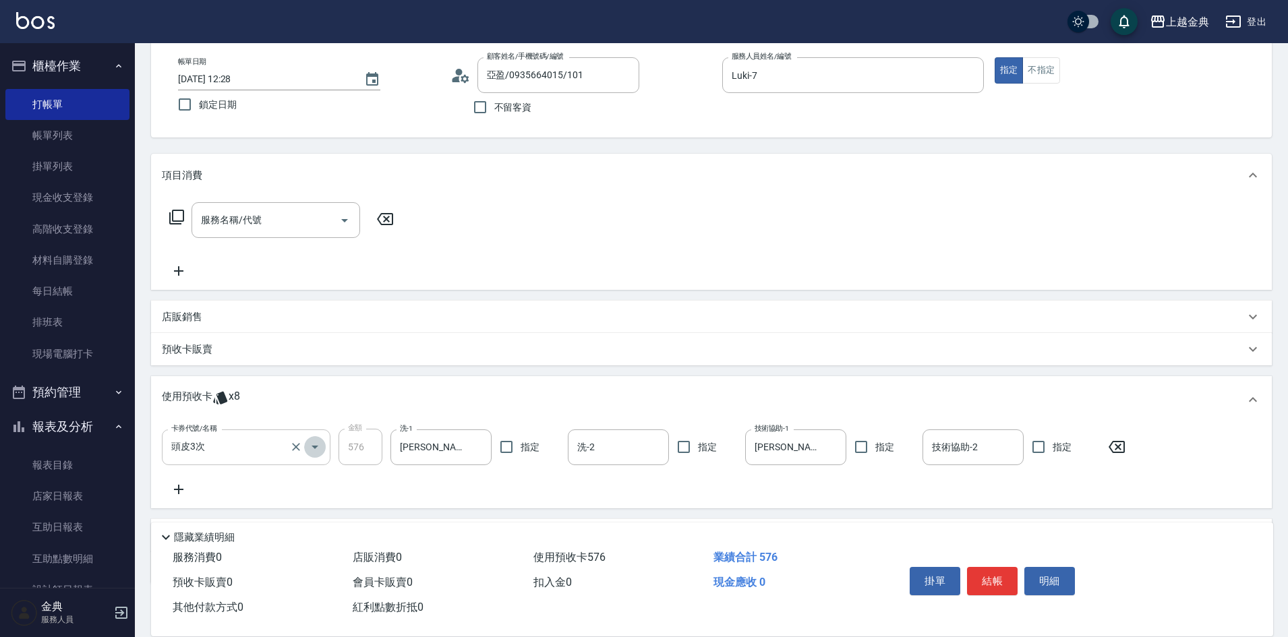
click at [323, 444] on button "Open" at bounding box center [315, 447] width 22 height 22
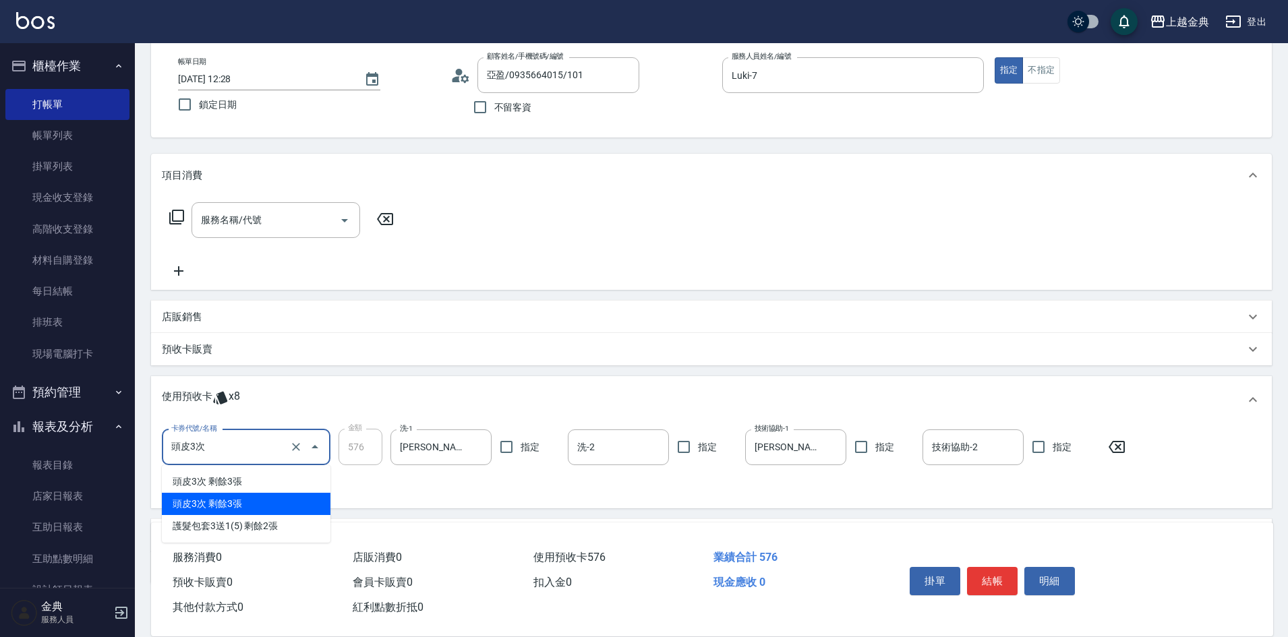
click at [276, 510] on div "頭皮3次 剩餘3張" at bounding box center [246, 504] width 169 height 22
click at [181, 489] on icon at bounding box center [179, 489] width 34 height 16
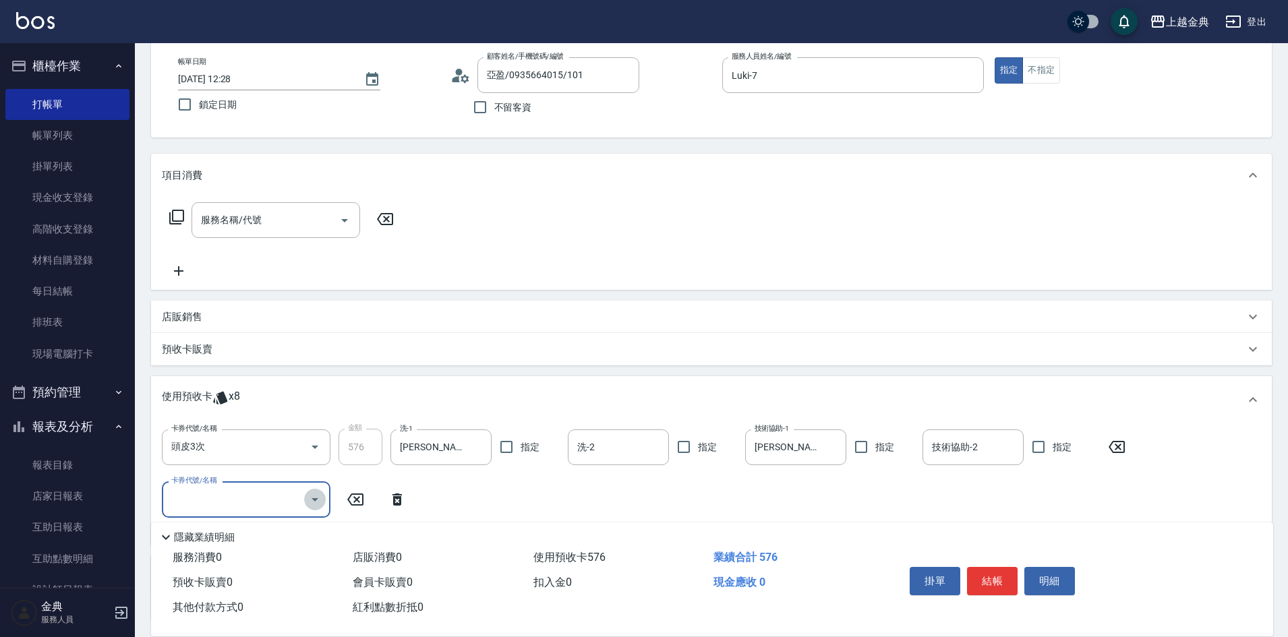
click at [308, 502] on icon "Open" at bounding box center [315, 500] width 16 height 16
click at [275, 550] on div "頭皮3次 剩餘2張" at bounding box center [246, 556] width 169 height 22
type input "頭皮3次"
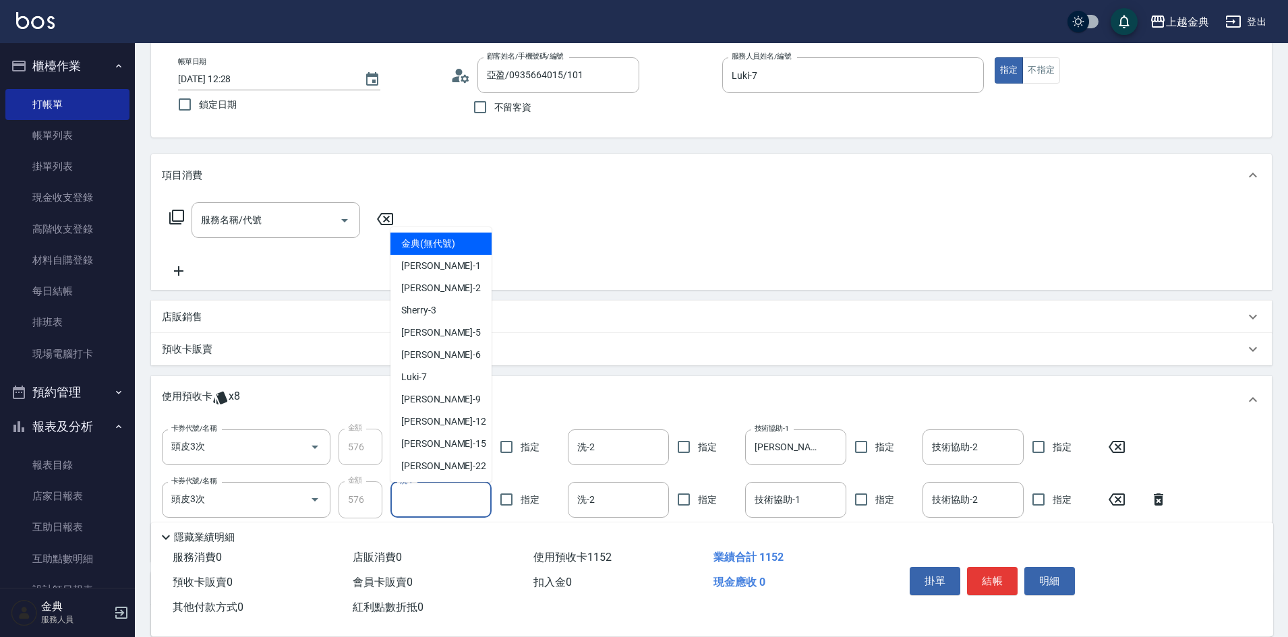
click at [427, 504] on input "洗-1" at bounding box center [440, 500] width 89 height 24
click at [435, 467] on div "[PERSON_NAME] -22" at bounding box center [440, 466] width 101 height 22
type input "[PERSON_NAME]-22"
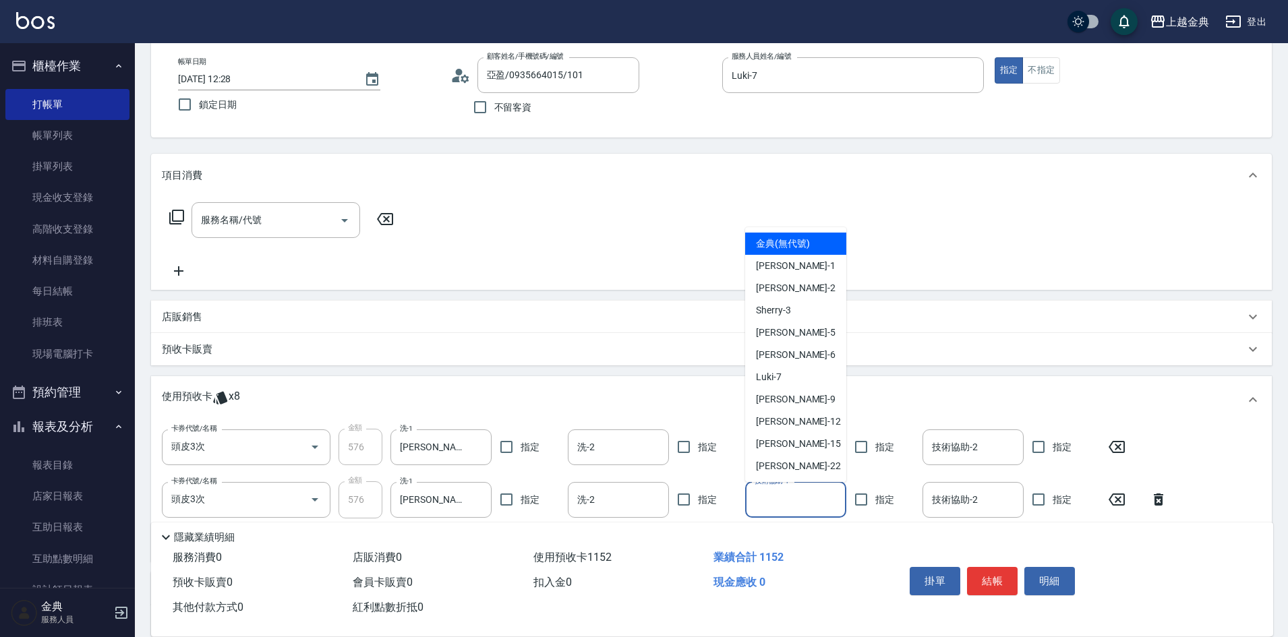
click at [794, 504] on input "技術協助-1" at bounding box center [795, 500] width 89 height 24
click at [800, 464] on div "[PERSON_NAME] -22" at bounding box center [795, 466] width 101 height 22
type input "[PERSON_NAME]-22"
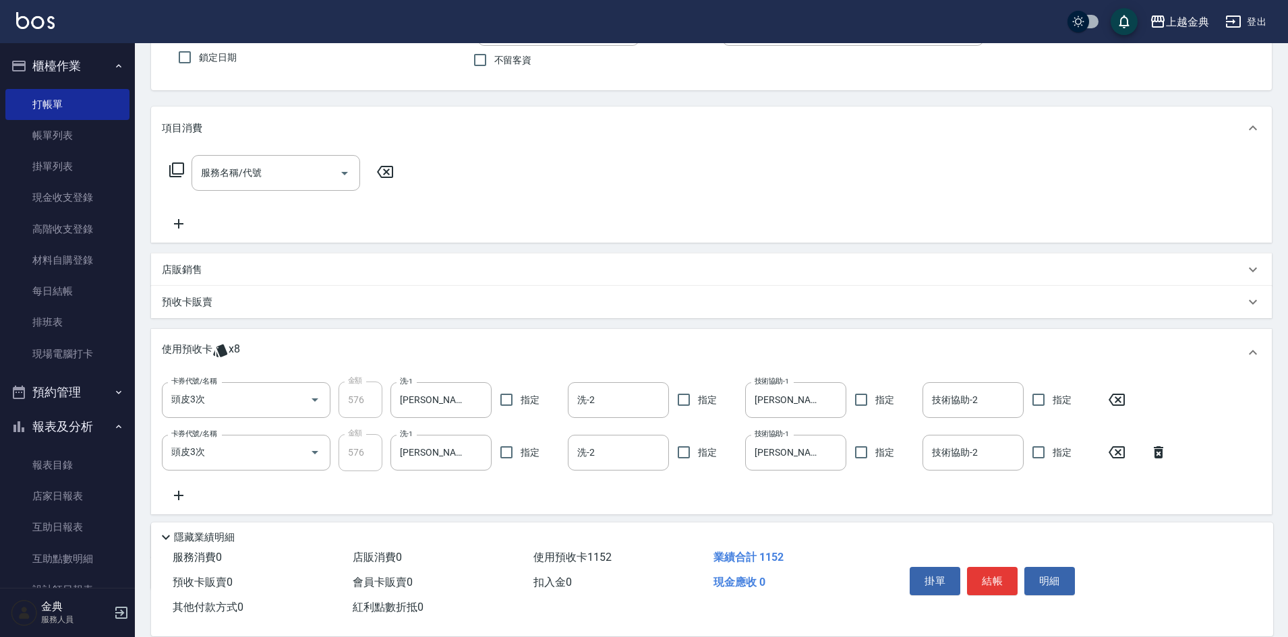
scroll to position [197, 0]
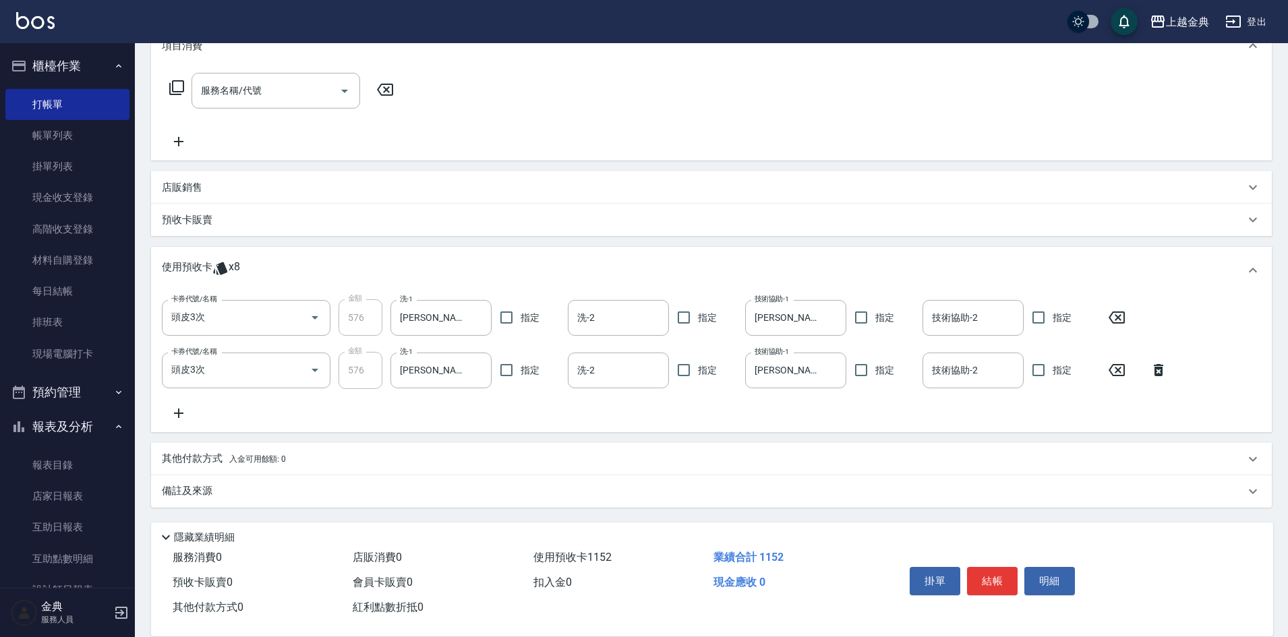
click at [176, 412] on icon at bounding box center [179, 413] width 34 height 16
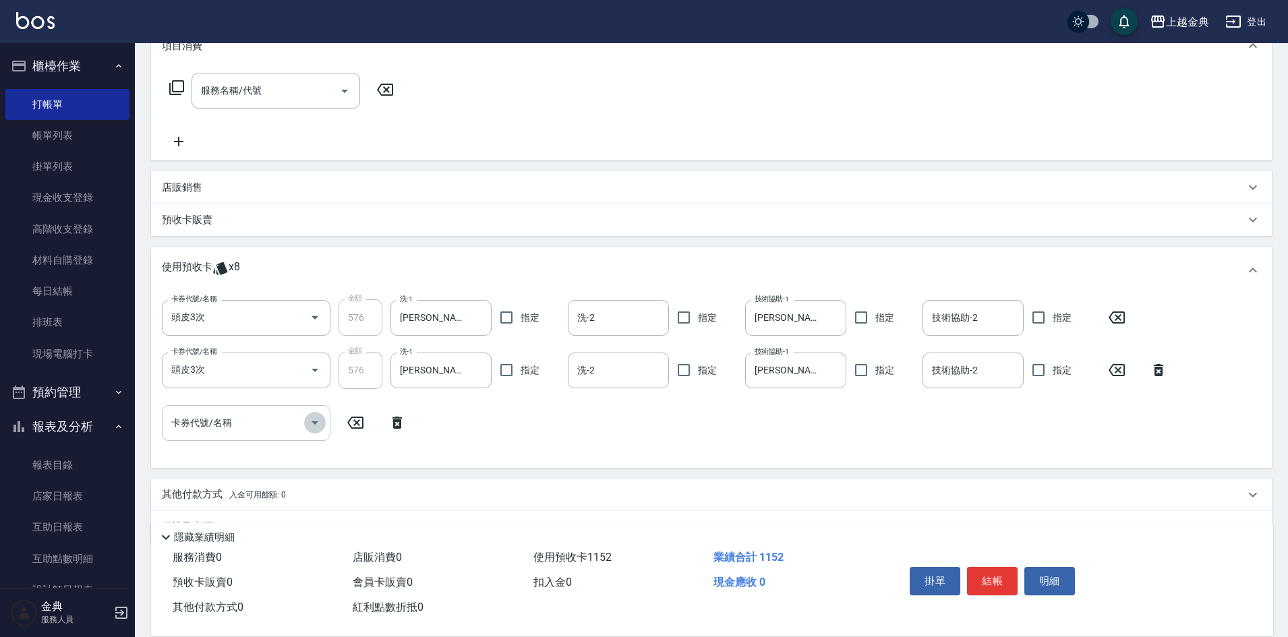
click at [311, 427] on icon "Open" at bounding box center [315, 423] width 16 height 16
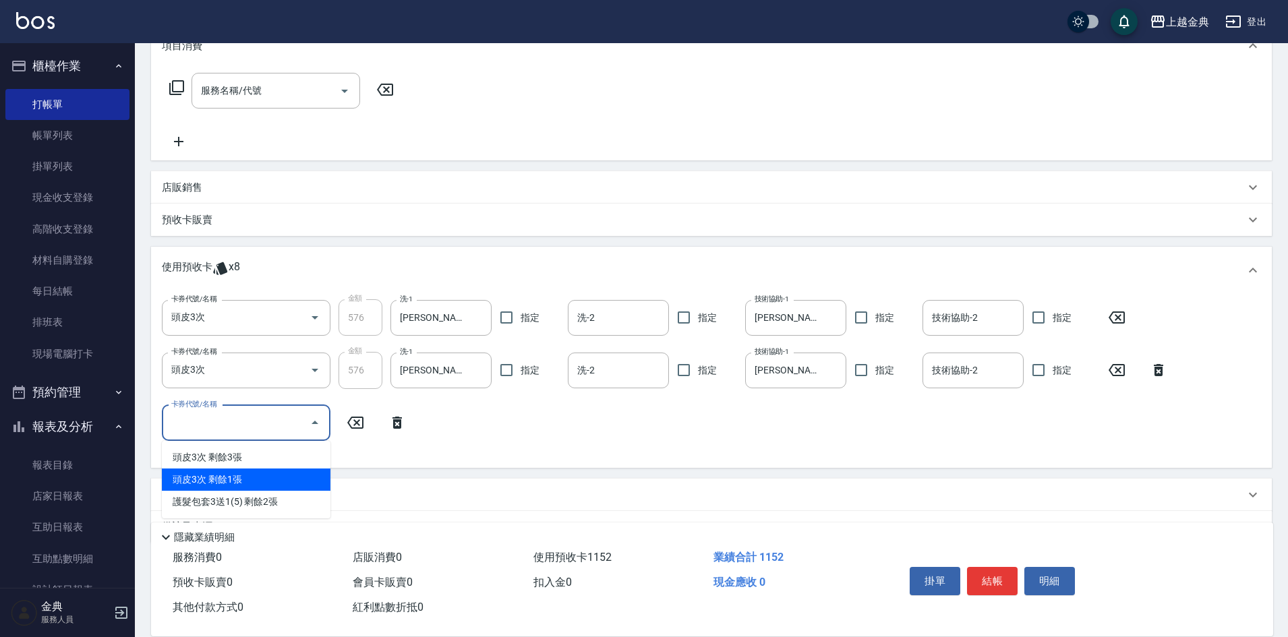
click at [269, 477] on div "頭皮3次 剩餘1張" at bounding box center [246, 480] width 169 height 22
type input "頭皮3次"
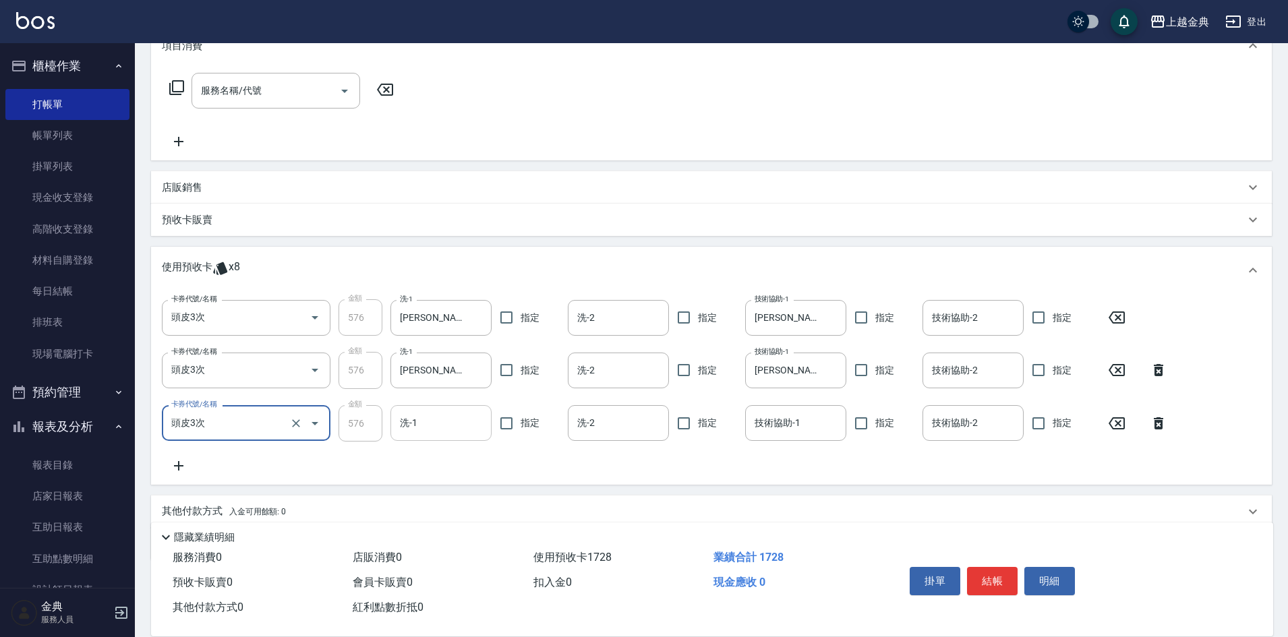
click at [457, 425] on input "洗-1" at bounding box center [440, 423] width 89 height 24
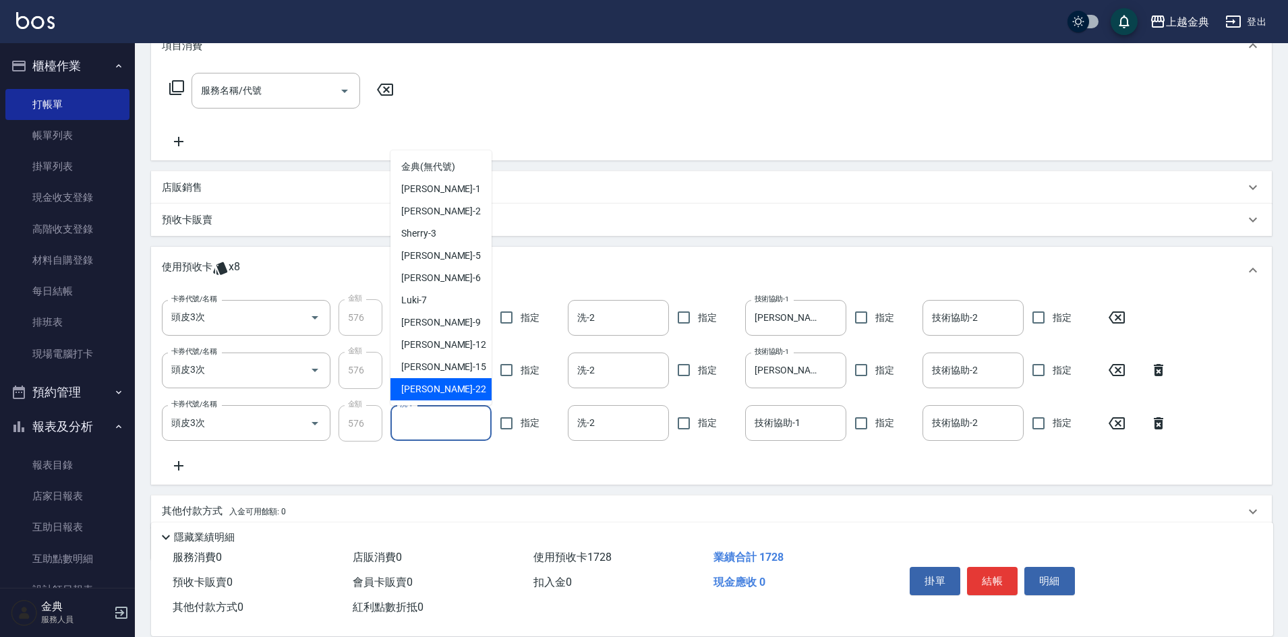
click at [446, 388] on div "[PERSON_NAME] -22" at bounding box center [440, 389] width 101 height 22
type input "[PERSON_NAME]-22"
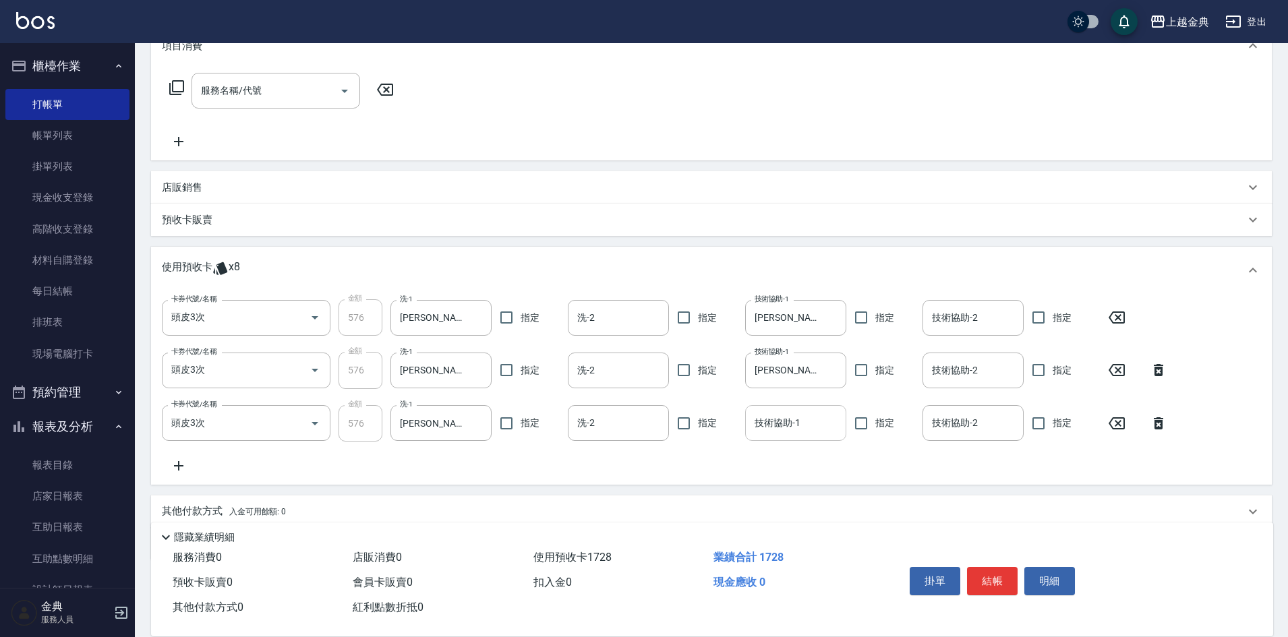
click at [786, 423] on input "技術協助-1" at bounding box center [795, 423] width 89 height 24
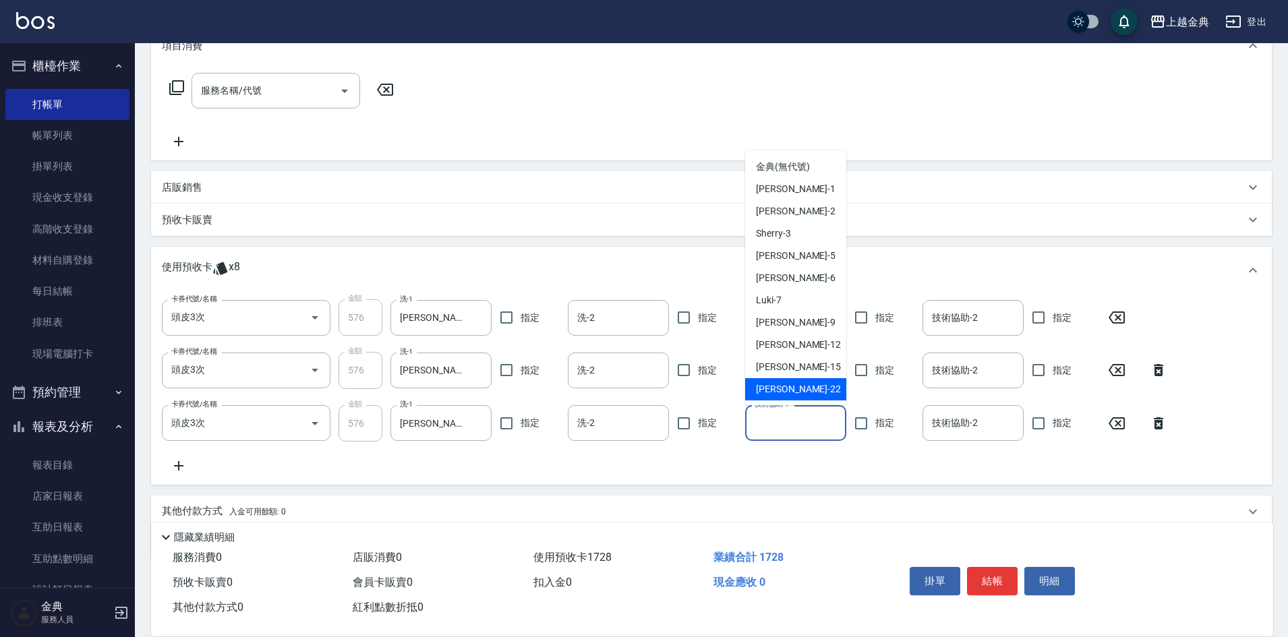
click at [786, 386] on div "[PERSON_NAME] -22" at bounding box center [795, 389] width 101 height 22
type input "[PERSON_NAME]-22"
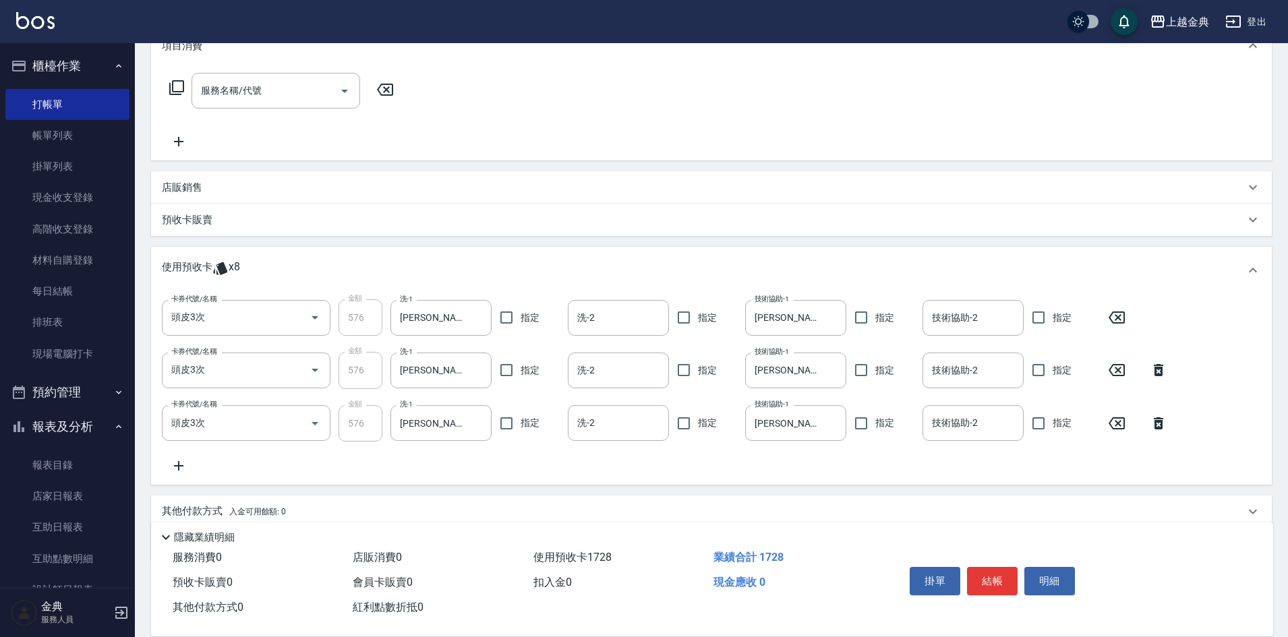
click at [1160, 424] on icon at bounding box center [1158, 423] width 9 height 12
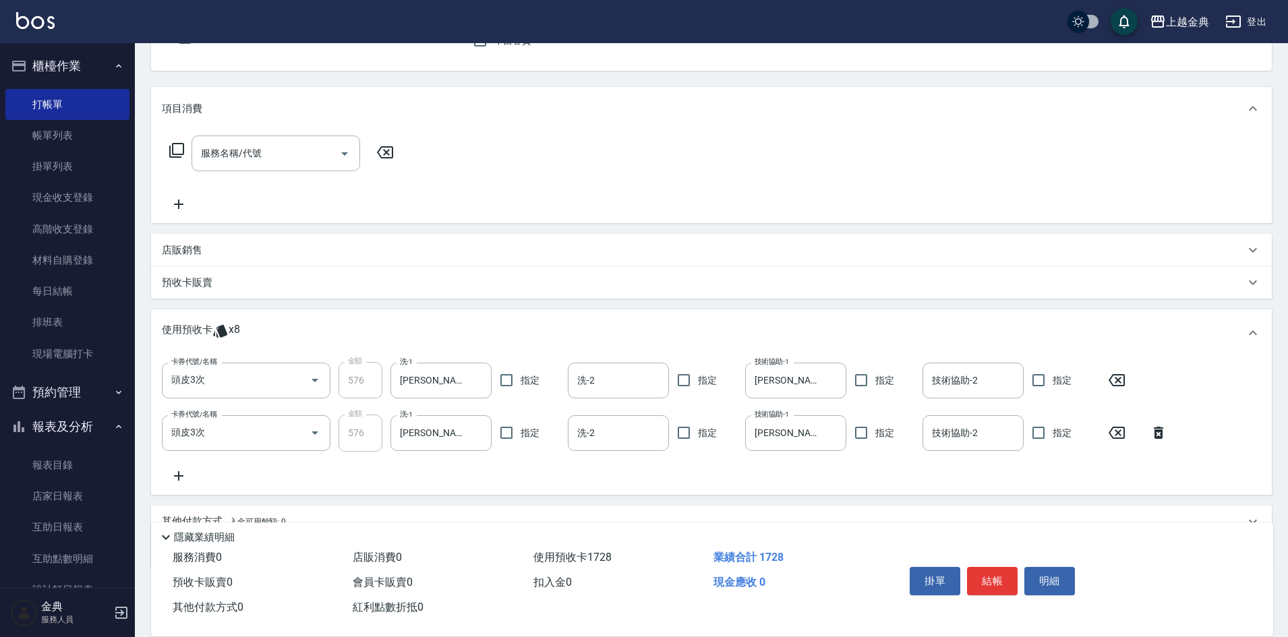
scroll to position [135, 0]
click at [343, 152] on icon "Open" at bounding box center [344, 153] width 7 height 3
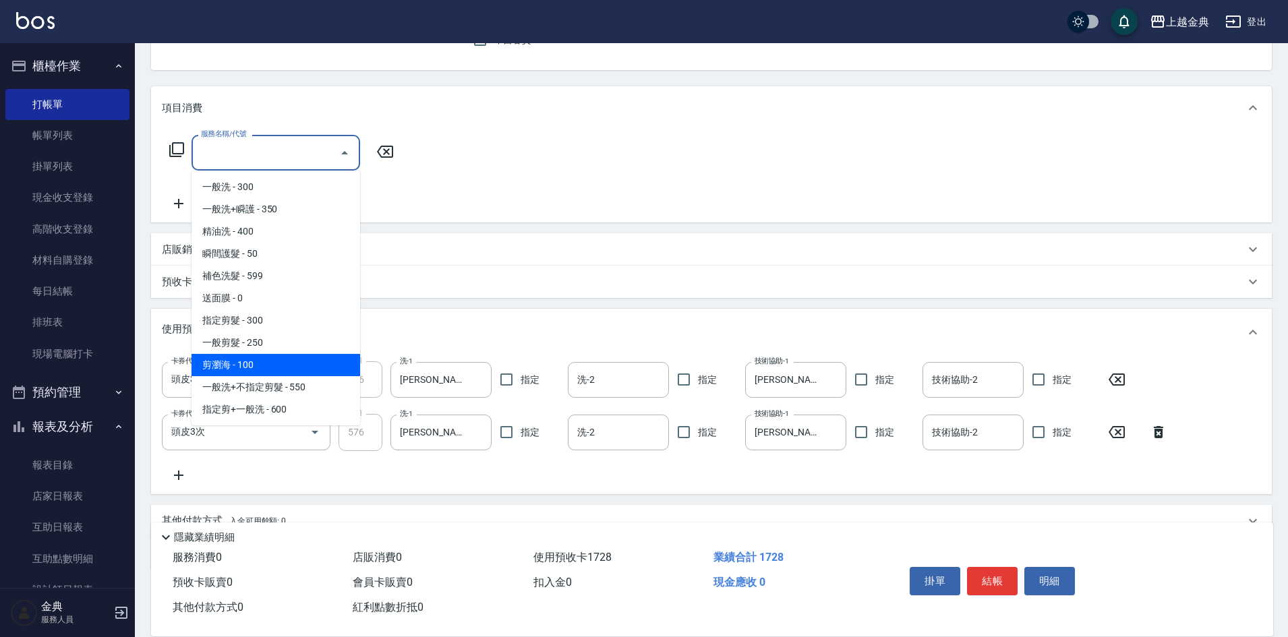
click at [292, 355] on span "剪瀏海 - 100" at bounding box center [275, 365] width 169 height 22
type input "剪瀏海(202)"
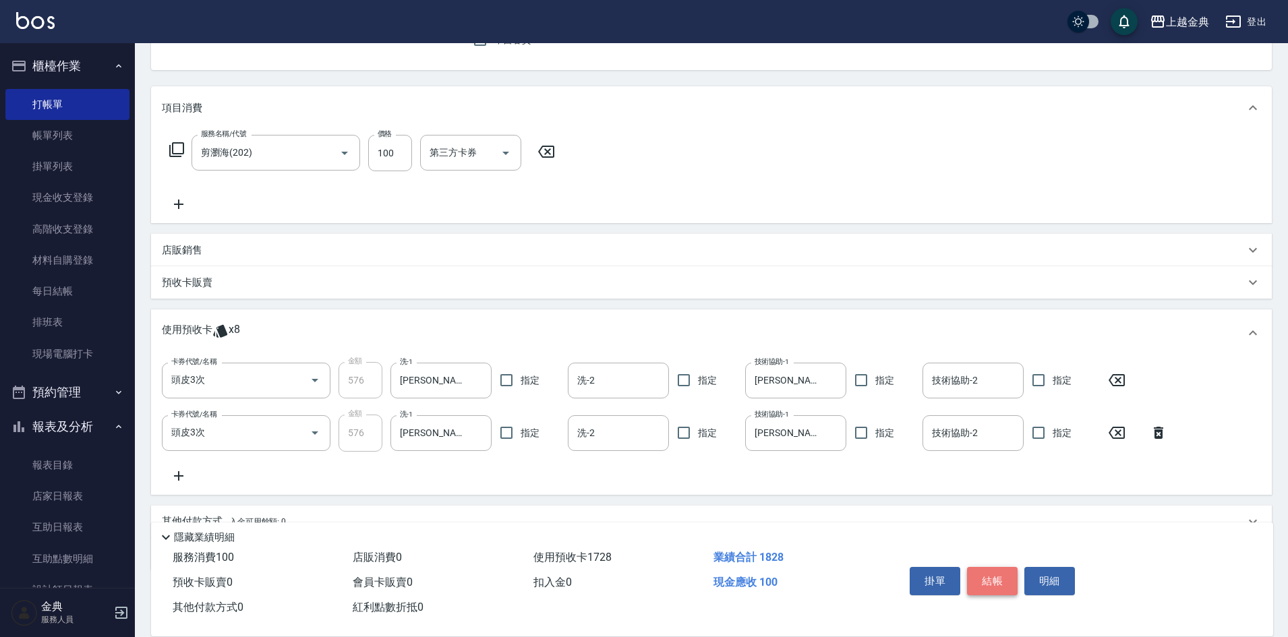
click at [997, 572] on button "結帳" at bounding box center [992, 581] width 51 height 28
type input "[DATE] 12:31"
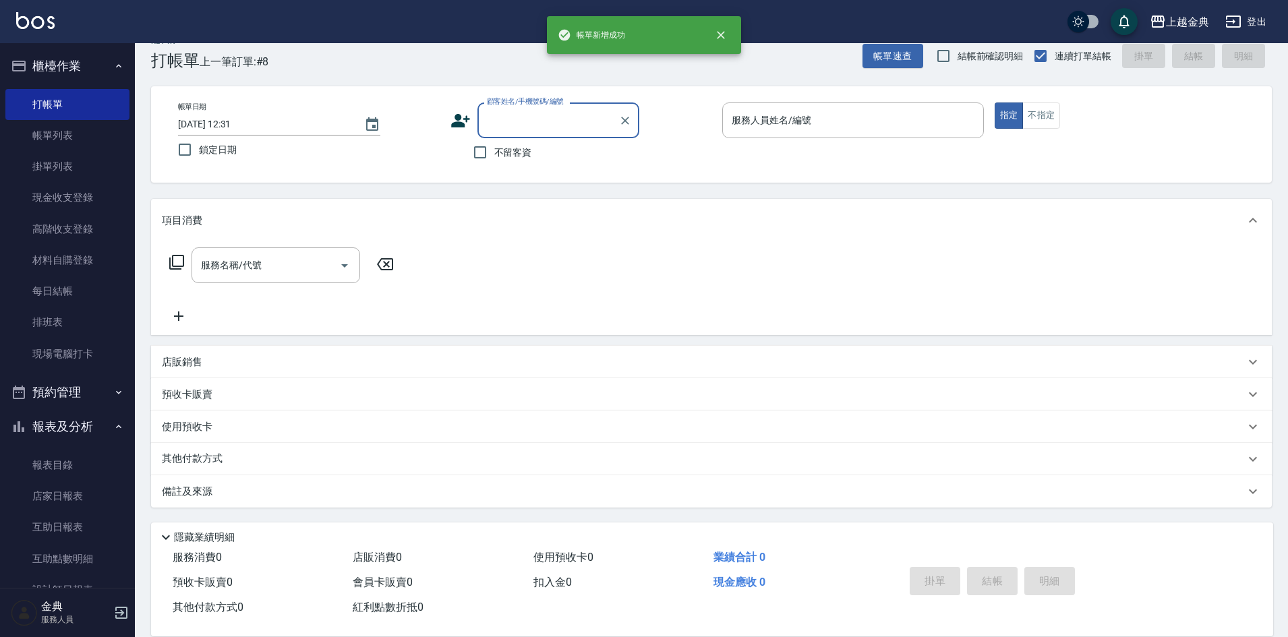
scroll to position [22, 0]
click at [501, 126] on input "顧客姓名/手機號碼/編號" at bounding box center [547, 121] width 129 height 24
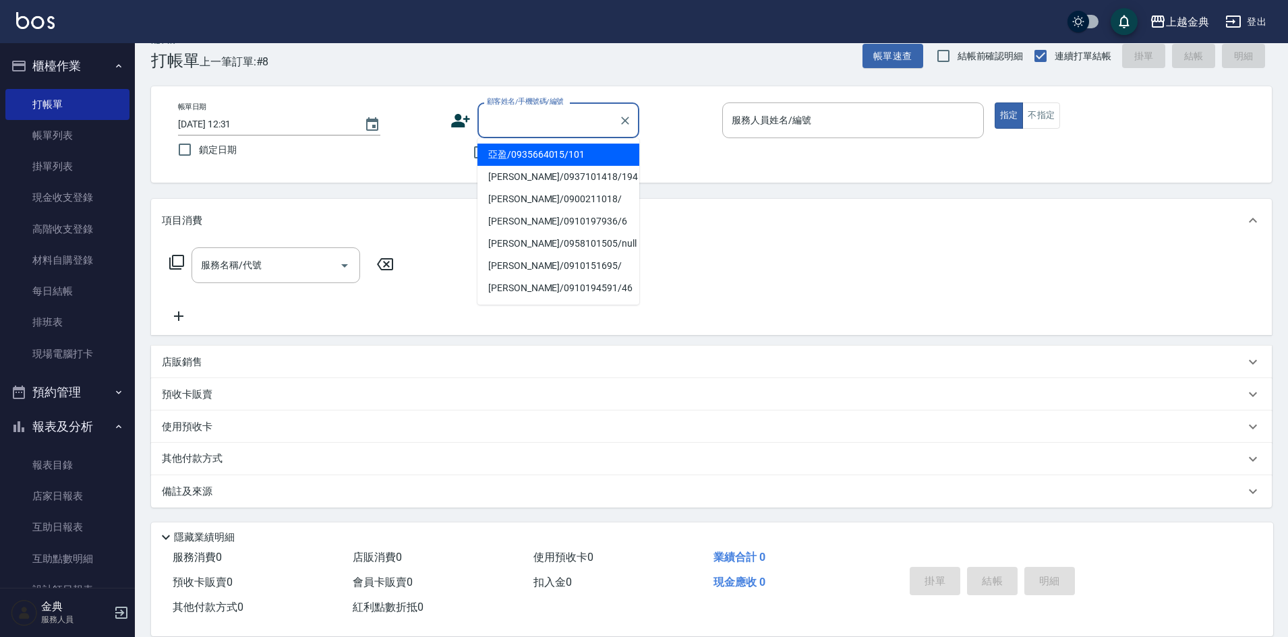
click at [546, 154] on li "亞盈/0935664015/101" at bounding box center [558, 155] width 162 height 22
type input "亞盈/0935664015/101"
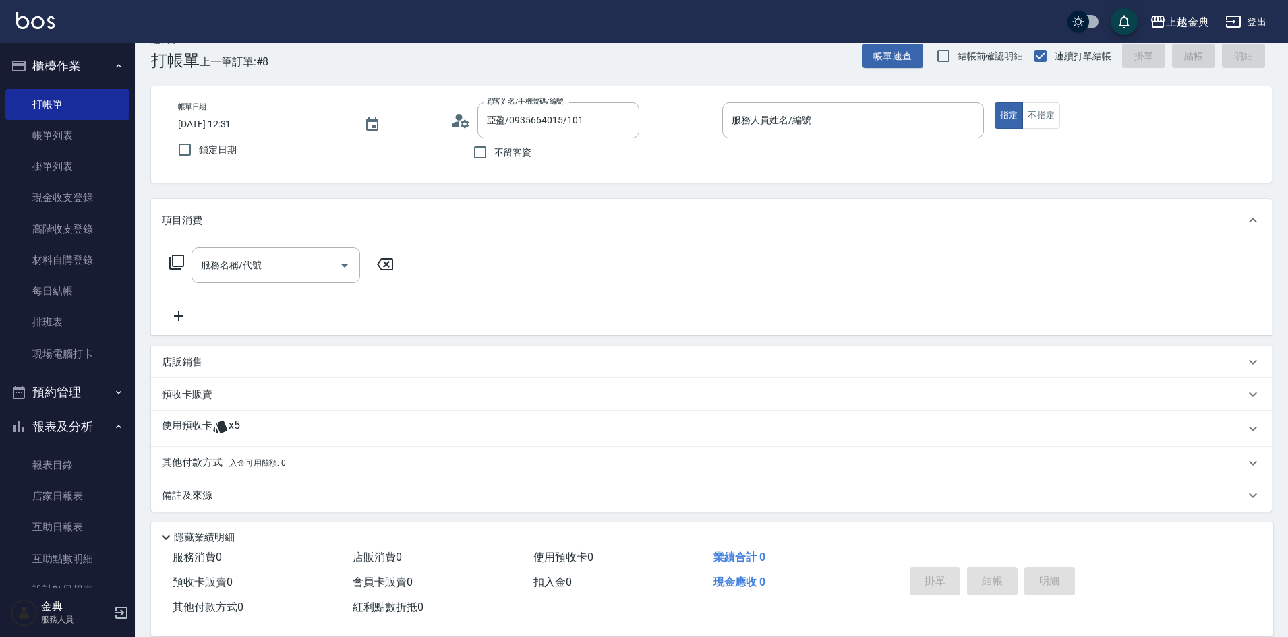
click at [251, 428] on div "使用預收卡 x5" at bounding box center [703, 429] width 1083 height 20
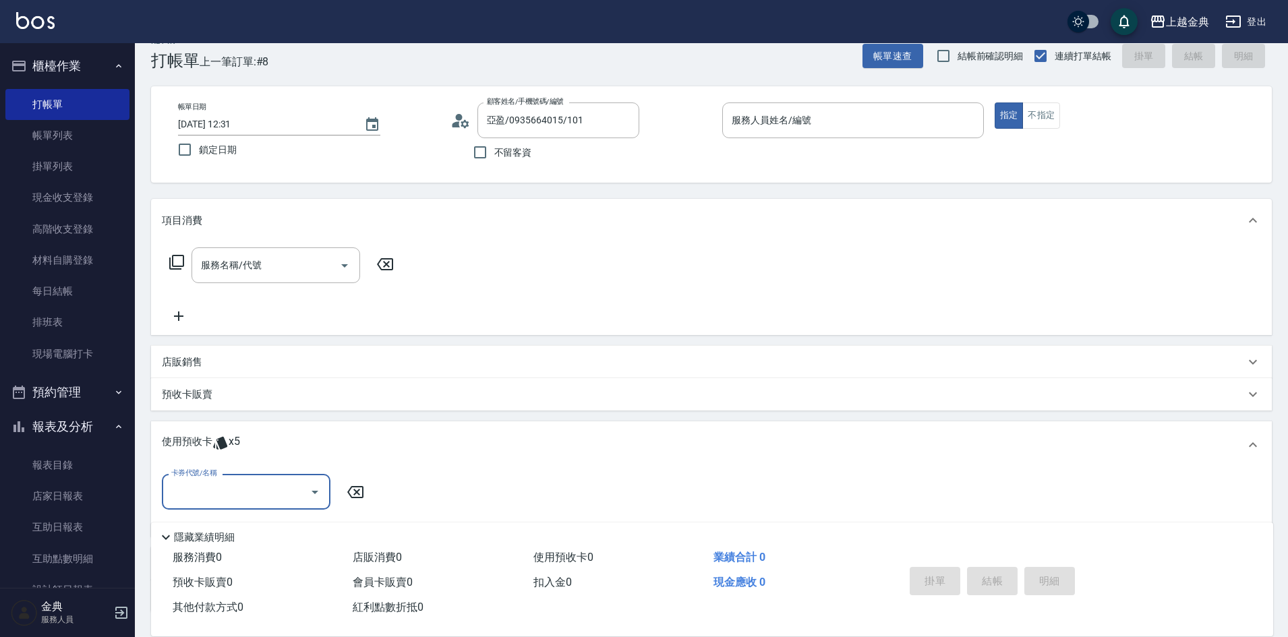
scroll to position [0, 0]
click at [316, 494] on icon "Open" at bounding box center [315, 492] width 16 height 16
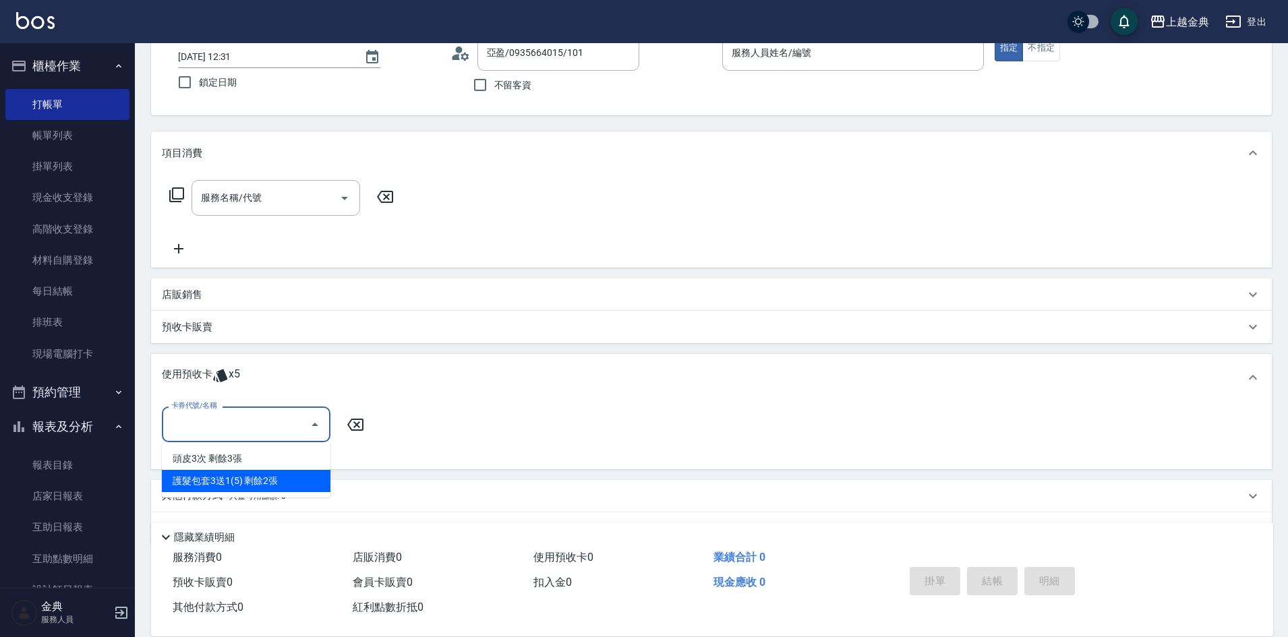
scroll to position [127, 0]
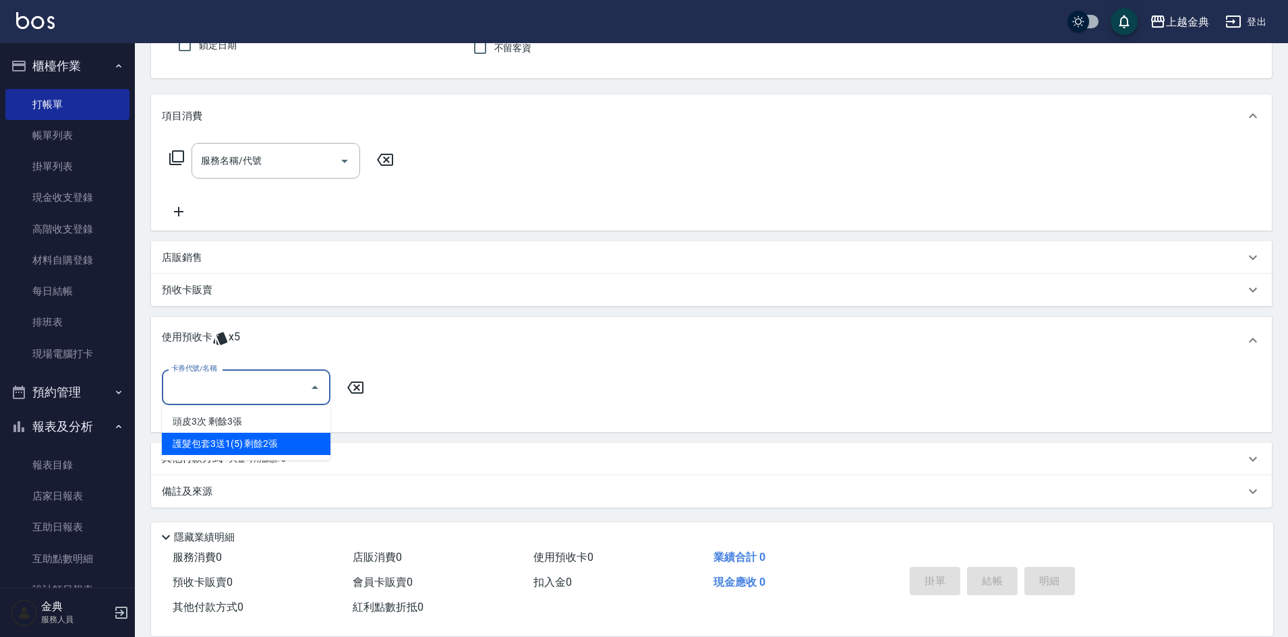
click at [307, 442] on div "護髮包套3送1(5) 剩餘2張" at bounding box center [246, 444] width 169 height 22
type input "護髮包套3送1(5)"
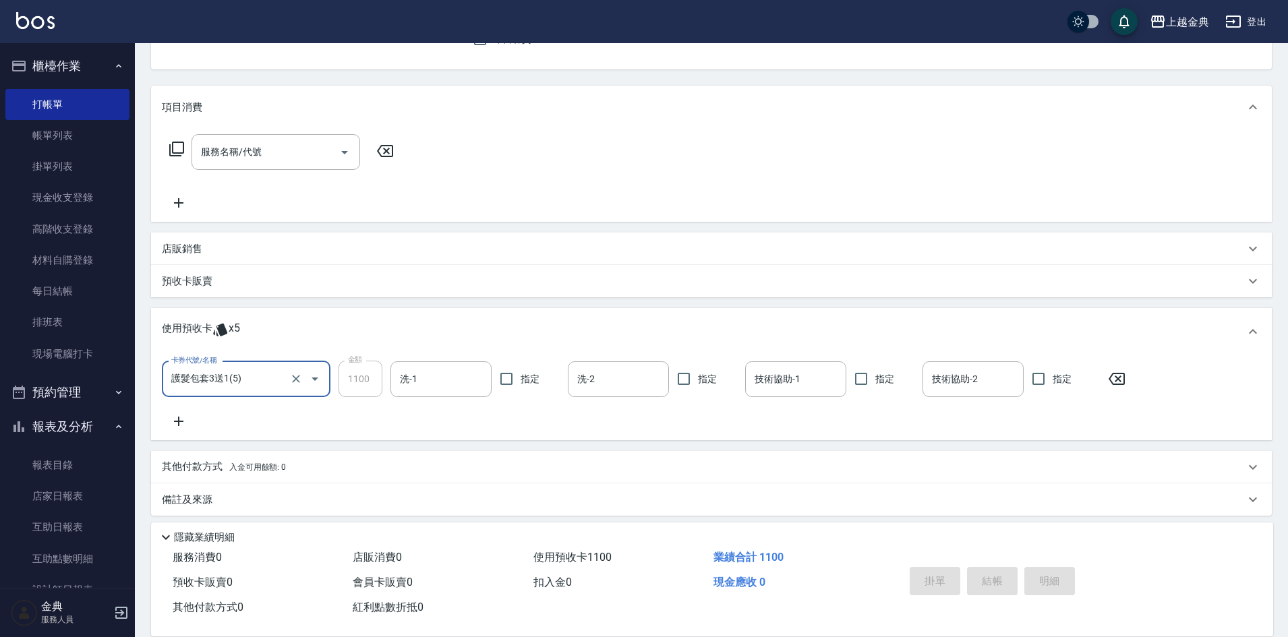
scroll to position [144, 0]
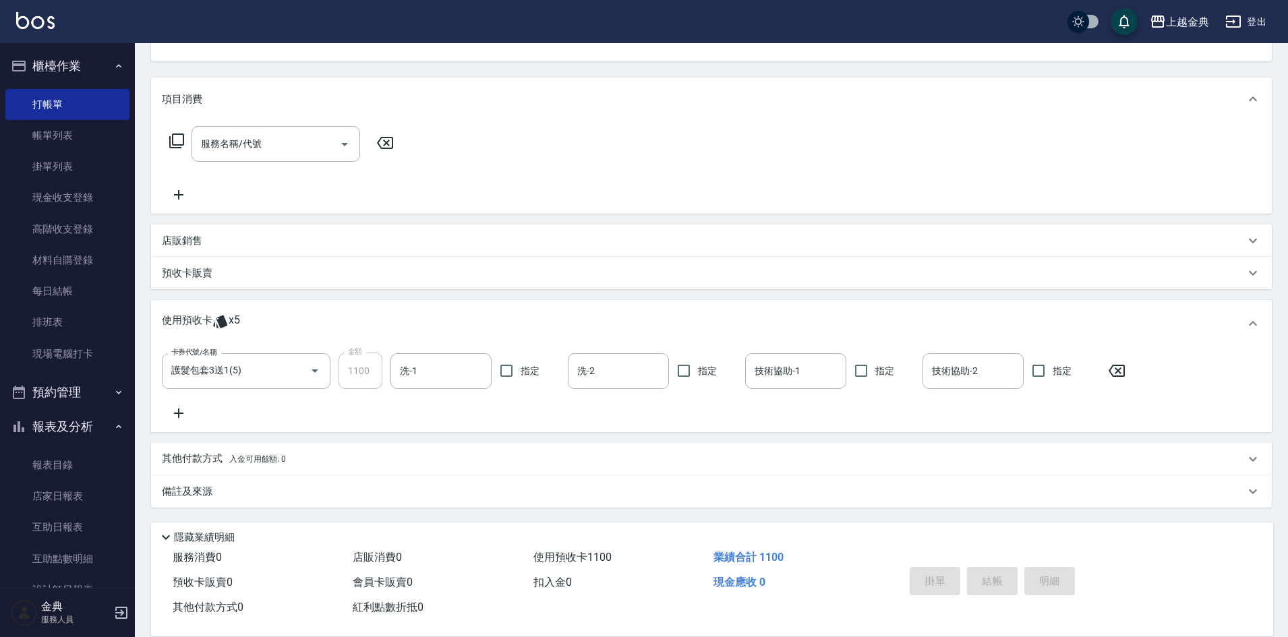
click at [178, 411] on icon at bounding box center [178, 413] width 9 height 9
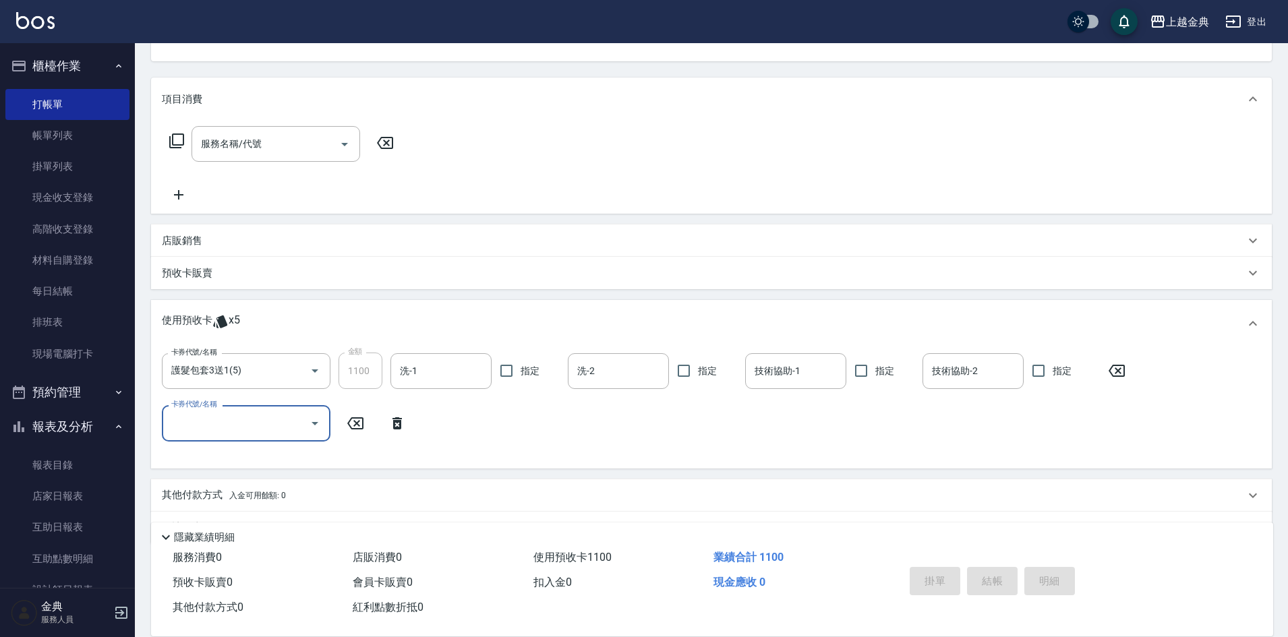
click at [311, 425] on icon "Open" at bounding box center [315, 423] width 16 height 16
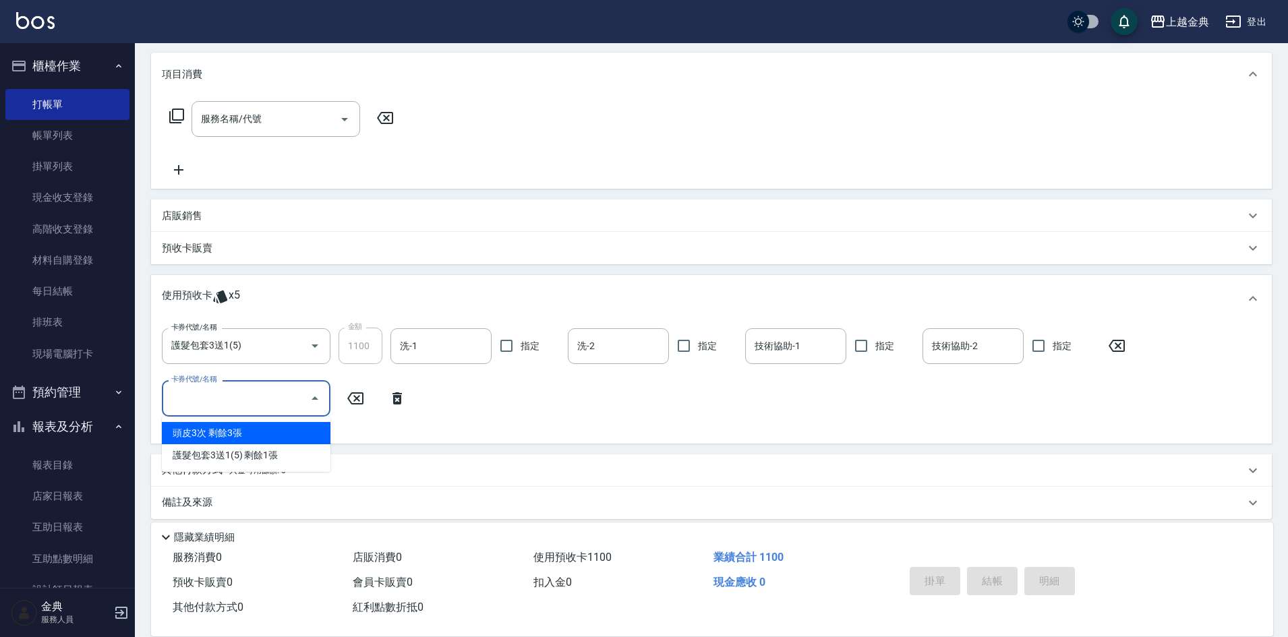
scroll to position [180, 0]
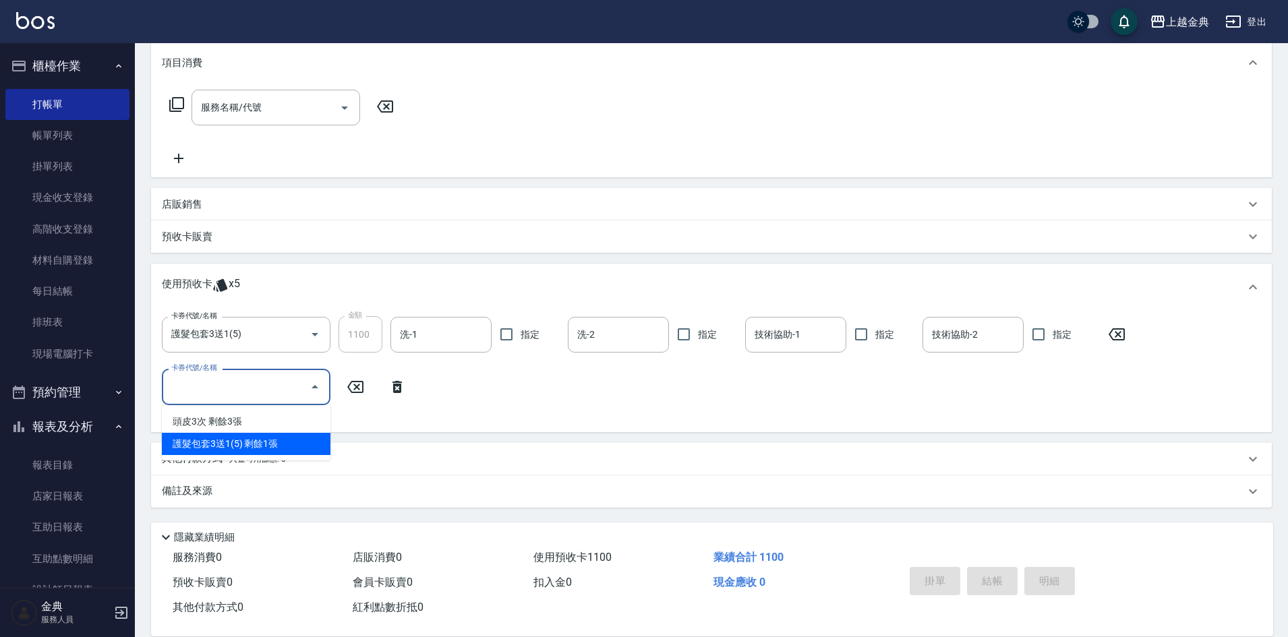
click at [219, 438] on div "護髮包套3送1(5) 剩餘1張" at bounding box center [246, 444] width 169 height 22
type input "護髮包套3送1(5)"
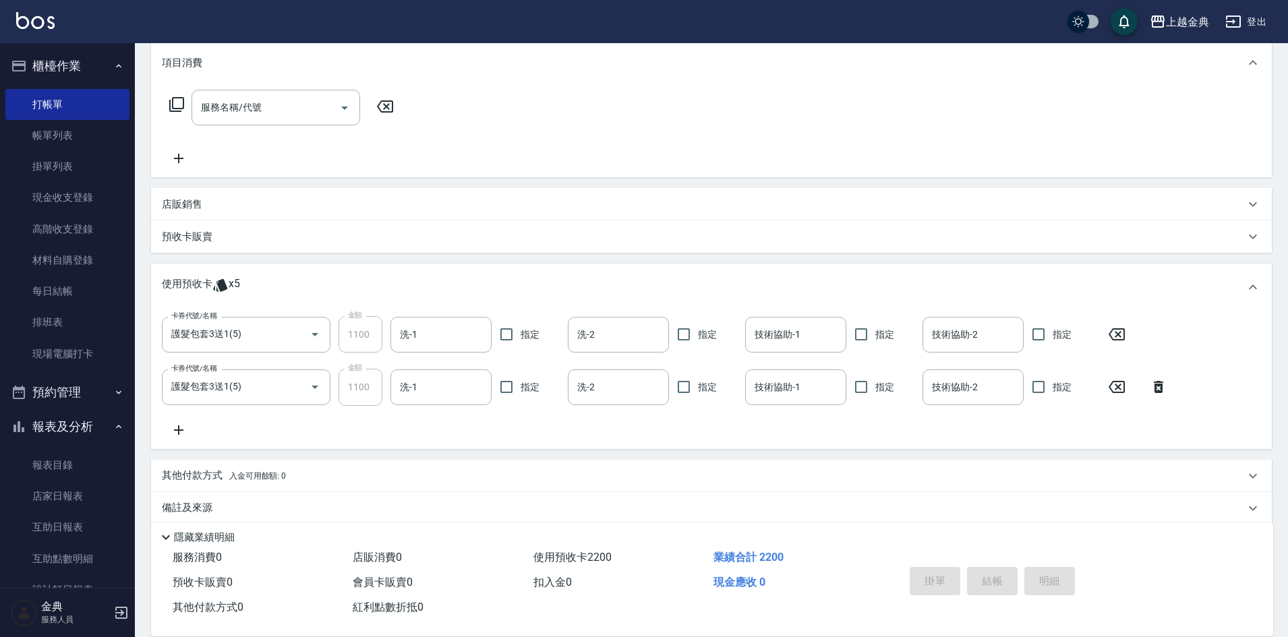
click at [181, 429] on icon at bounding box center [179, 430] width 34 height 16
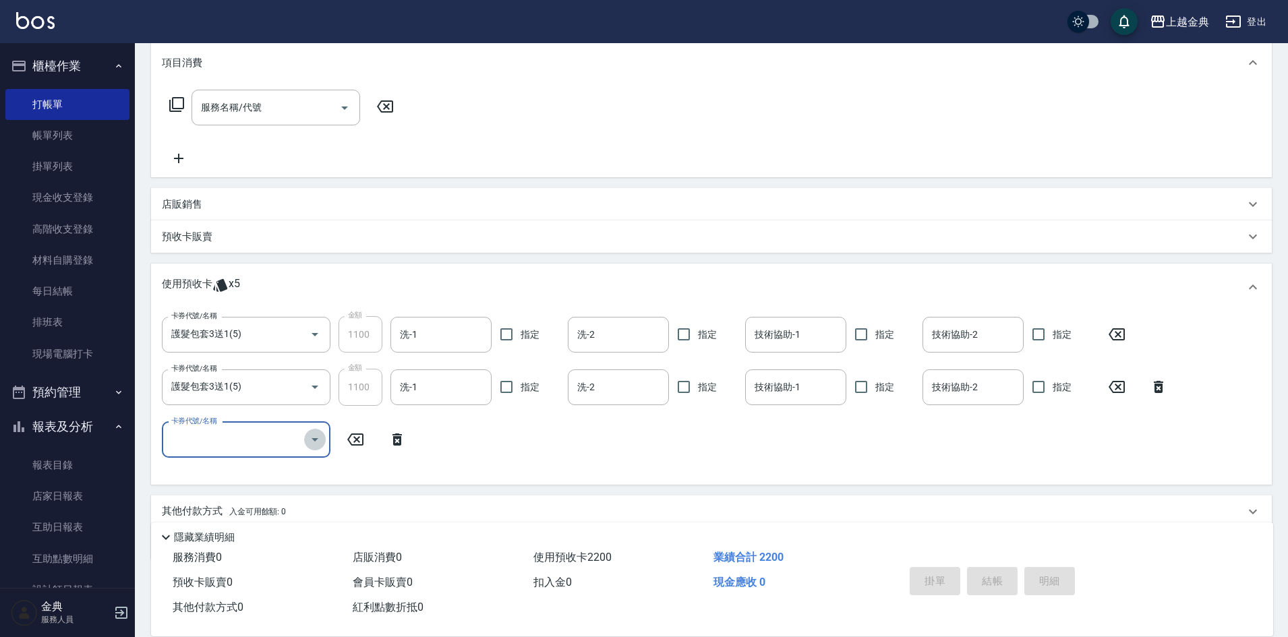
click at [314, 440] on icon "Open" at bounding box center [315, 439] width 7 height 3
click at [247, 471] on div "頭皮3次 剩餘3張" at bounding box center [246, 474] width 169 height 22
type input "頭皮3次"
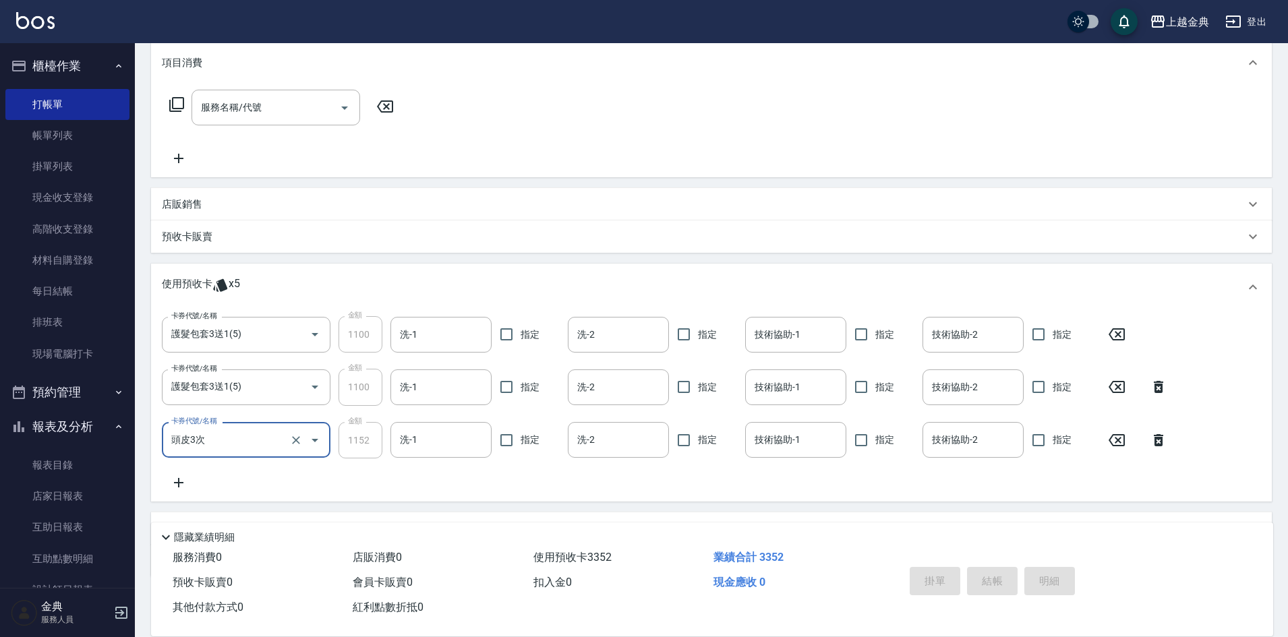
click at [179, 481] on icon at bounding box center [178, 482] width 9 height 9
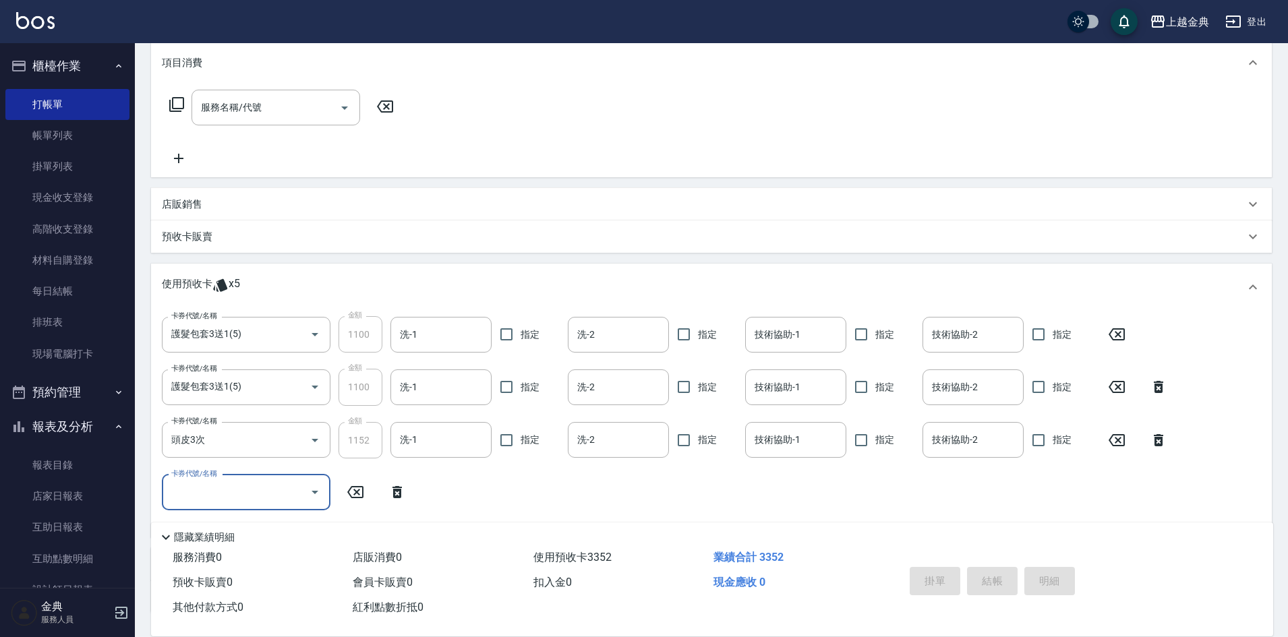
click at [313, 494] on icon "Open" at bounding box center [315, 492] width 16 height 16
click at [455, 497] on div "卡券代號/名稱 護髮包套3送1(5) 卡券代號/名稱 金額 1100 金額 洗-1 洗-1 指定 洗-2 洗-2 指定 技術協助-1 技術協助-1 指定 技術…" at bounding box center [711, 421] width 1099 height 210
click at [1155, 434] on icon at bounding box center [1159, 440] width 34 height 16
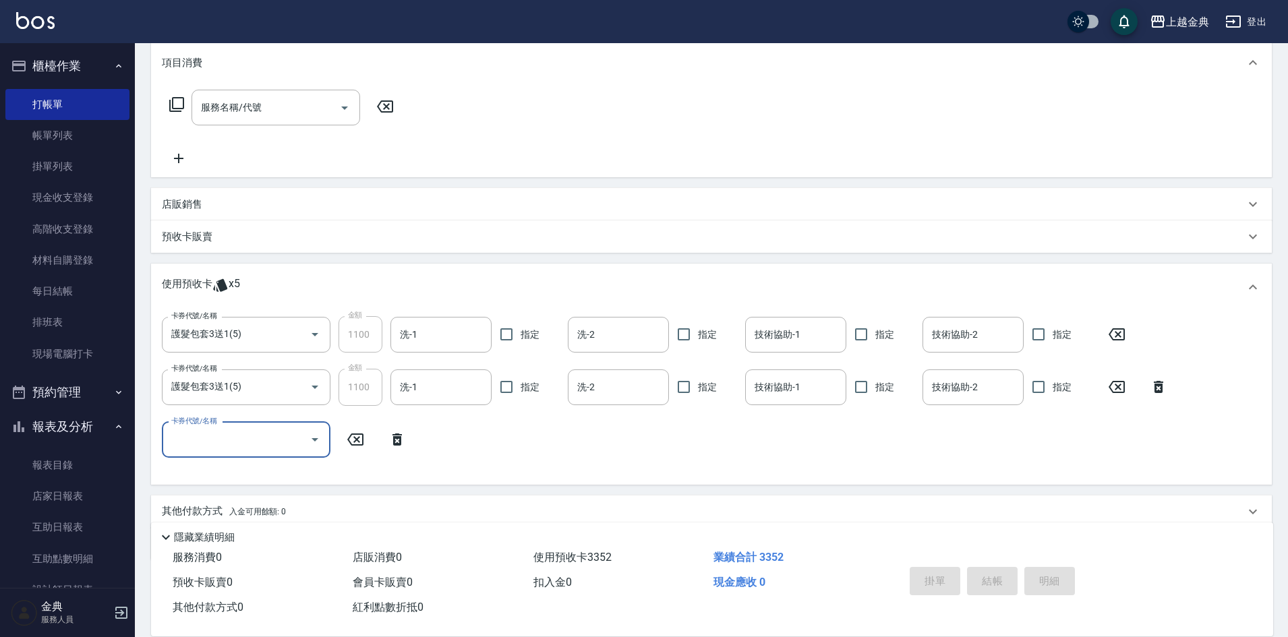
click at [1157, 381] on icon at bounding box center [1159, 387] width 34 height 16
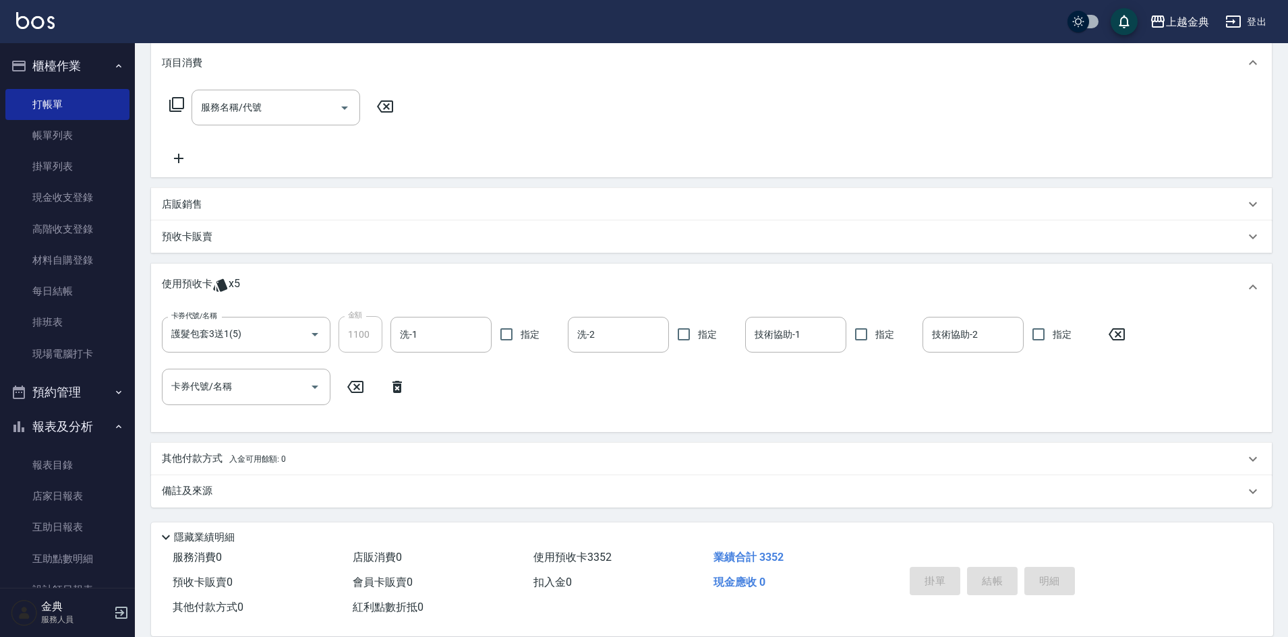
click at [1107, 330] on icon at bounding box center [1117, 334] width 34 height 16
click at [394, 383] on icon at bounding box center [397, 387] width 34 height 16
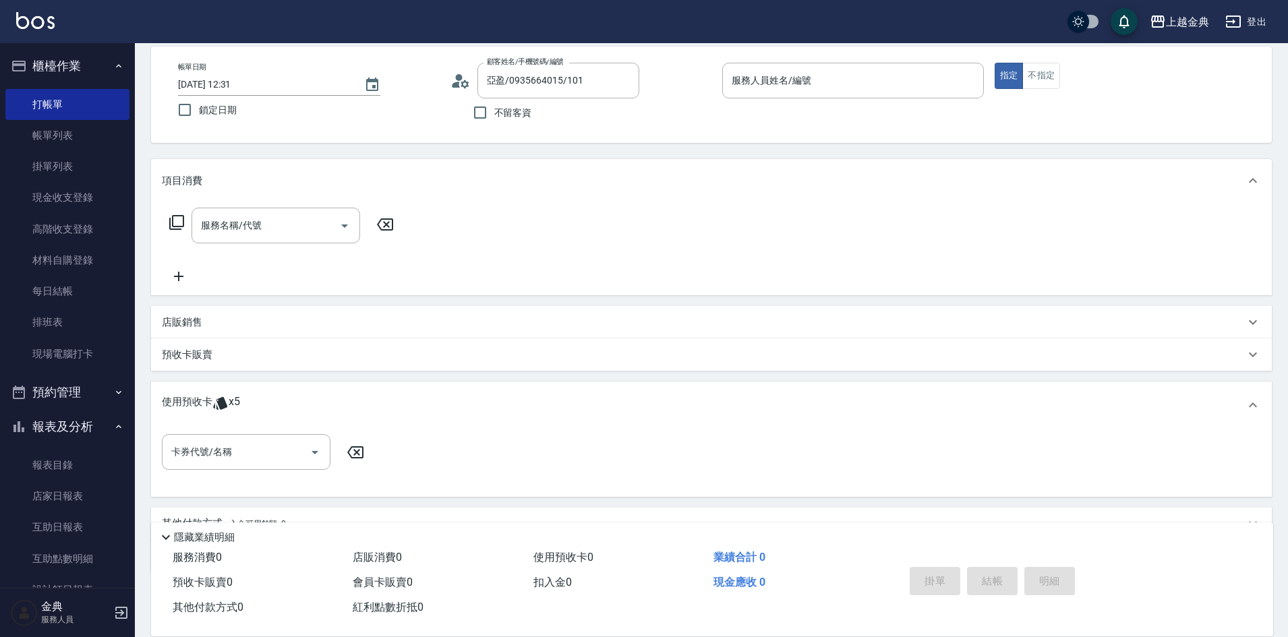
scroll to position [0, 0]
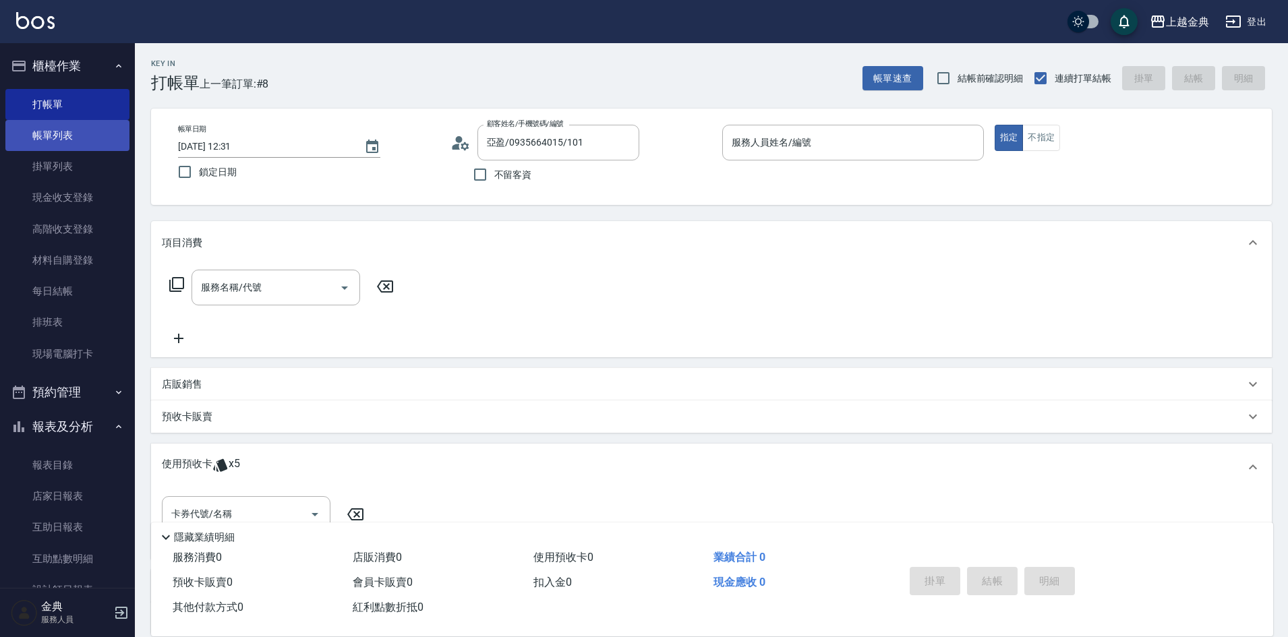
click at [59, 140] on link "帳單列表" at bounding box center [67, 135] width 124 height 31
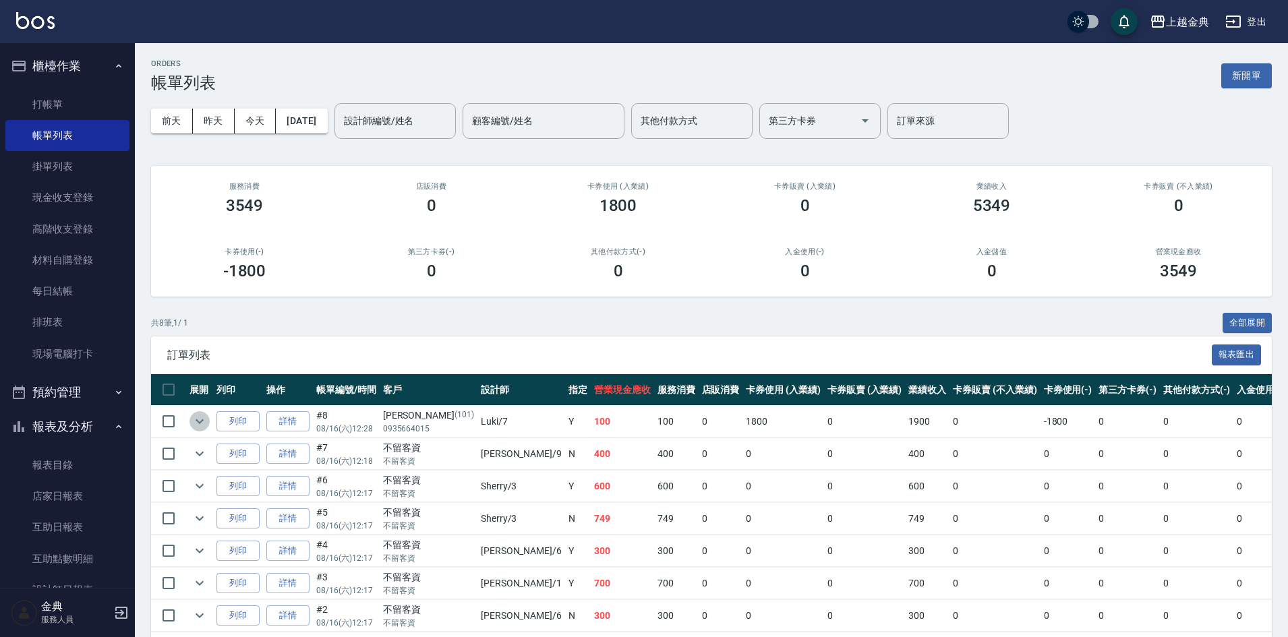
click at [198, 422] on icon "expand row" at bounding box center [200, 421] width 8 height 5
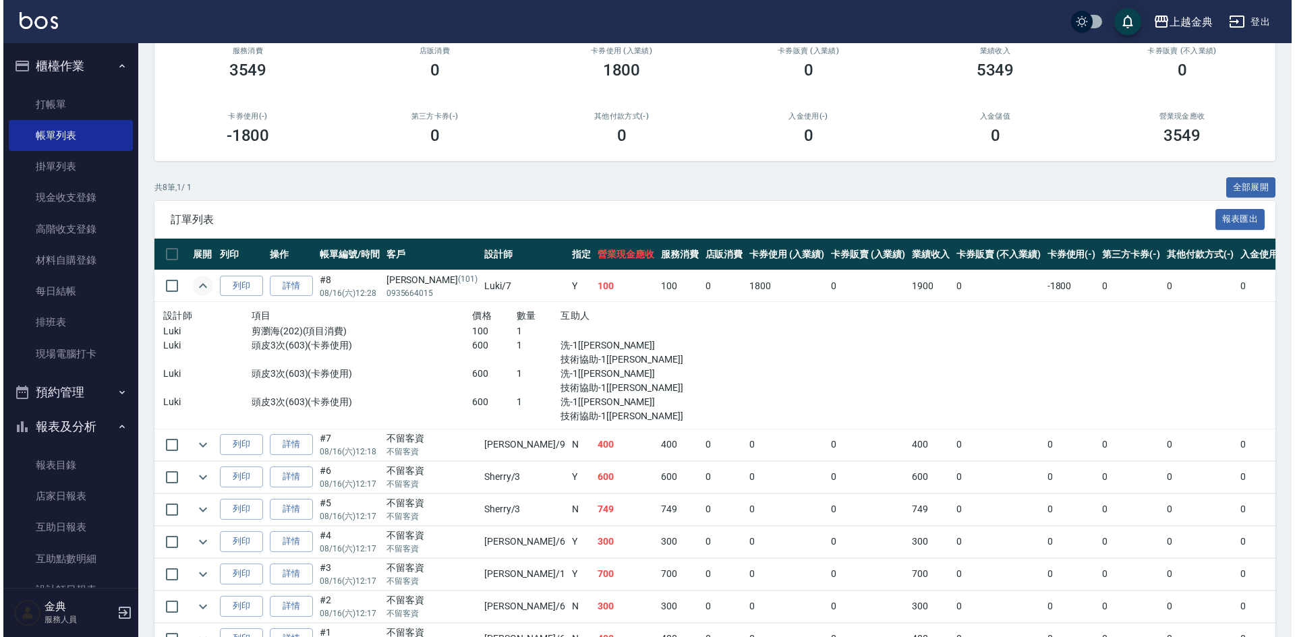
scroll to position [207, 0]
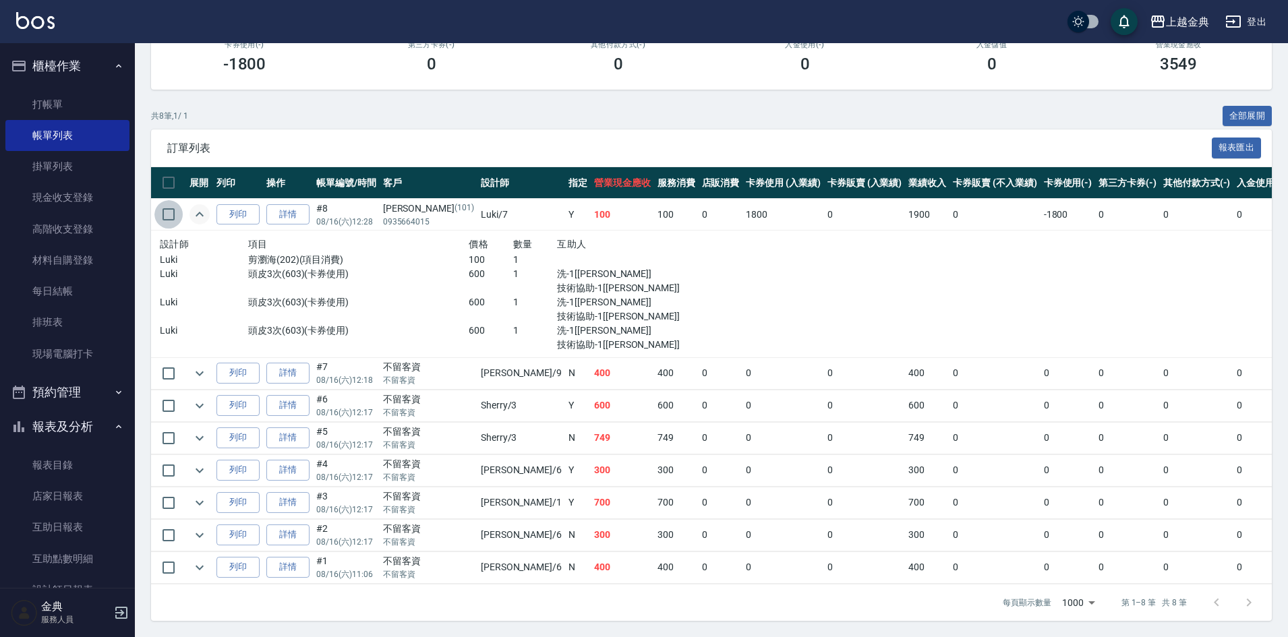
click at [171, 211] on input "checkbox" at bounding box center [168, 214] width 28 height 28
checkbox input "true"
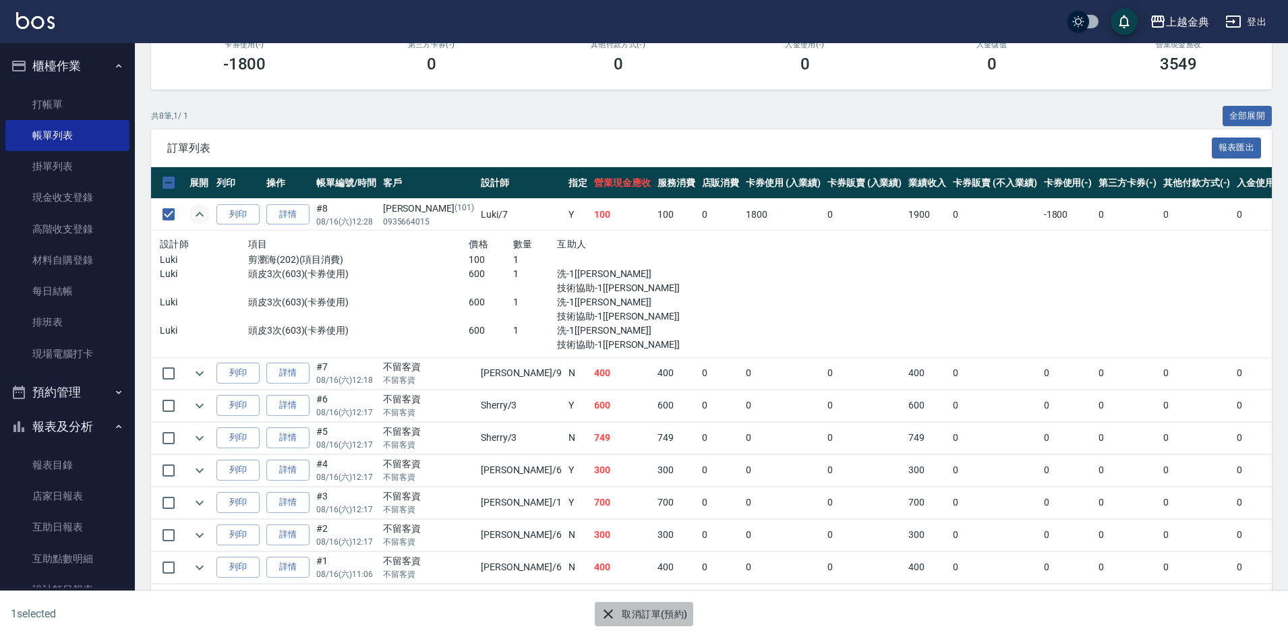
click at [639, 612] on button "取消訂單(預約)" at bounding box center [644, 614] width 98 height 25
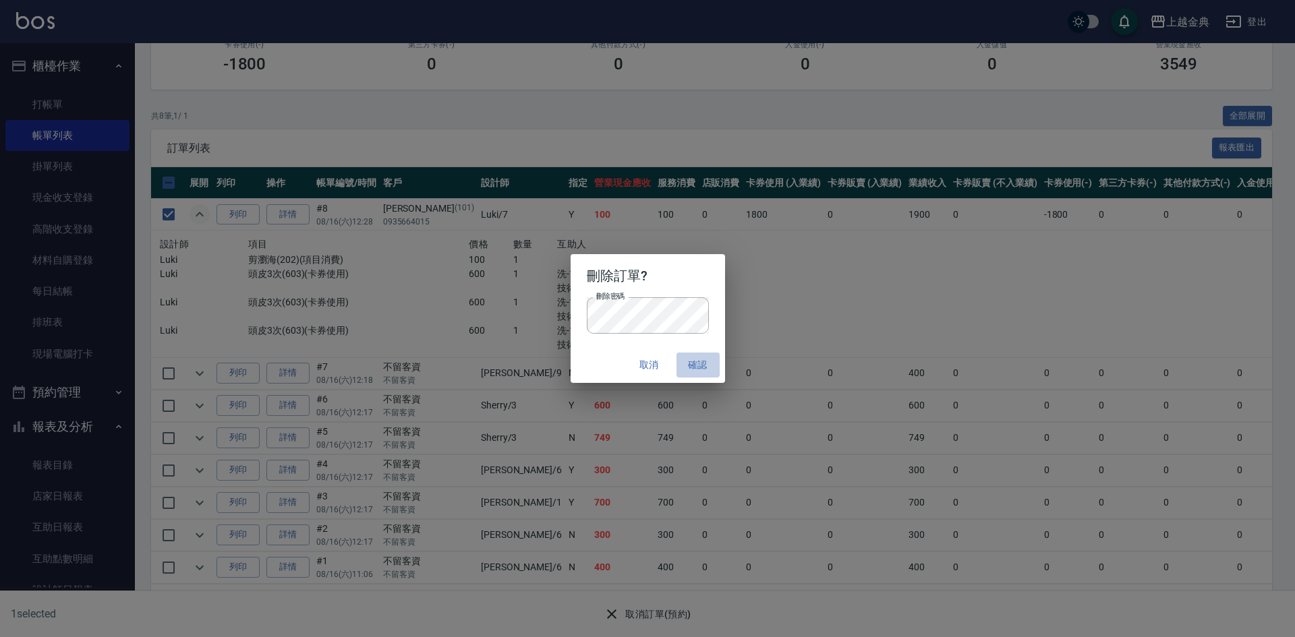
click at [702, 364] on button "確認" at bounding box center [697, 365] width 43 height 25
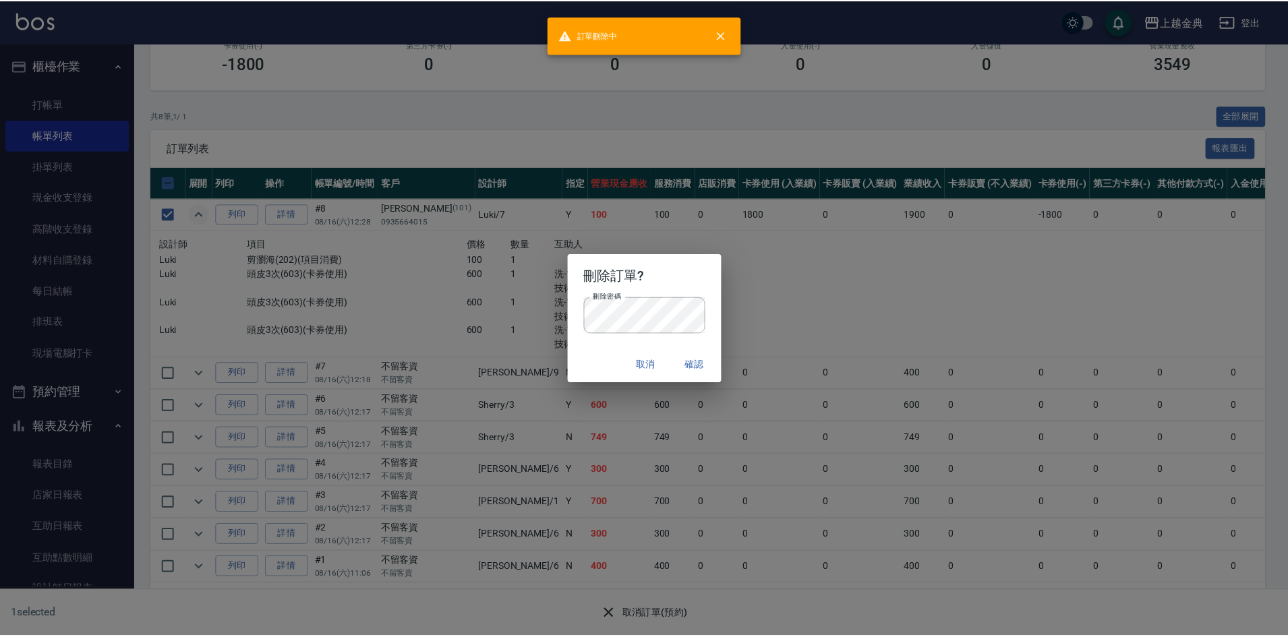
scroll to position [0, 0]
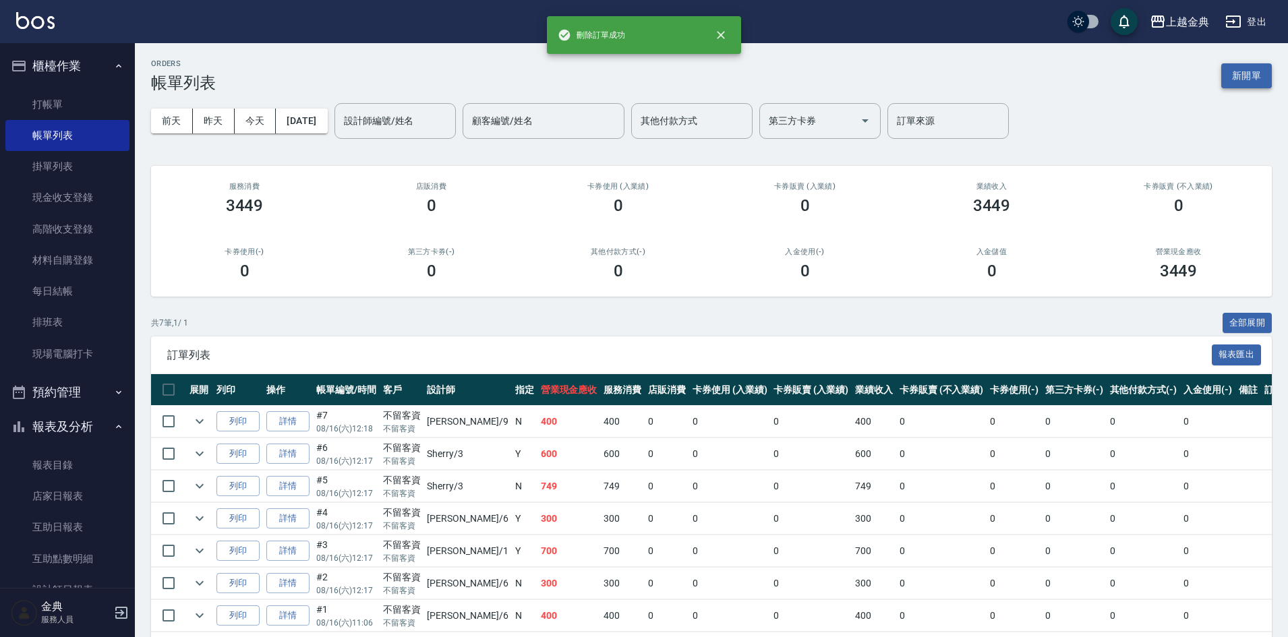
click at [1265, 74] on button "新開單" at bounding box center [1246, 75] width 51 height 25
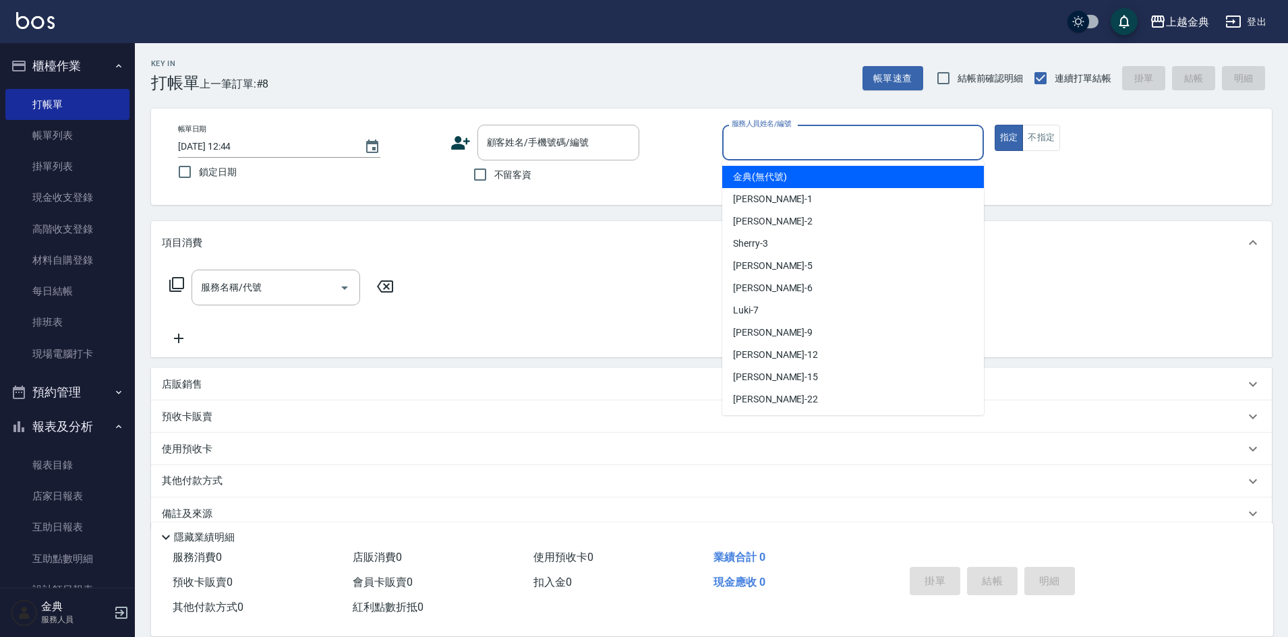
click at [855, 141] on input "服務人員姓名/編號" at bounding box center [852, 143] width 249 height 24
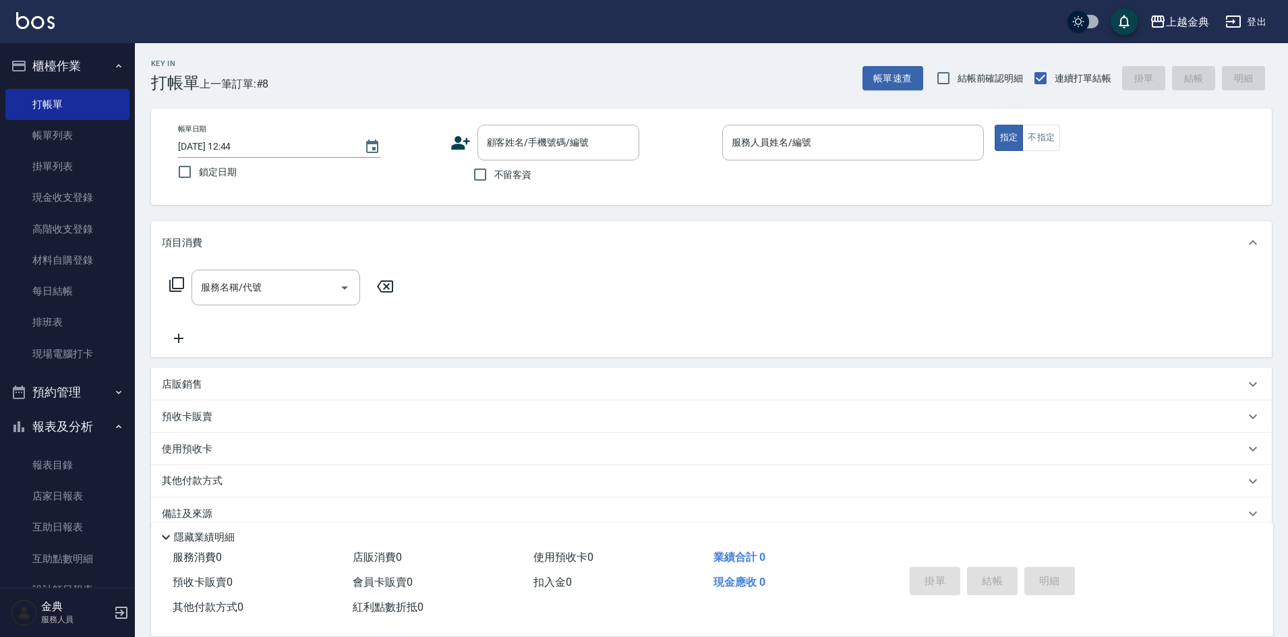
click at [475, 129] on div "顧客姓名/手機號碼/編號 顧客姓名/手機號碼/編號" at bounding box center [581, 143] width 262 height 36
click at [504, 138] on div "顧客姓名/手機號碼/編號 顧客姓名/手機號碼/編號" at bounding box center [558, 143] width 162 height 36
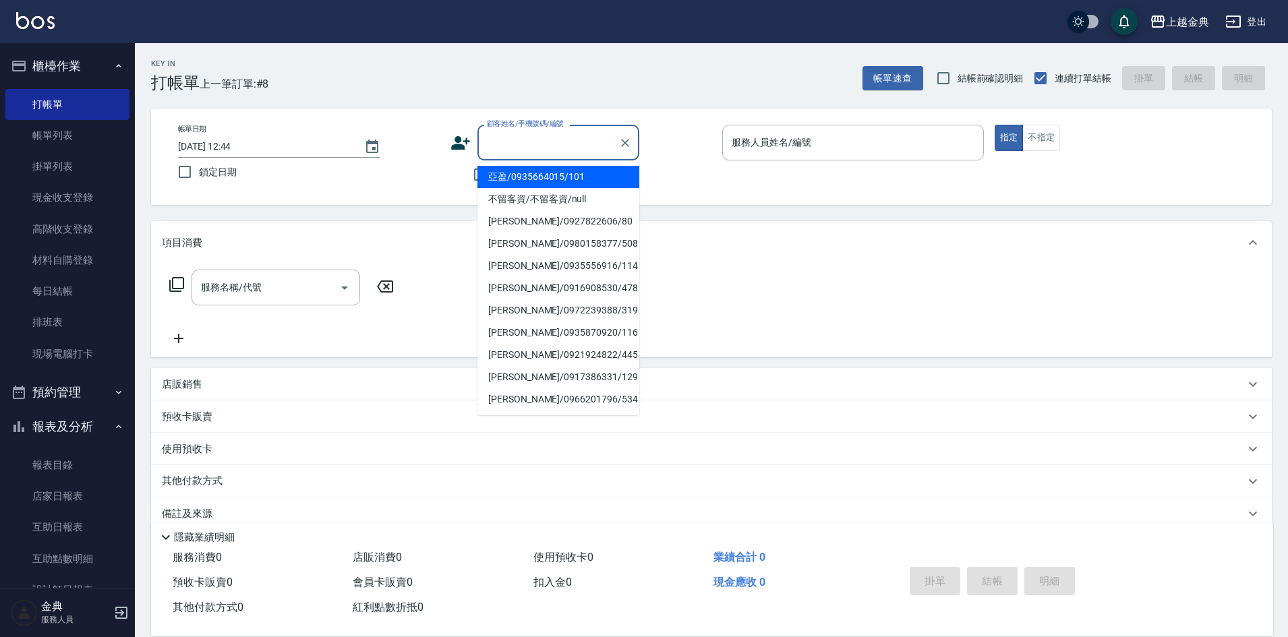
click at [571, 177] on li "亞盈/0935664015/101" at bounding box center [558, 177] width 162 height 22
type input "亞盈/0935664015/101"
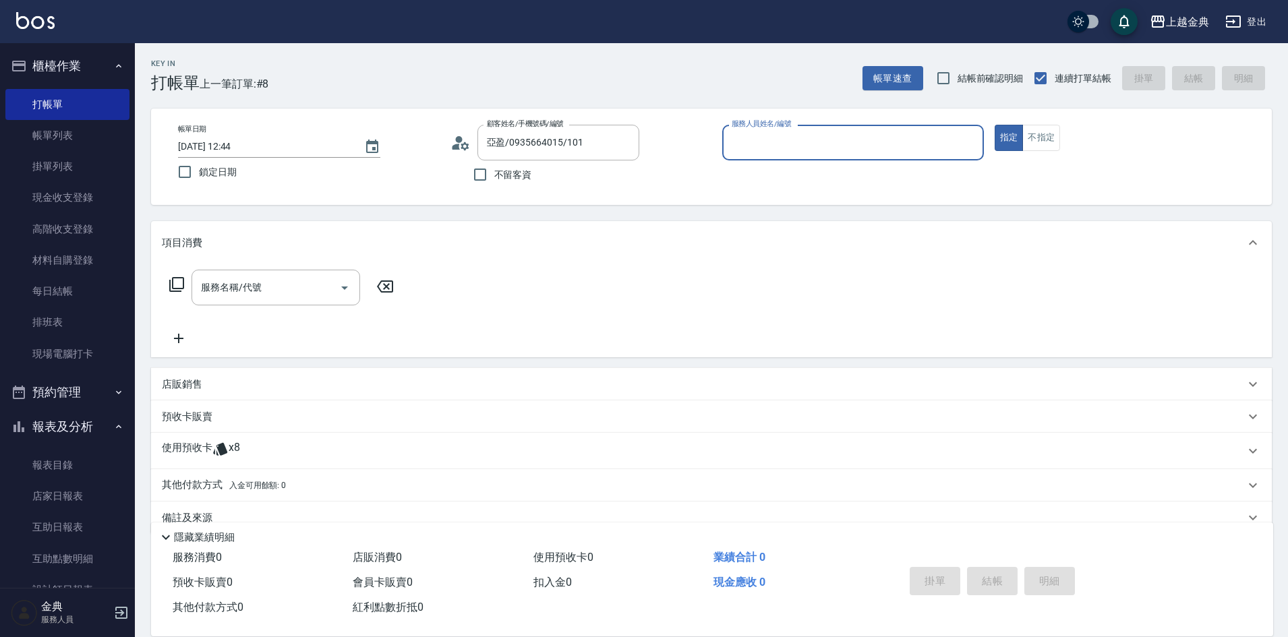
click at [781, 148] on input "服務人員姓名/編號" at bounding box center [852, 143] width 249 height 24
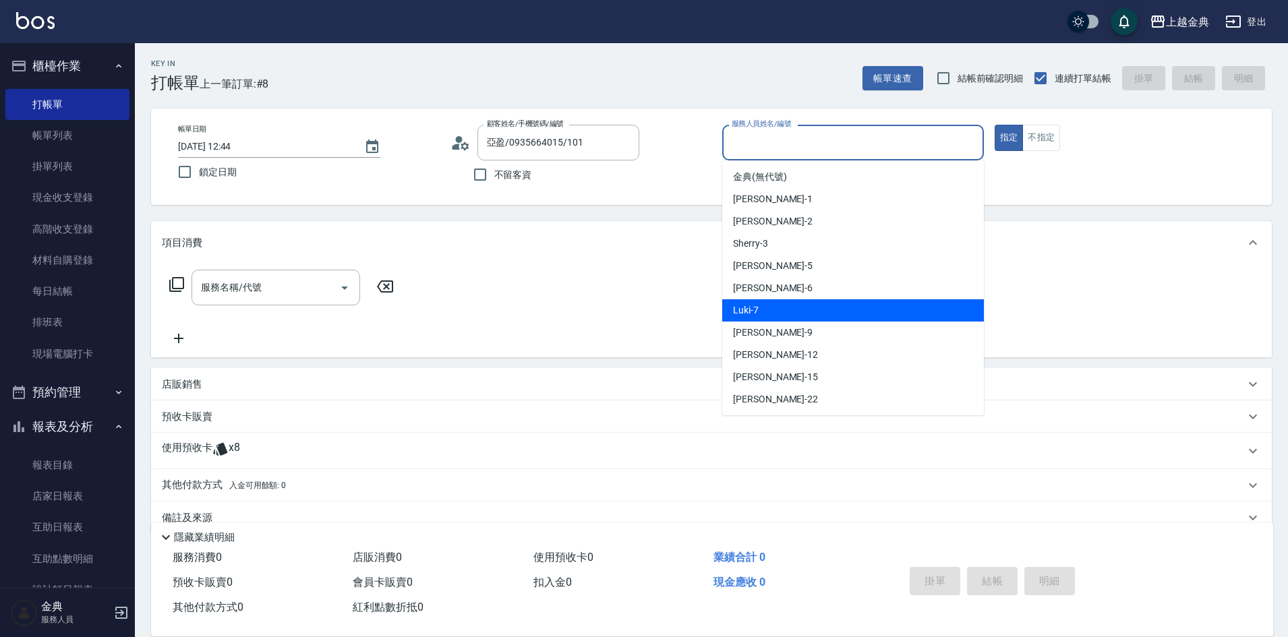
click at [793, 303] on div "Luki -7" at bounding box center [853, 310] width 262 height 22
type input "Luki-7"
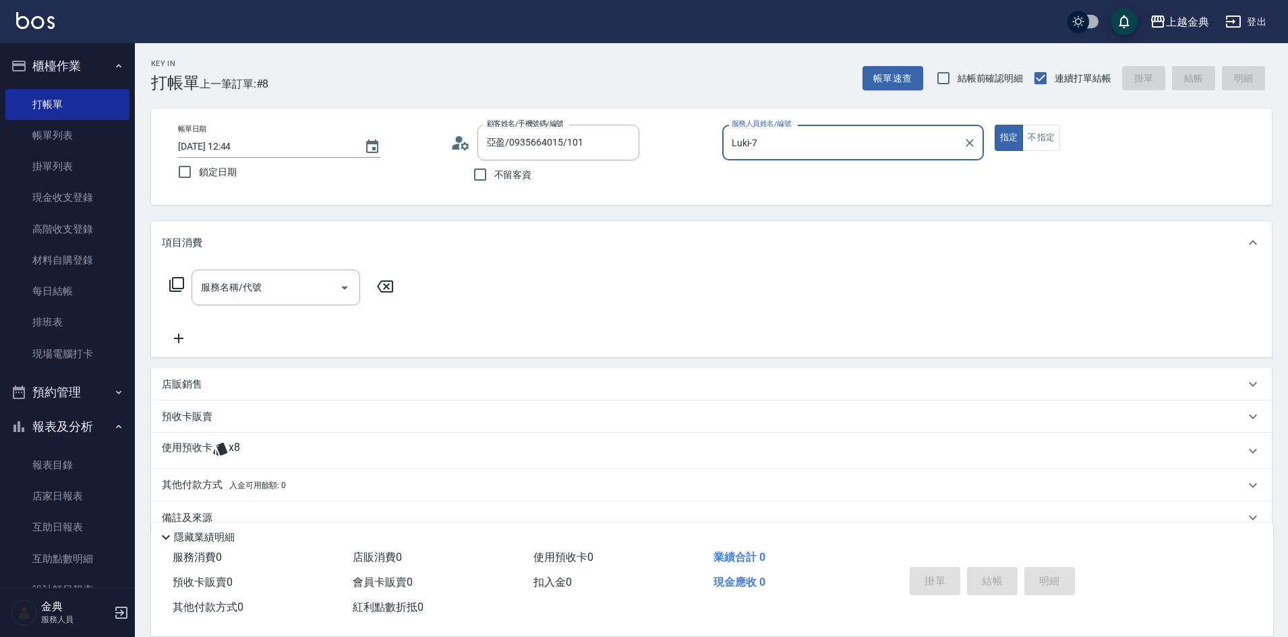
click at [179, 287] on icon at bounding box center [177, 284] width 16 height 16
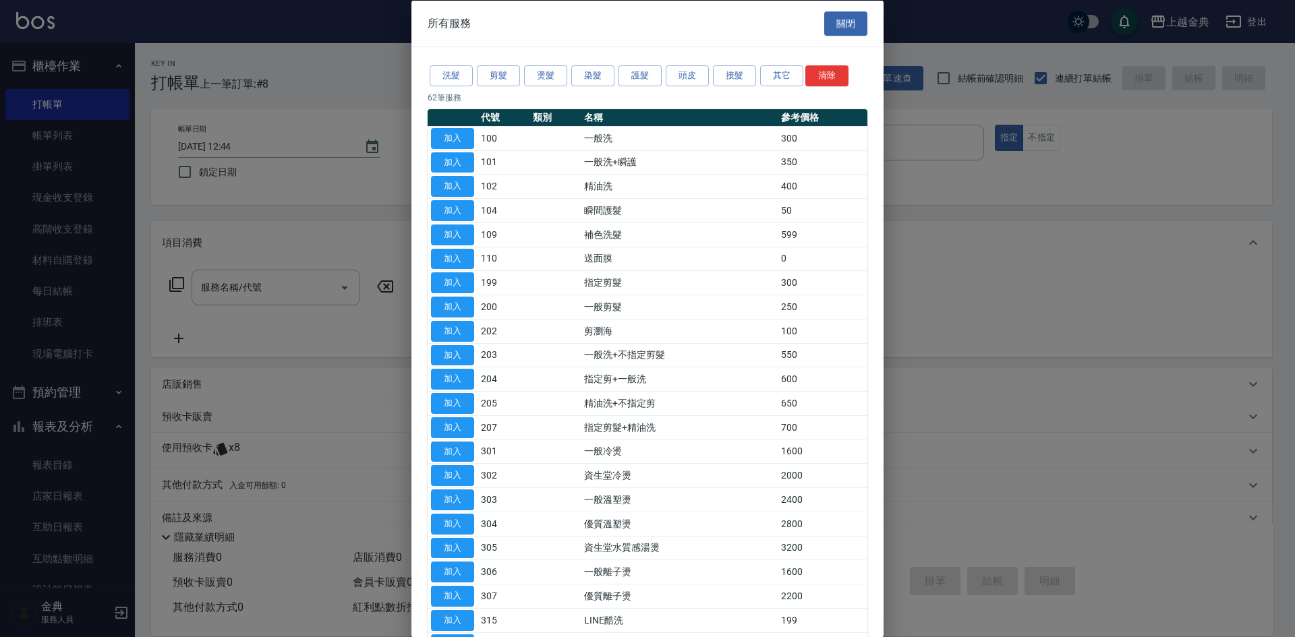
click at [500, 71] on button "剪髮" at bounding box center [498, 75] width 43 height 21
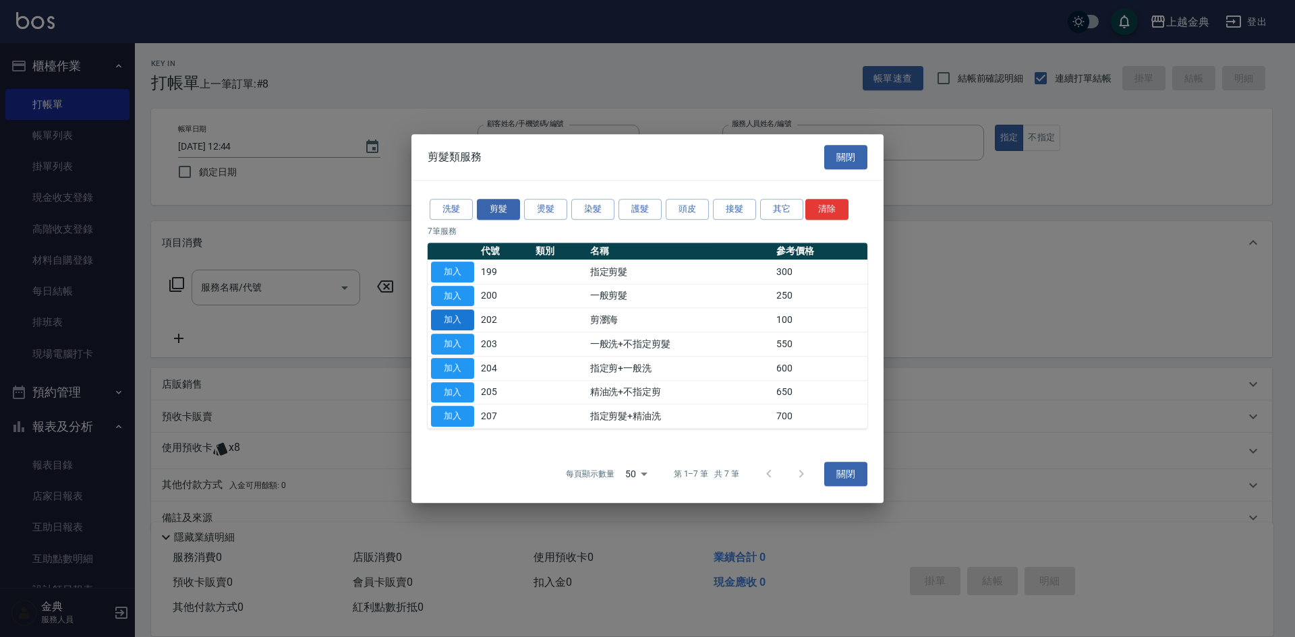
click at [448, 312] on button "加入" at bounding box center [452, 319] width 43 height 21
type input "剪瀏海(202)"
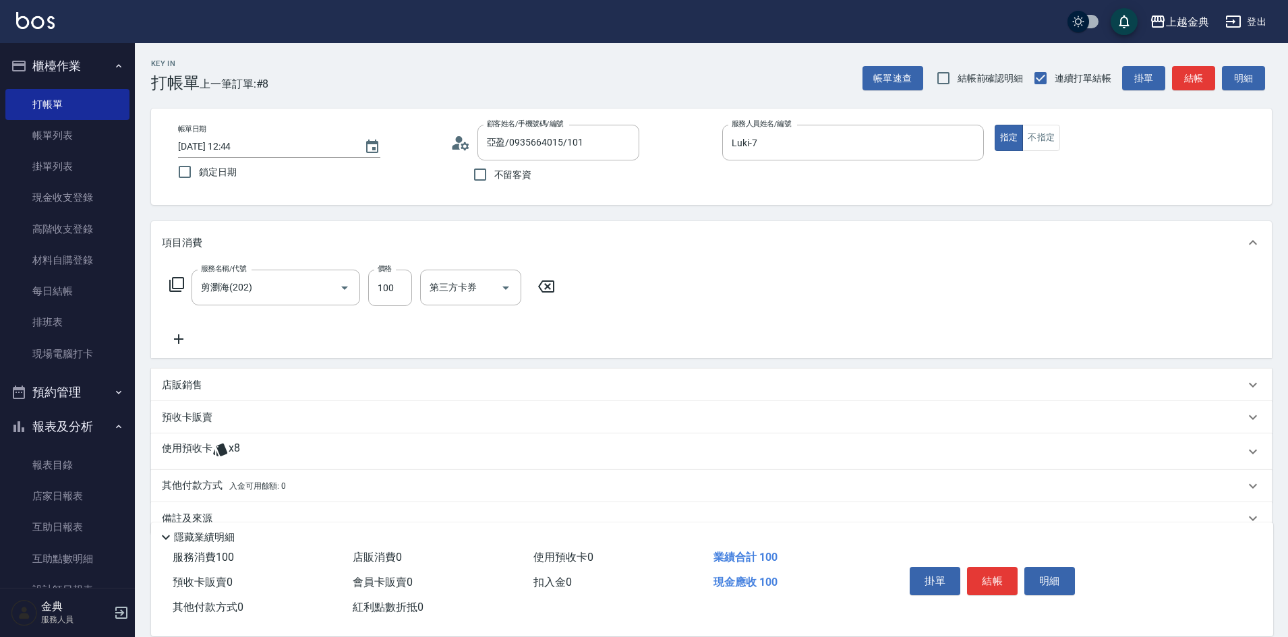
click at [258, 454] on div "使用預收卡 x8" at bounding box center [703, 452] width 1083 height 20
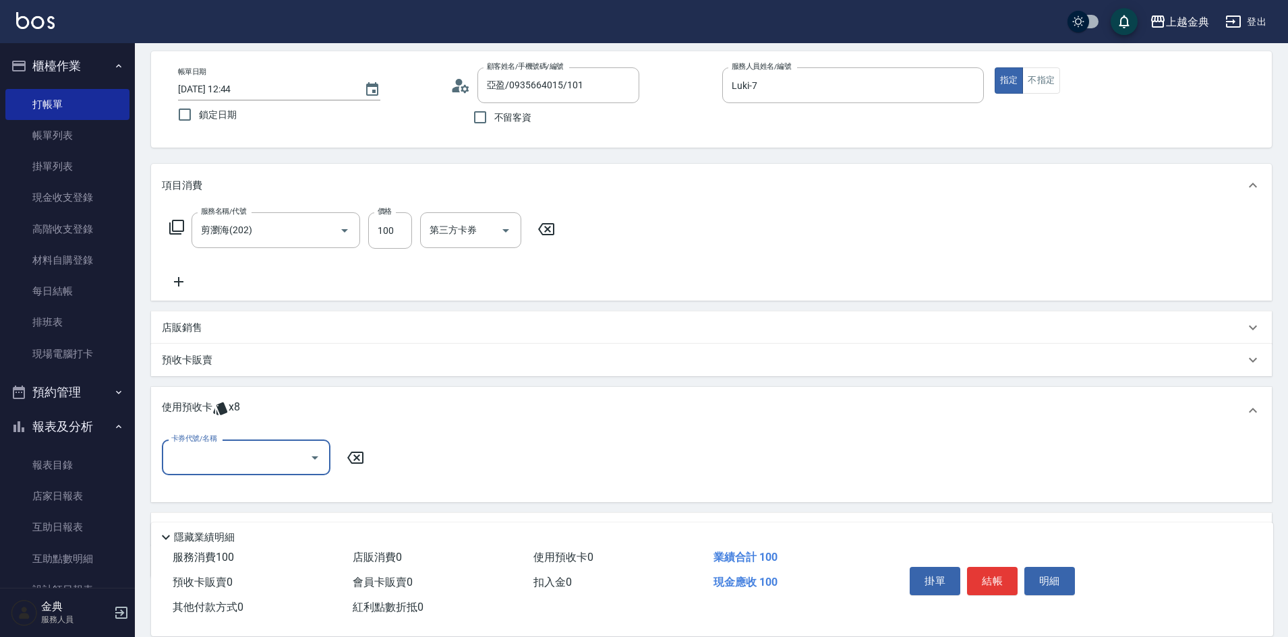
scroll to position [127, 0]
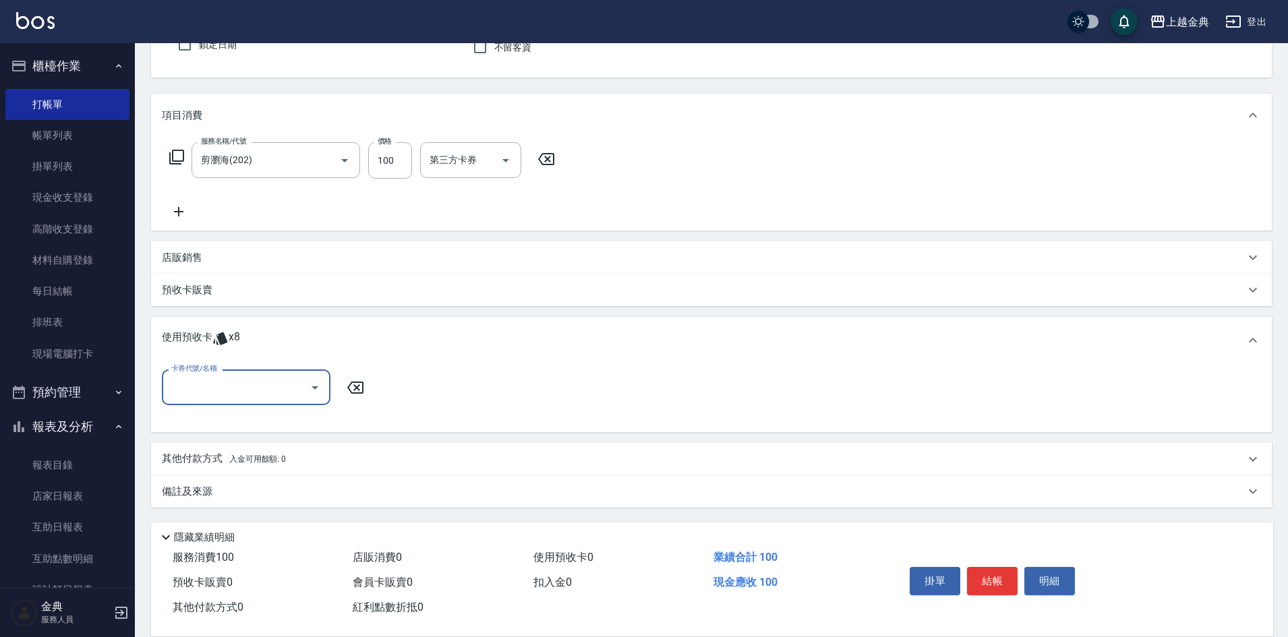
click at [241, 387] on input "卡券代號/名稱" at bounding box center [236, 388] width 136 height 24
click at [276, 423] on div "頭皮3次 剩餘3張" at bounding box center [246, 422] width 169 height 22
type input "頭皮3次"
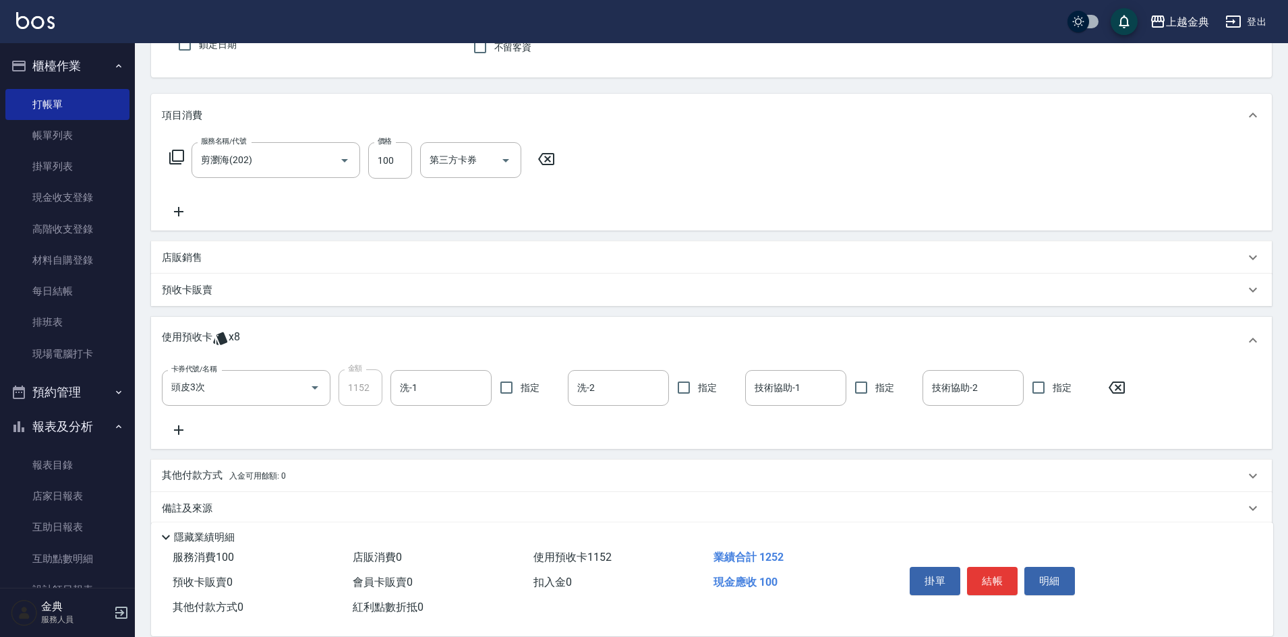
click at [184, 425] on icon at bounding box center [179, 430] width 34 height 16
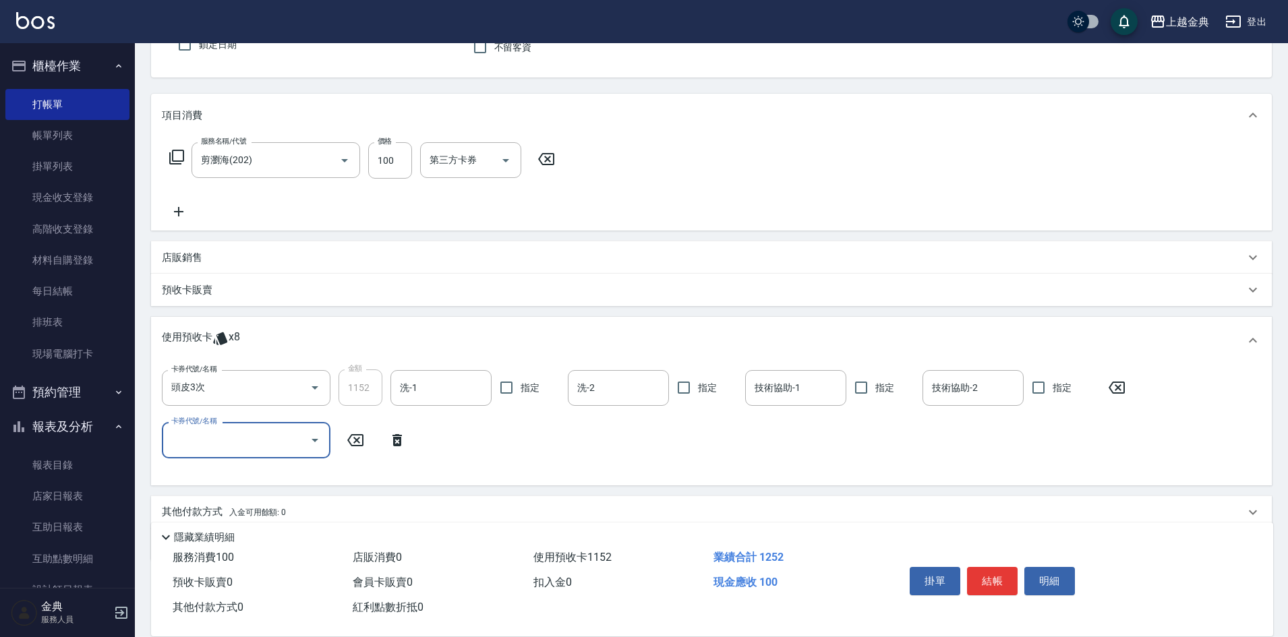
click at [226, 437] on input "卡券代號/名稱" at bounding box center [236, 440] width 136 height 24
click at [241, 483] on div "頭皮3次 剩餘2張" at bounding box center [246, 475] width 169 height 22
type input "頭皮3次"
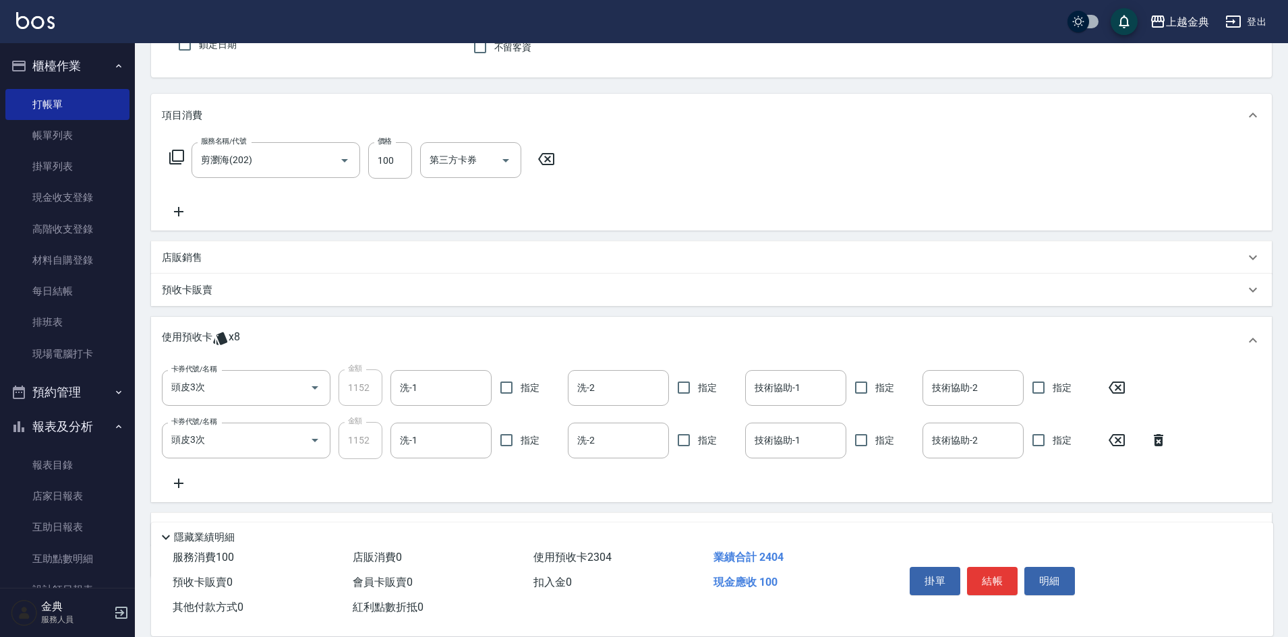
click at [1163, 435] on icon at bounding box center [1159, 440] width 34 height 16
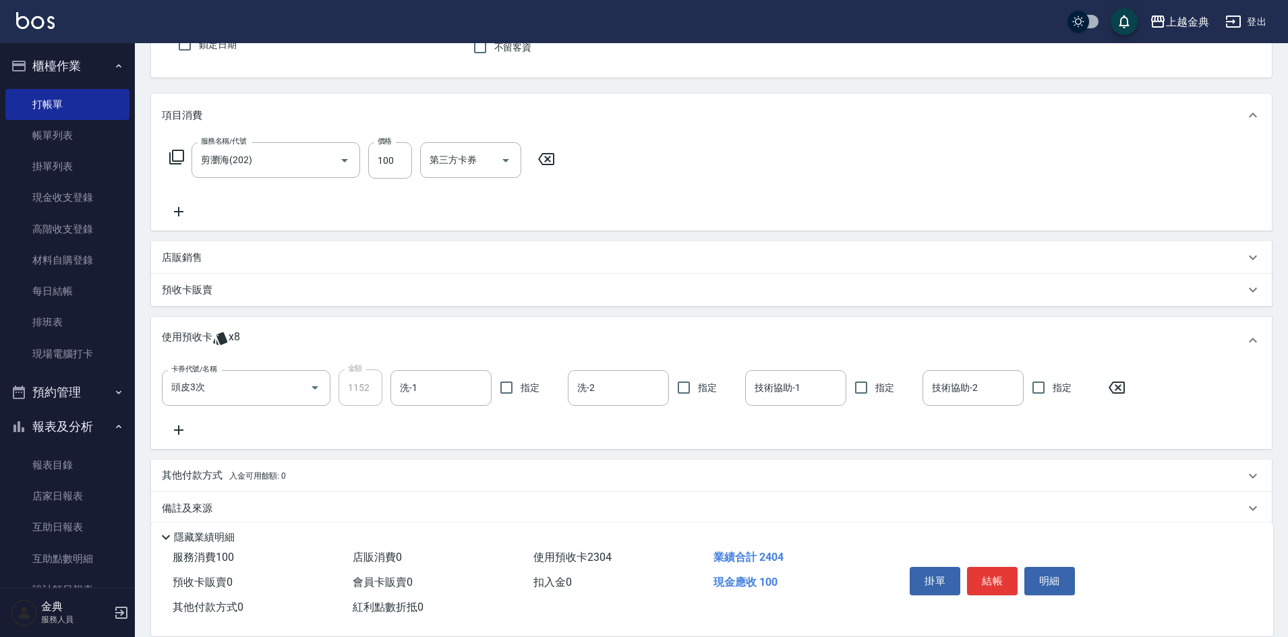
drag, startPoint x: 1118, startPoint y: 387, endPoint x: 1065, endPoint y: 384, distance: 53.4
click at [1117, 386] on icon at bounding box center [1117, 388] width 34 height 16
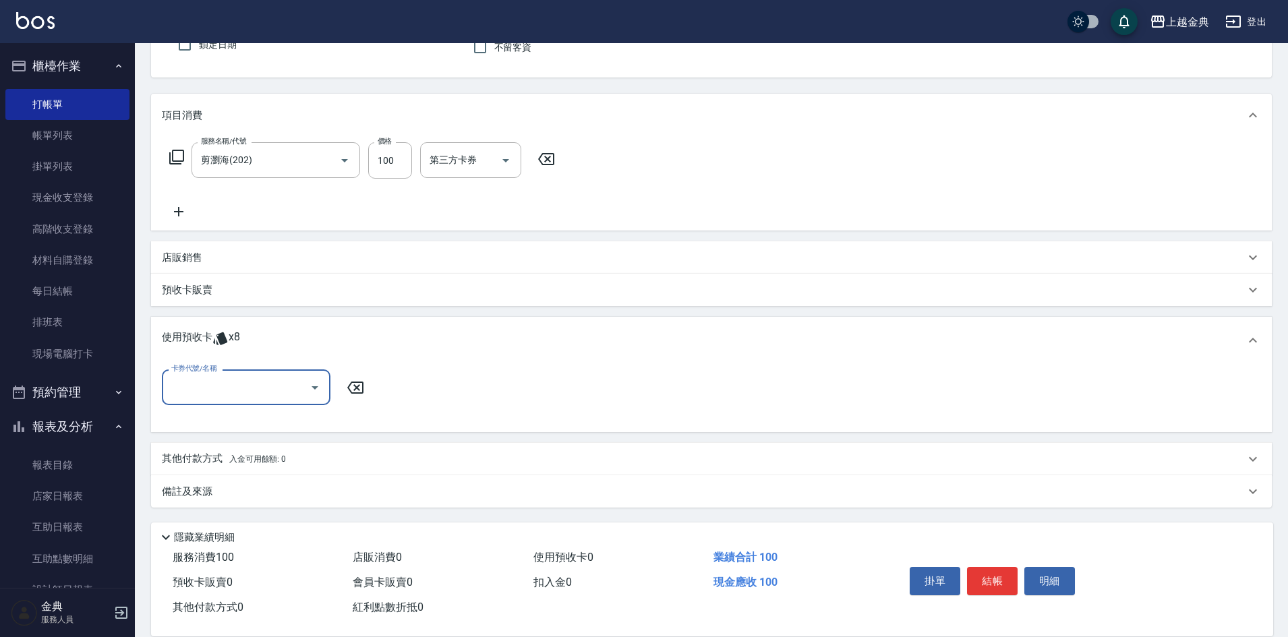
click at [208, 379] on input "卡券代號/名稱" at bounding box center [236, 388] width 136 height 24
click at [239, 438] on div "頭皮3次 剩餘3張" at bounding box center [246, 444] width 169 height 22
type input "頭皮3次"
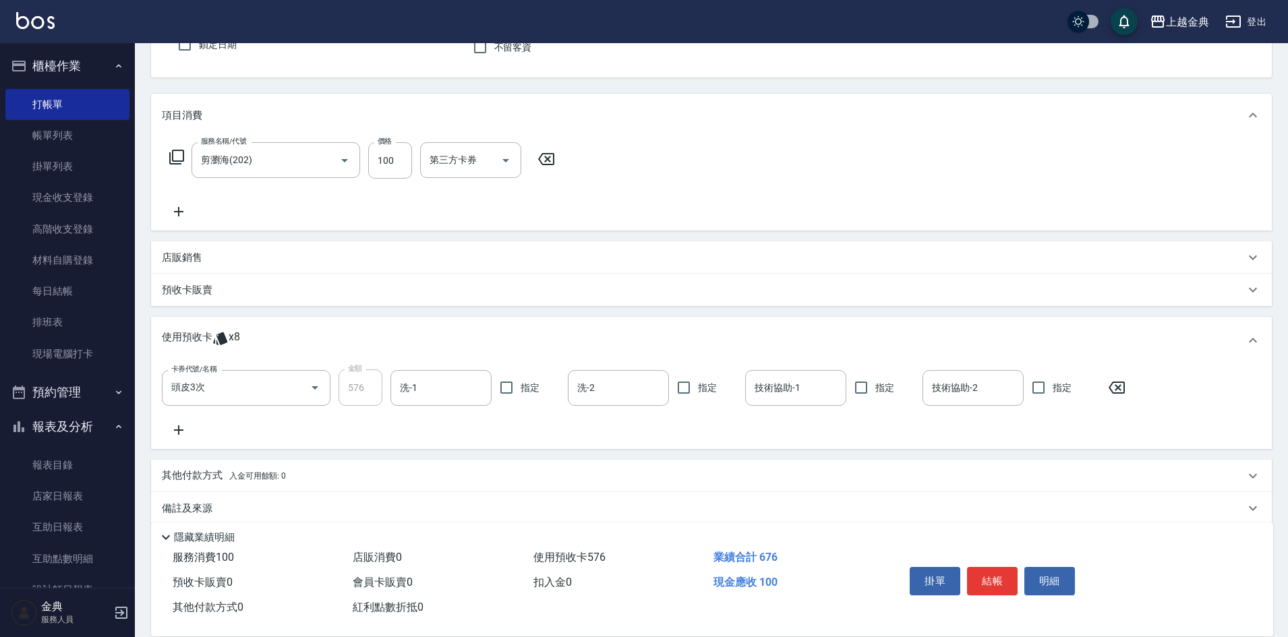
click at [181, 429] on icon at bounding box center [179, 430] width 34 height 16
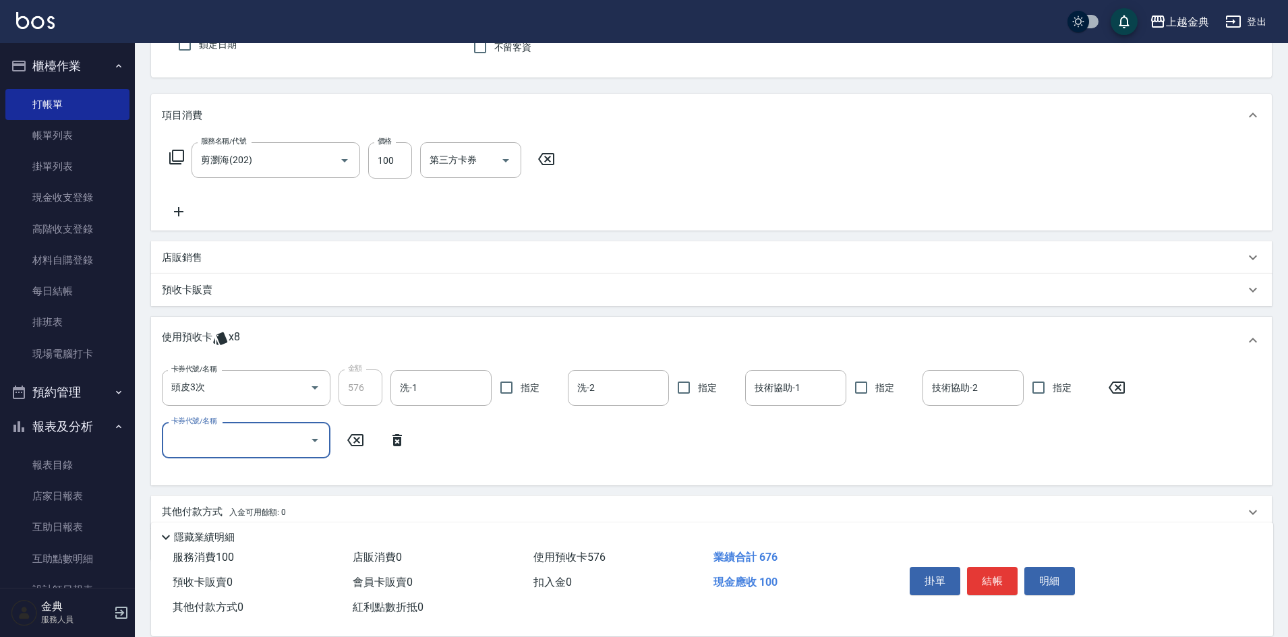
click at [228, 435] on input "卡券代號/名稱" at bounding box center [236, 440] width 136 height 24
click at [243, 496] on div "頭皮3次 剩餘2張" at bounding box center [246, 497] width 169 height 22
type input "頭皮3次"
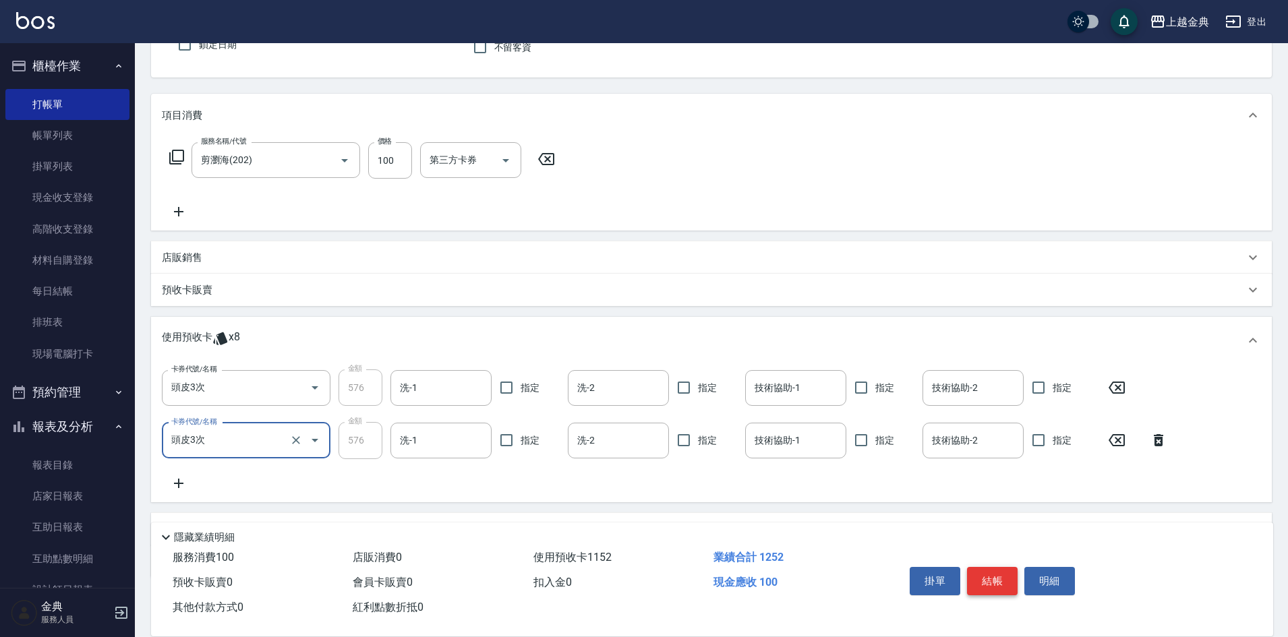
click at [985, 581] on button "結帳" at bounding box center [992, 581] width 51 height 28
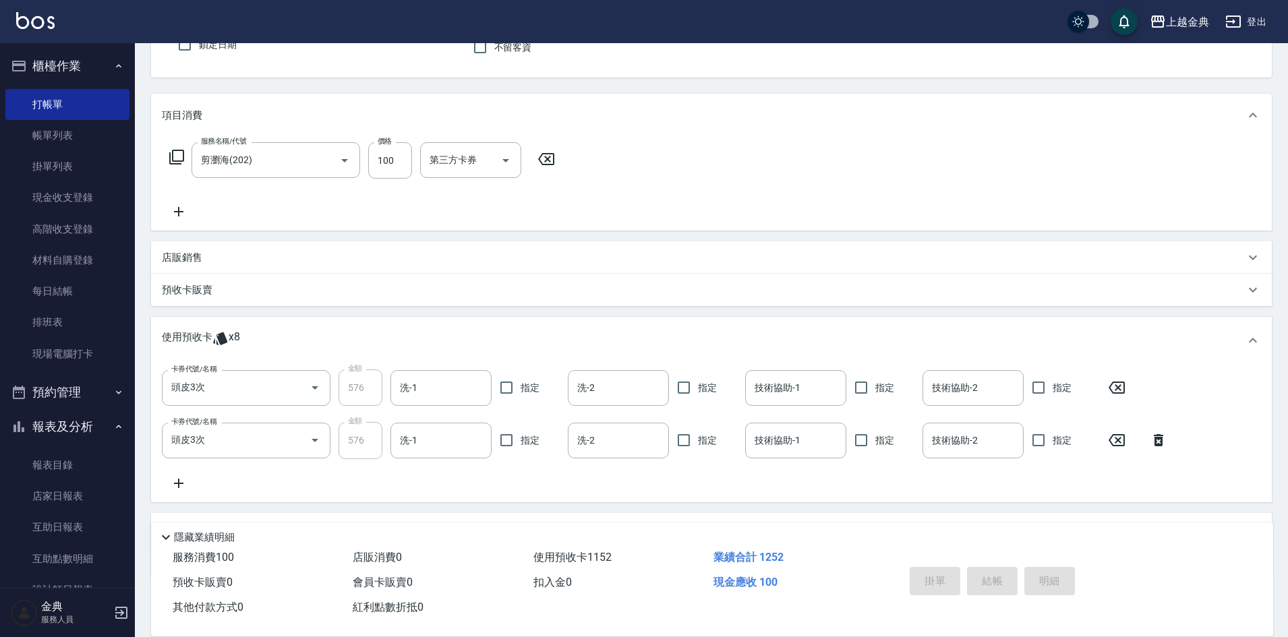
type input "[DATE] 12:45"
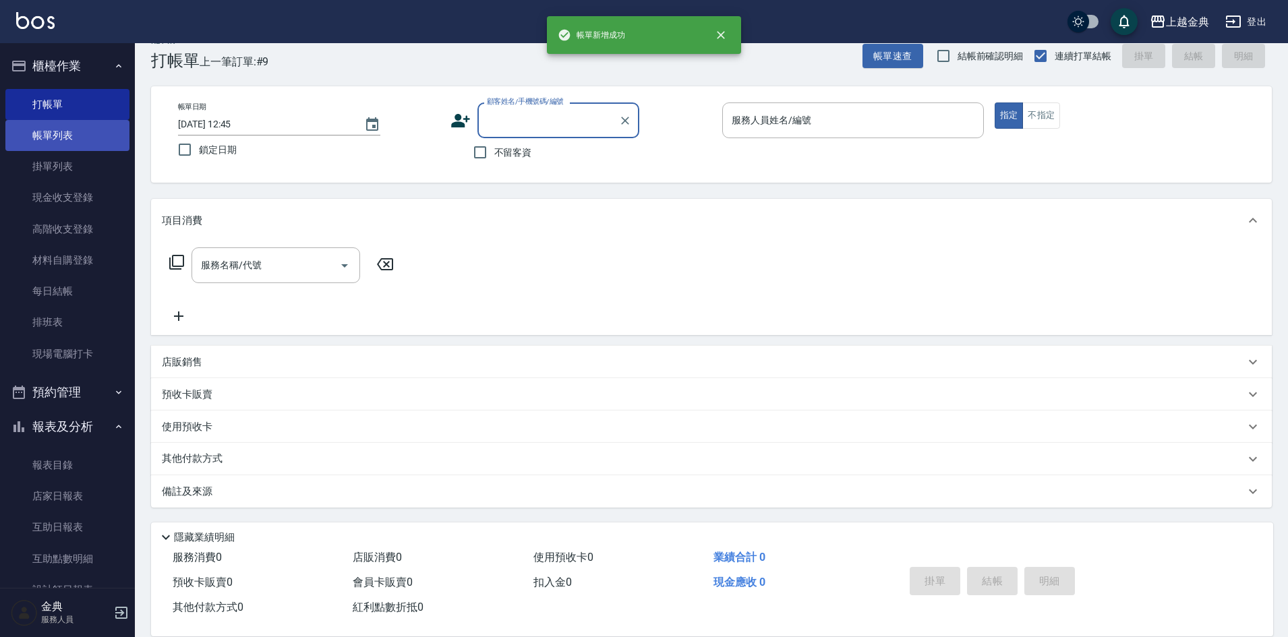
scroll to position [22, 0]
drag, startPoint x: 63, startPoint y: 129, endPoint x: 80, endPoint y: 19, distance: 112.0
click at [63, 129] on link "帳單列表" at bounding box center [67, 135] width 124 height 31
